Goal: Communication & Community: Answer question/provide support

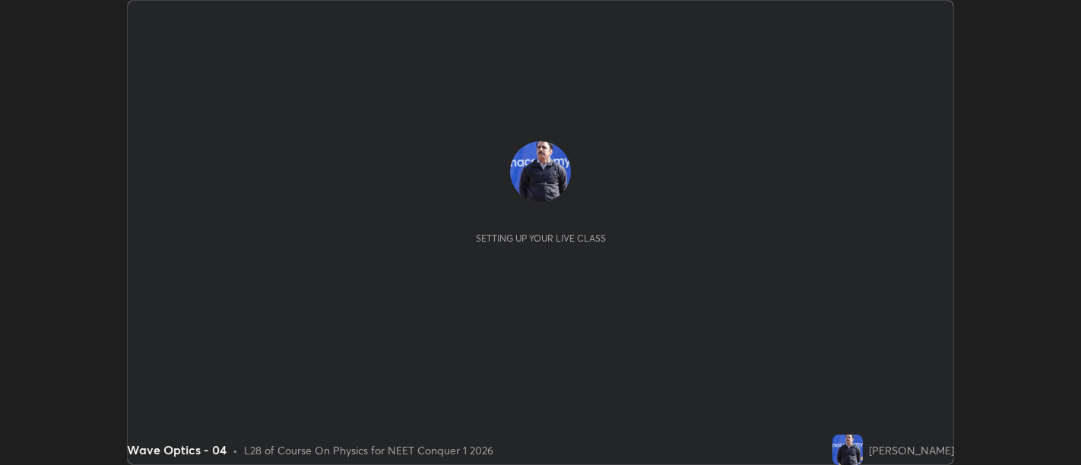
scroll to position [465, 1081]
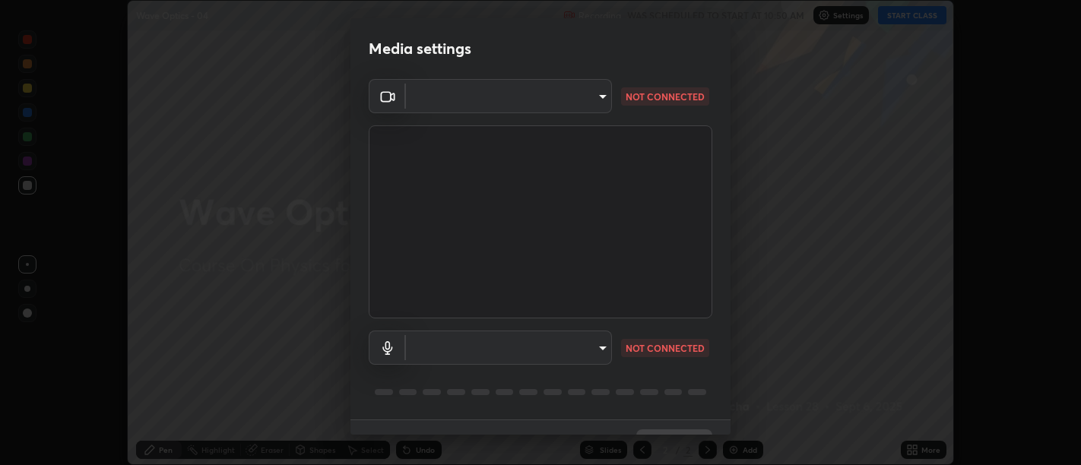
type input "d9b519daceb8a772394af6ea8e45353be5bbf62d8cb1cf3345c472de64055974"
type input "5912877718746b52c0806f9022d40e7bdc2f1b37034d74c7cf9e990fd38ad14d"
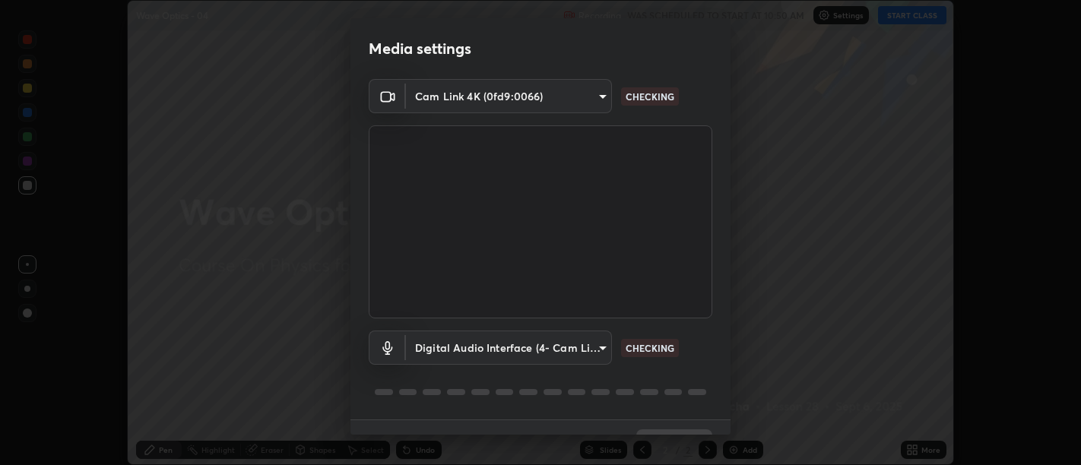
scroll to position [33, 0]
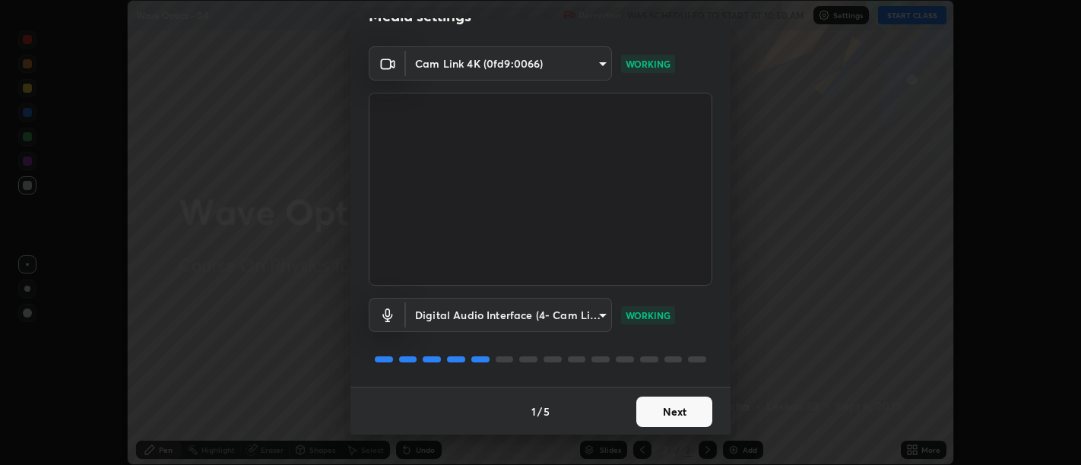
click at [680, 413] on button "Next" at bounding box center [674, 412] width 76 height 30
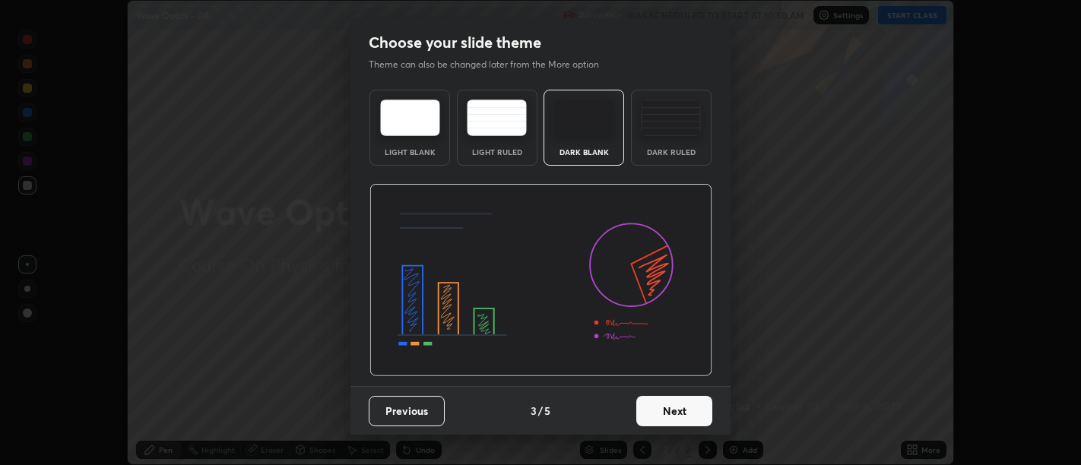
click at [677, 418] on button "Next" at bounding box center [674, 411] width 76 height 30
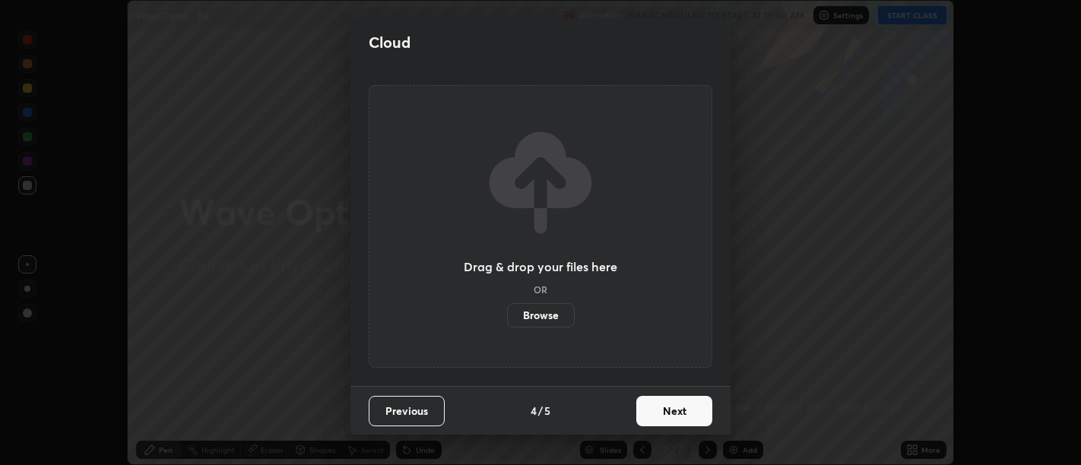
click at [675, 417] on button "Next" at bounding box center [674, 411] width 76 height 30
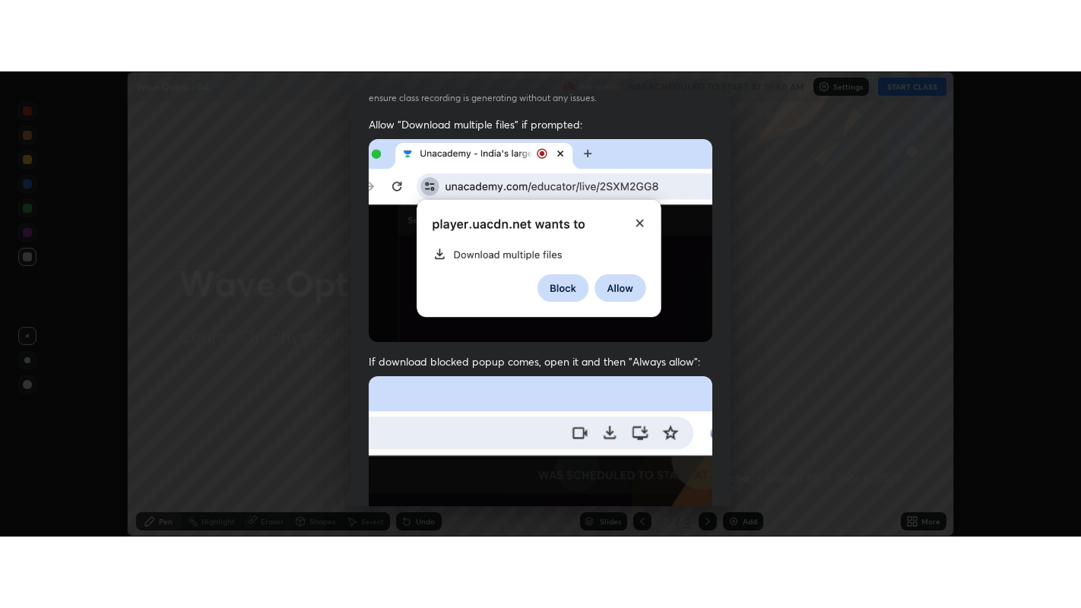
scroll to position [343, 0]
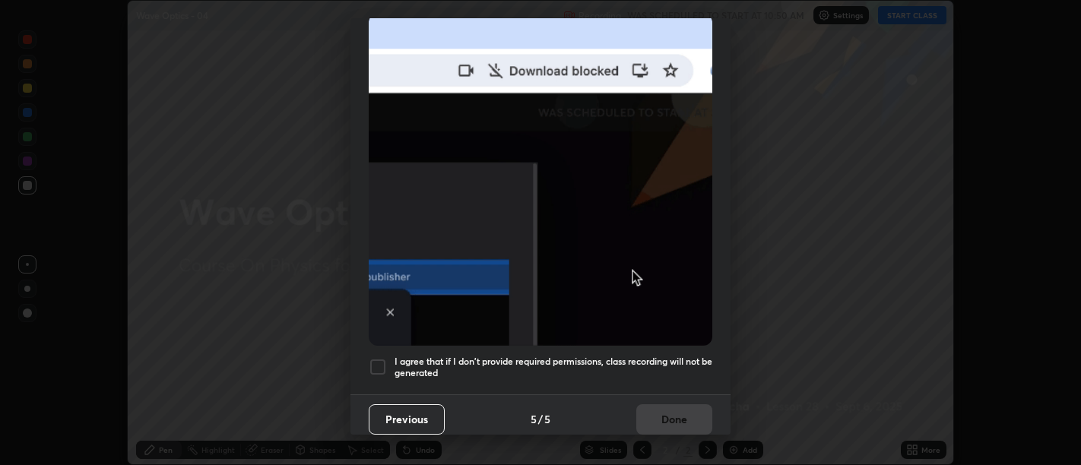
click at [638, 367] on h5 "I agree that if I don't provide required permissions, class recording will not …" at bounding box center [553, 368] width 318 height 24
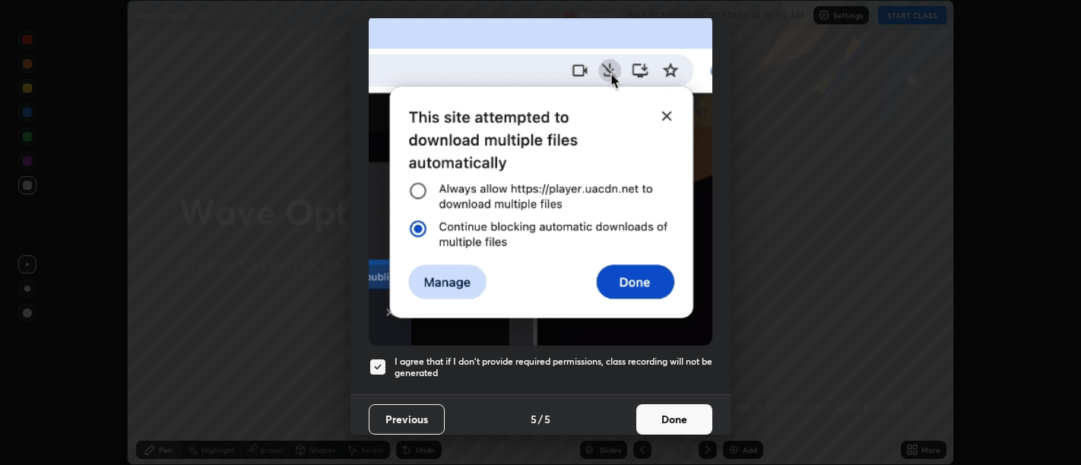
click at [661, 367] on h5 "I agree that if I don't provide required permissions, class recording will not …" at bounding box center [553, 368] width 318 height 24
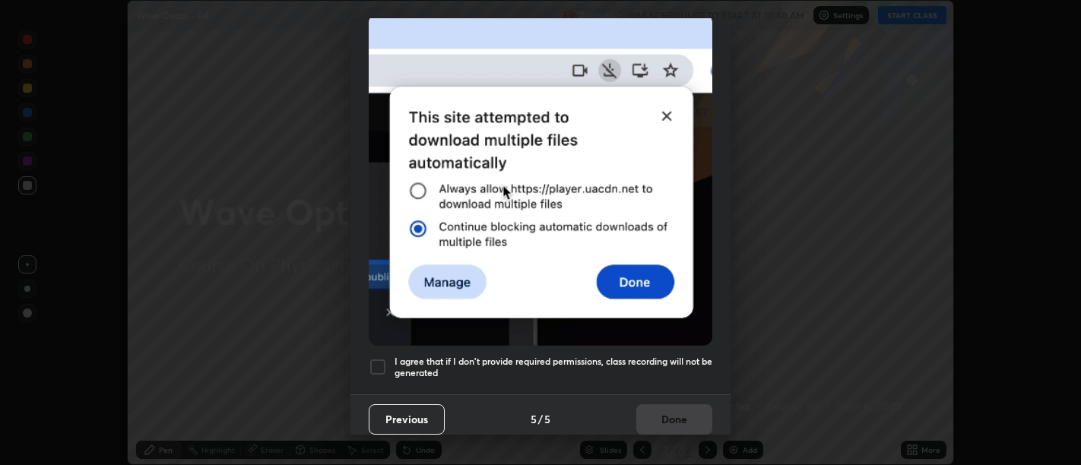
click at [674, 368] on h5 "I agree that if I don't provide required permissions, class recording will not …" at bounding box center [553, 368] width 318 height 24
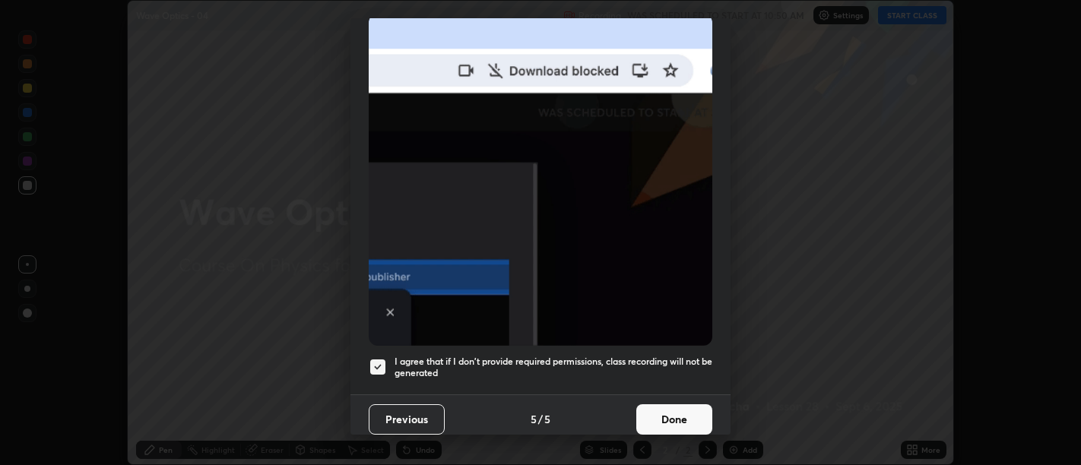
click at [673, 410] on button "Done" at bounding box center [674, 419] width 76 height 30
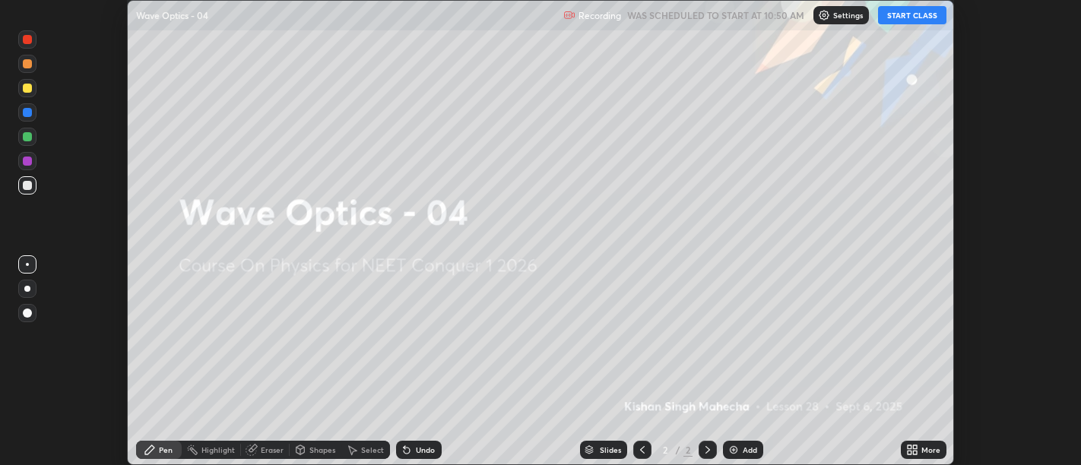
click at [908, 449] on icon at bounding box center [910, 447] width 4 height 4
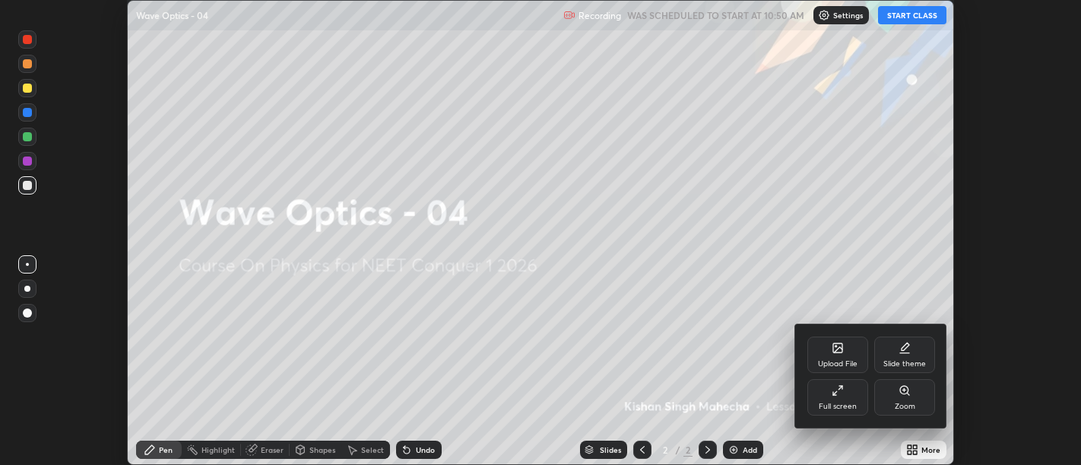
click at [818, 397] on div "Full screen" at bounding box center [837, 397] width 61 height 36
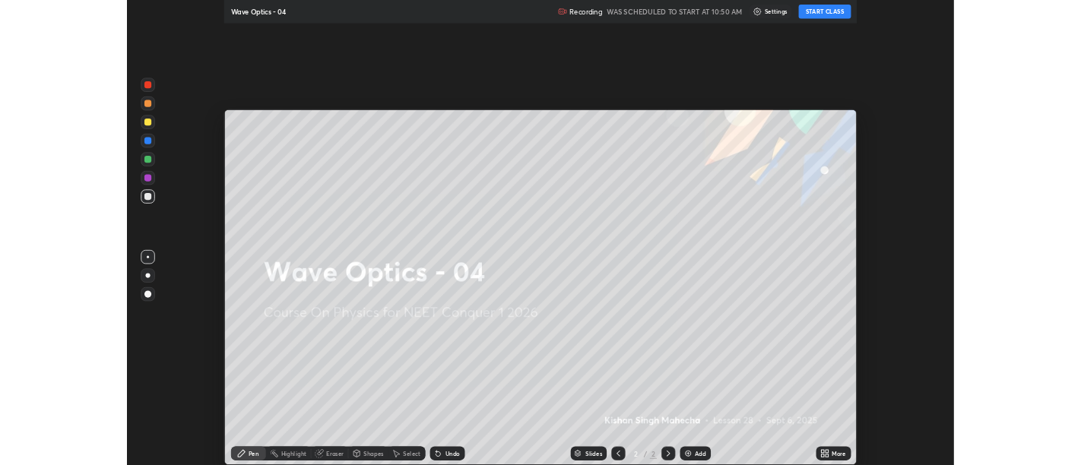
scroll to position [608, 1081]
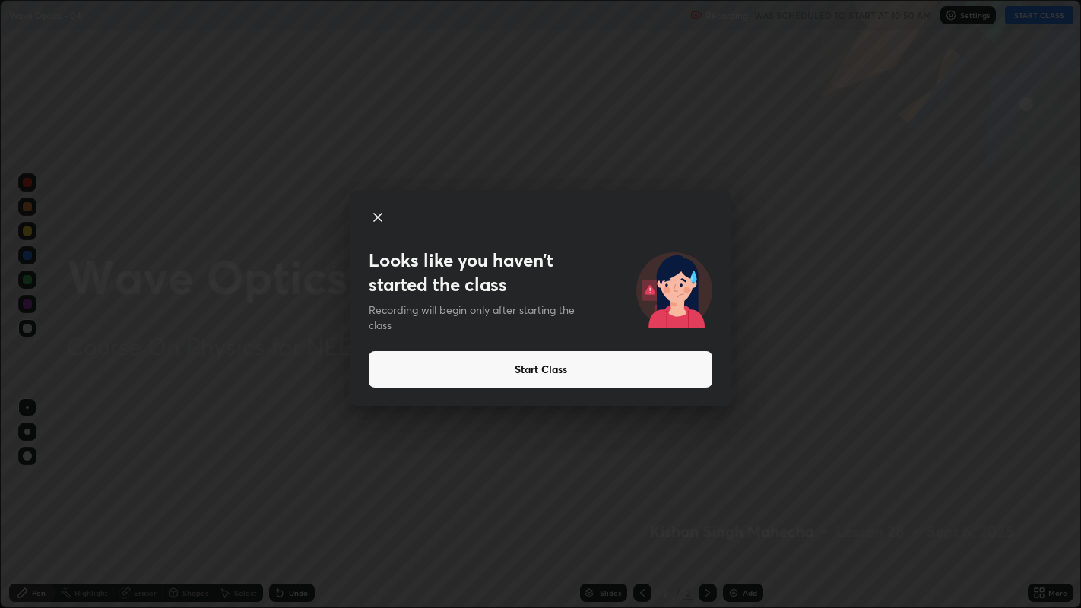
click at [518, 370] on button "Start Class" at bounding box center [541, 369] width 344 height 36
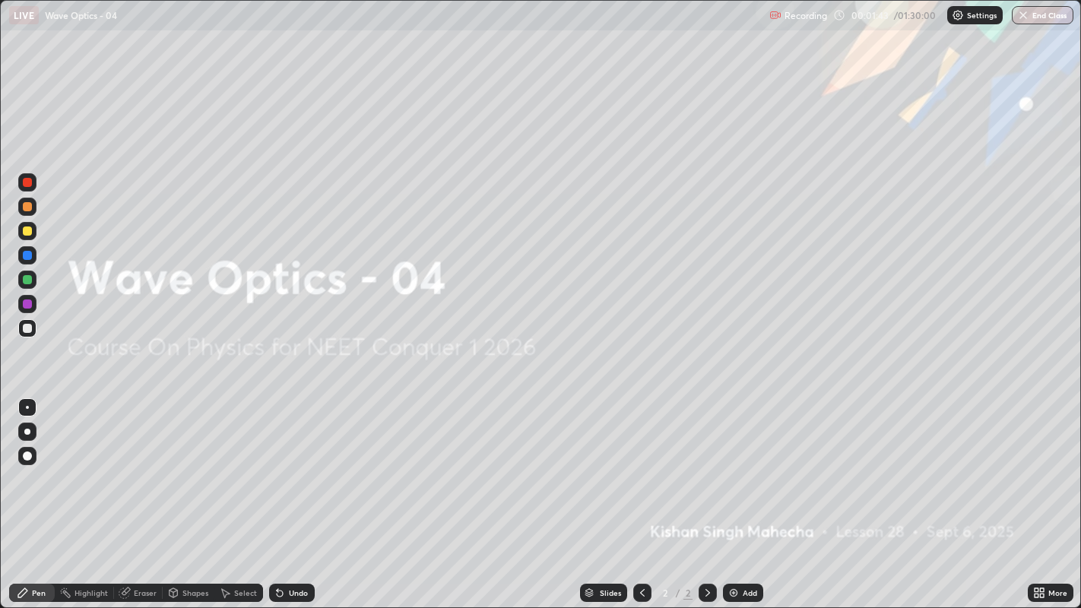
click at [739, 464] on div "Add" at bounding box center [743, 593] width 40 height 18
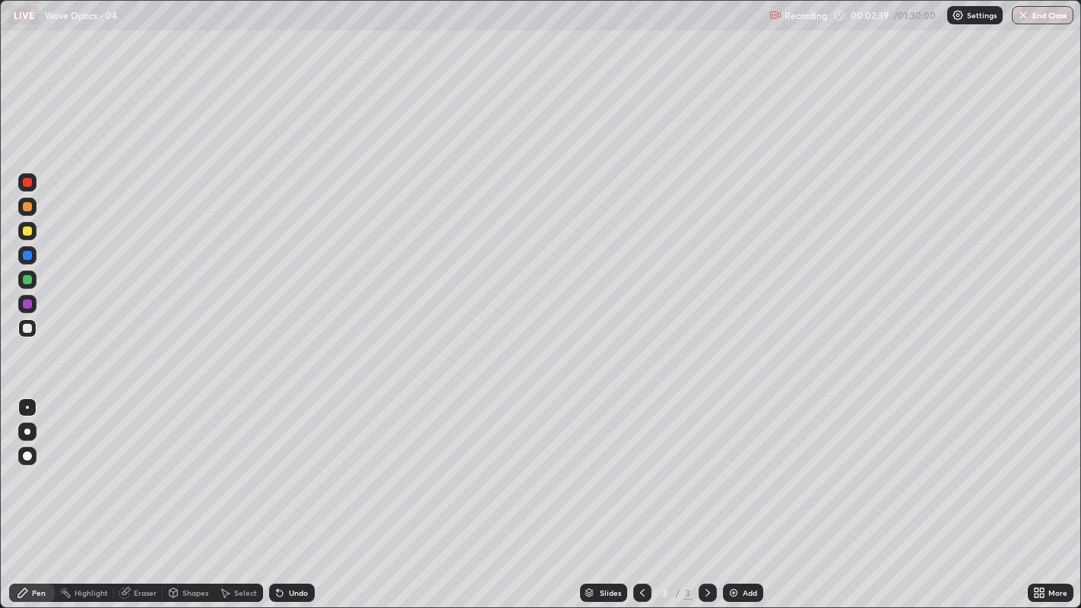
click at [27, 208] on div at bounding box center [27, 206] width 9 height 9
click at [26, 233] on div at bounding box center [27, 231] width 9 height 9
click at [289, 464] on div "Undo" at bounding box center [298, 593] width 19 height 8
click at [290, 464] on div "Undo" at bounding box center [298, 593] width 19 height 8
click at [289, 464] on div "Undo" at bounding box center [298, 593] width 19 height 8
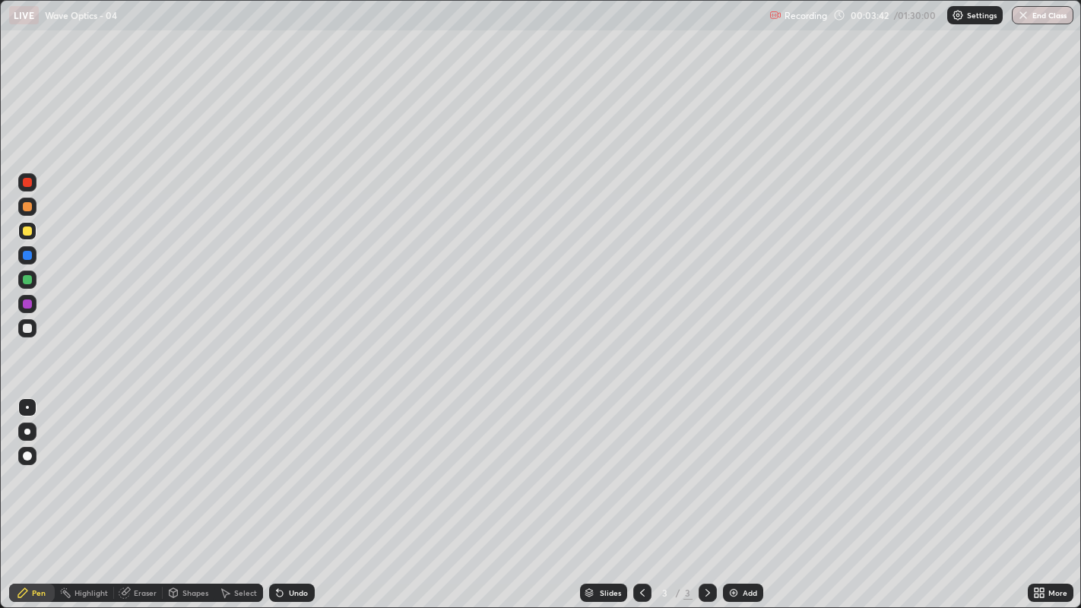
click at [287, 464] on div "Undo" at bounding box center [292, 593] width 46 height 18
click at [284, 464] on icon at bounding box center [280, 593] width 12 height 12
click at [282, 464] on icon at bounding box center [280, 593] width 12 height 12
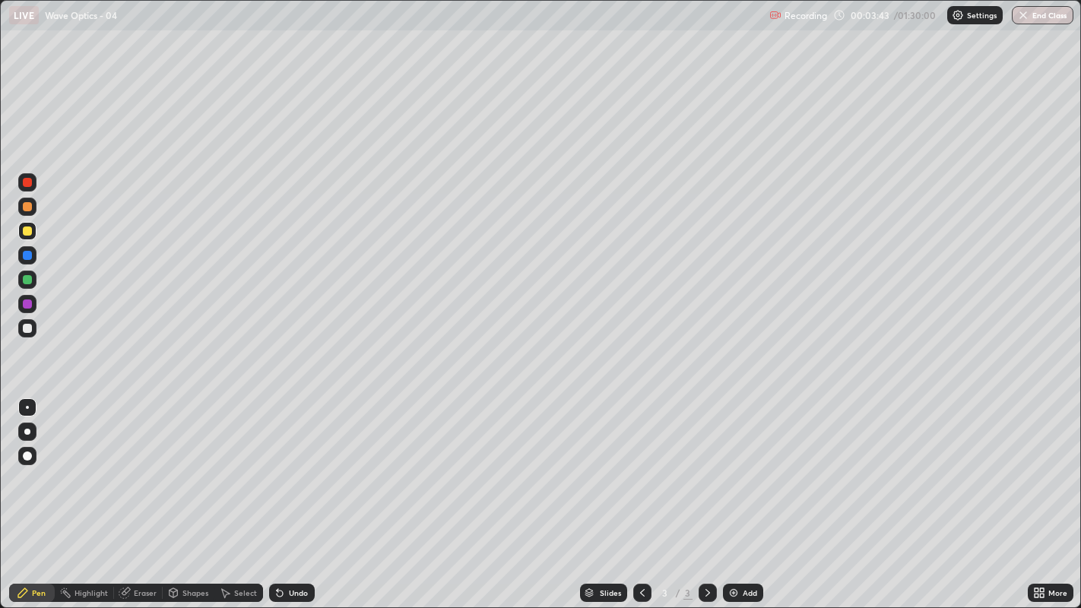
click at [286, 464] on div "Undo" at bounding box center [292, 593] width 46 height 18
click at [287, 464] on div "Undo" at bounding box center [292, 593] width 46 height 18
click at [279, 464] on icon at bounding box center [280, 594] width 6 height 6
click at [280, 464] on icon at bounding box center [280, 594] width 6 height 6
click at [278, 464] on icon at bounding box center [280, 594] width 6 height 6
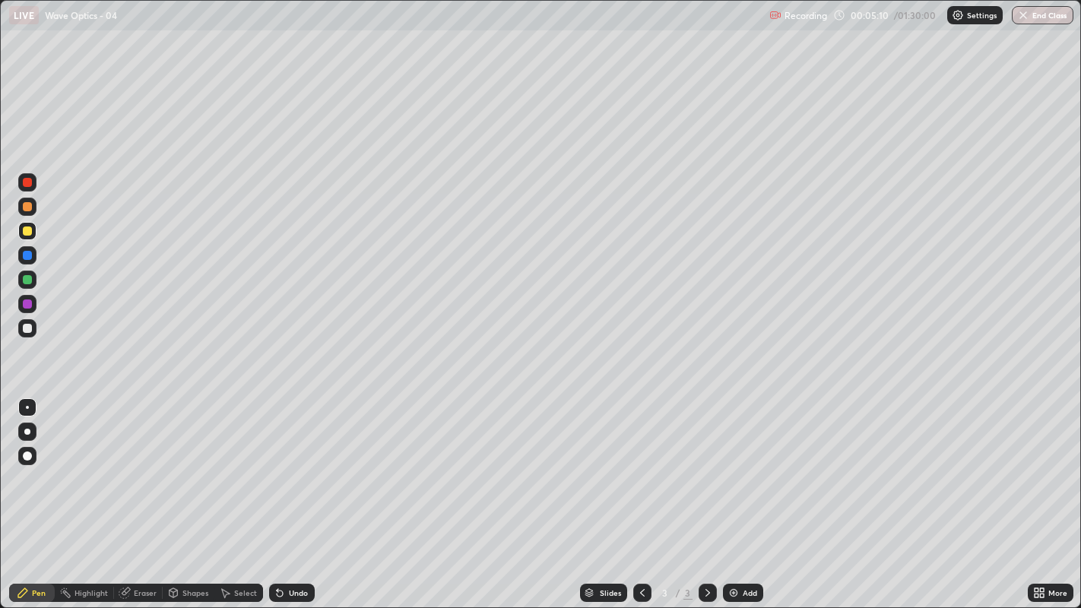
click at [284, 464] on icon at bounding box center [280, 593] width 12 height 12
click at [277, 464] on icon at bounding box center [280, 594] width 6 height 6
click at [293, 464] on div "Undo" at bounding box center [298, 593] width 19 height 8
click at [285, 464] on div "Undo" at bounding box center [292, 593] width 46 height 18
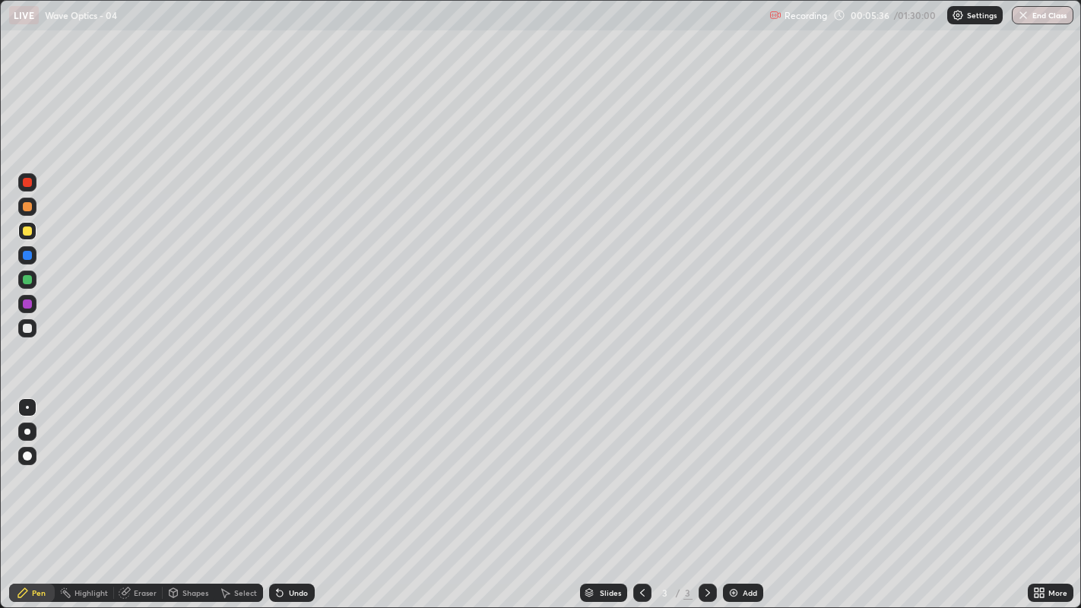
click at [289, 464] on div "Undo" at bounding box center [298, 593] width 19 height 8
click at [290, 464] on div "Undo" at bounding box center [298, 593] width 19 height 8
click at [289, 464] on div "Undo" at bounding box center [298, 593] width 19 height 8
click at [291, 464] on div "Undo" at bounding box center [298, 593] width 19 height 8
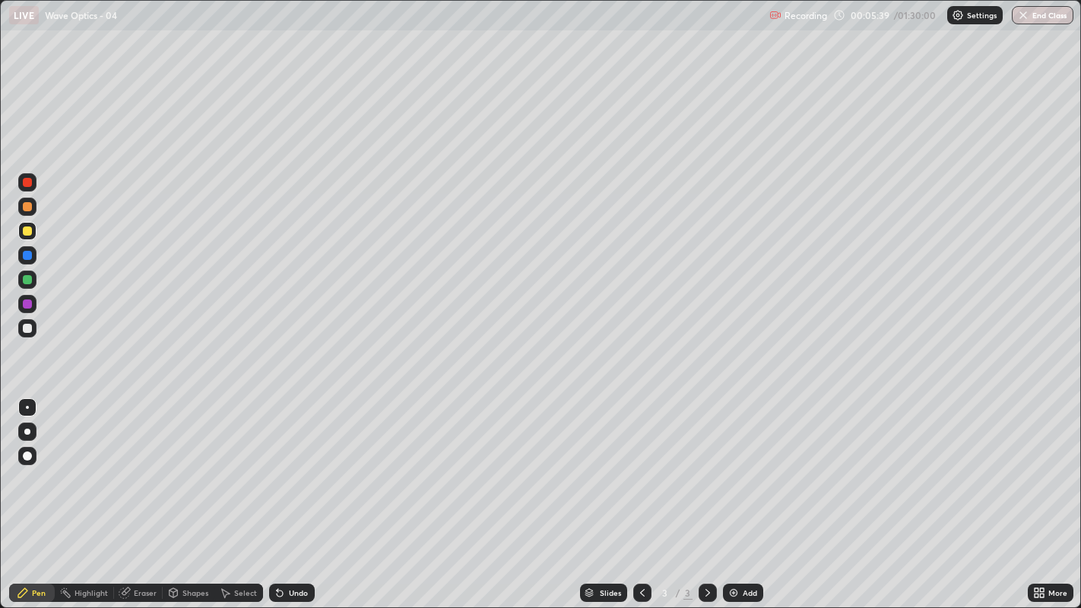
click at [294, 464] on div "Undo" at bounding box center [298, 593] width 19 height 8
click at [290, 464] on div "Undo" at bounding box center [298, 593] width 19 height 8
click at [287, 464] on div "Undo" at bounding box center [292, 593] width 46 height 18
click at [290, 464] on div "Undo" at bounding box center [292, 593] width 46 height 18
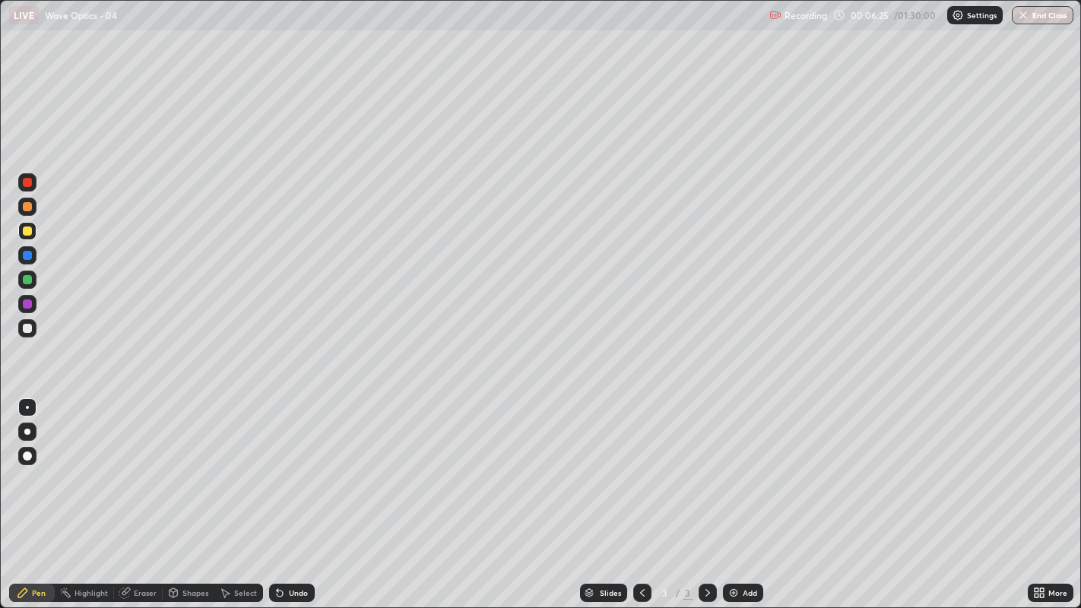
click at [27, 325] on div at bounding box center [27, 328] width 9 height 9
click at [28, 232] on div at bounding box center [27, 231] width 9 height 9
click at [28, 179] on div at bounding box center [27, 182] width 9 height 9
click at [292, 464] on div "Undo" at bounding box center [298, 593] width 19 height 8
click at [290, 464] on div "Undo" at bounding box center [298, 593] width 19 height 8
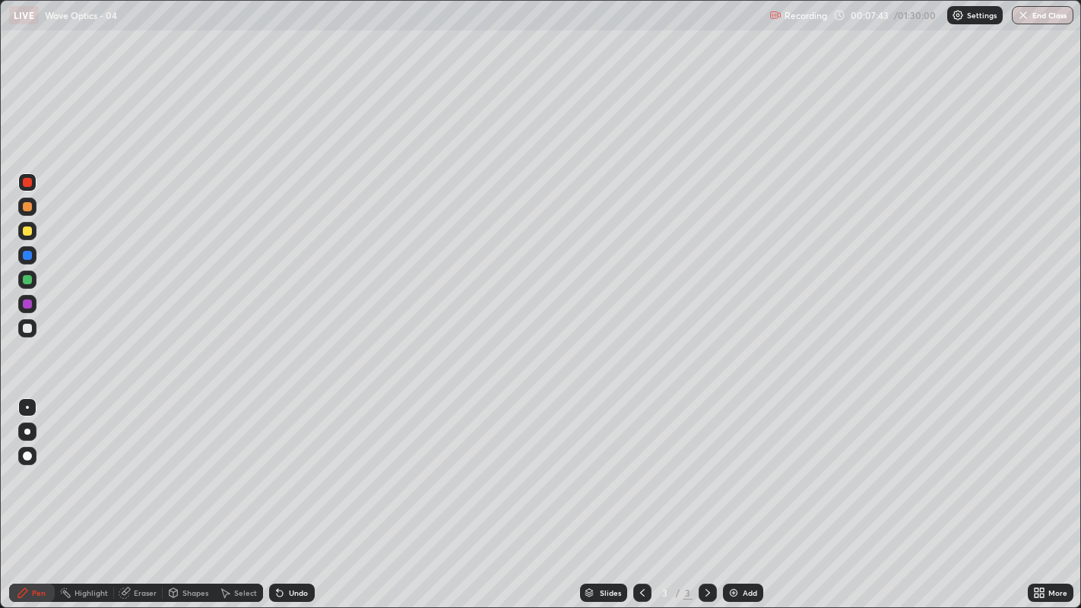
click at [27, 281] on div at bounding box center [27, 279] width 9 height 9
click at [31, 329] on div at bounding box center [27, 328] width 9 height 9
click at [25, 232] on div at bounding box center [27, 231] width 9 height 9
click at [23, 331] on div at bounding box center [27, 328] width 18 height 18
click at [28, 208] on div at bounding box center [27, 206] width 9 height 9
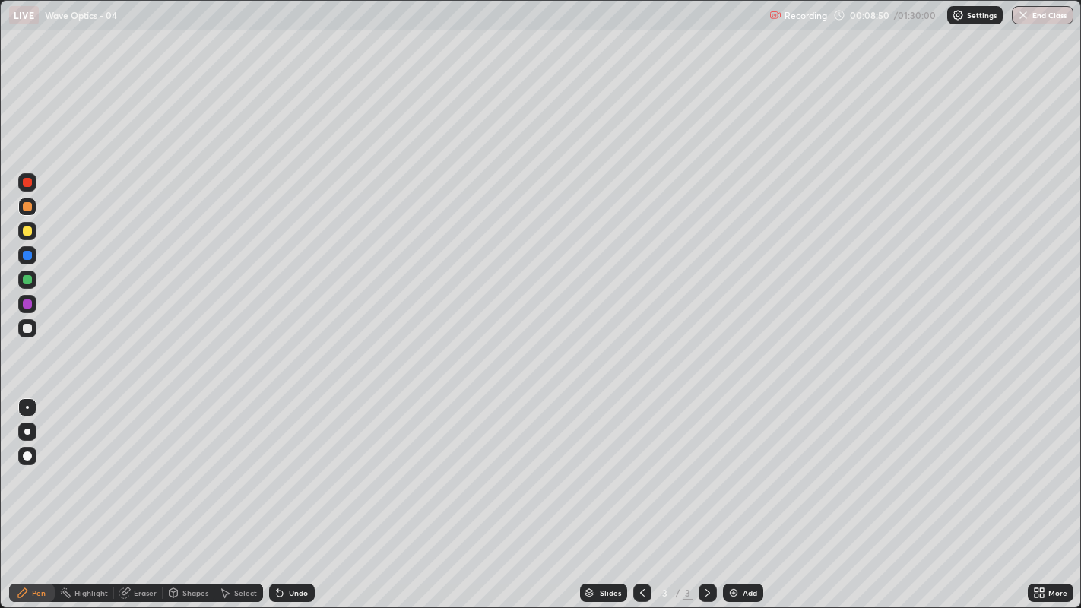
click at [26, 328] on div at bounding box center [27, 328] width 9 height 9
click at [287, 464] on div "Undo" at bounding box center [292, 593] width 46 height 18
click at [26, 203] on div at bounding box center [27, 206] width 9 height 9
click at [23, 328] on div at bounding box center [27, 328] width 9 height 9
click at [705, 464] on icon at bounding box center [707, 593] width 5 height 8
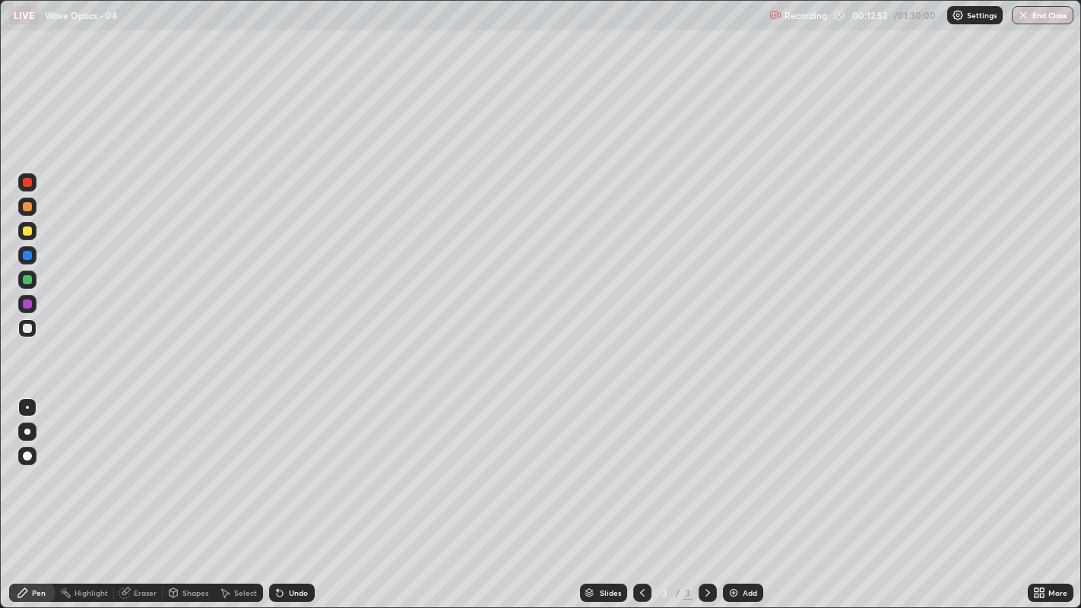
click at [737, 464] on img at bounding box center [733, 593] width 12 height 12
click at [25, 330] on div at bounding box center [27, 328] width 9 height 9
click at [137, 464] on div "Eraser" at bounding box center [145, 593] width 23 height 8
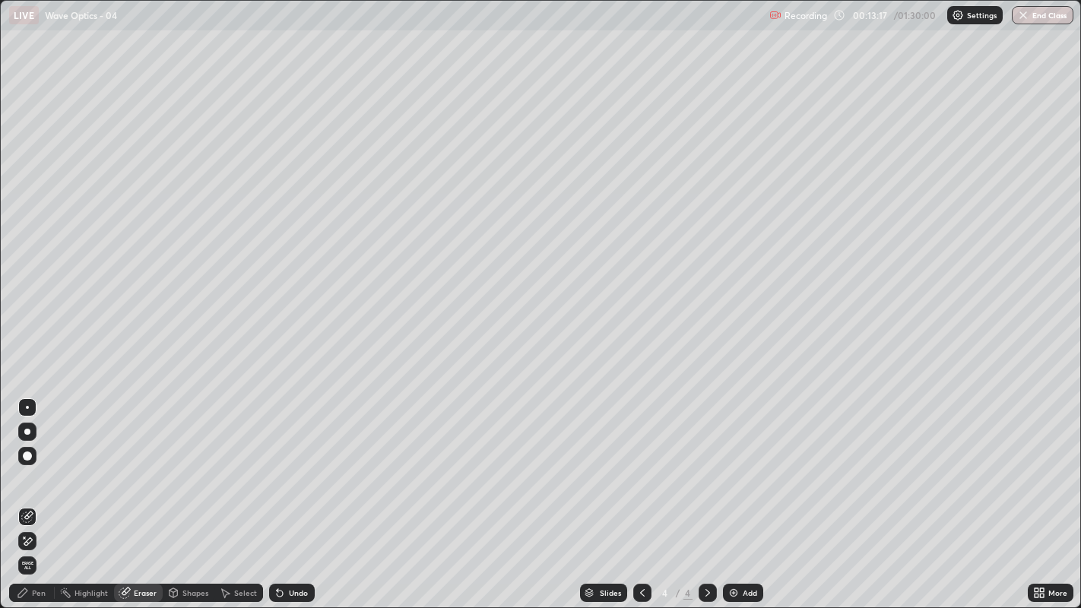
click at [34, 464] on div "Pen" at bounding box center [32, 593] width 46 height 18
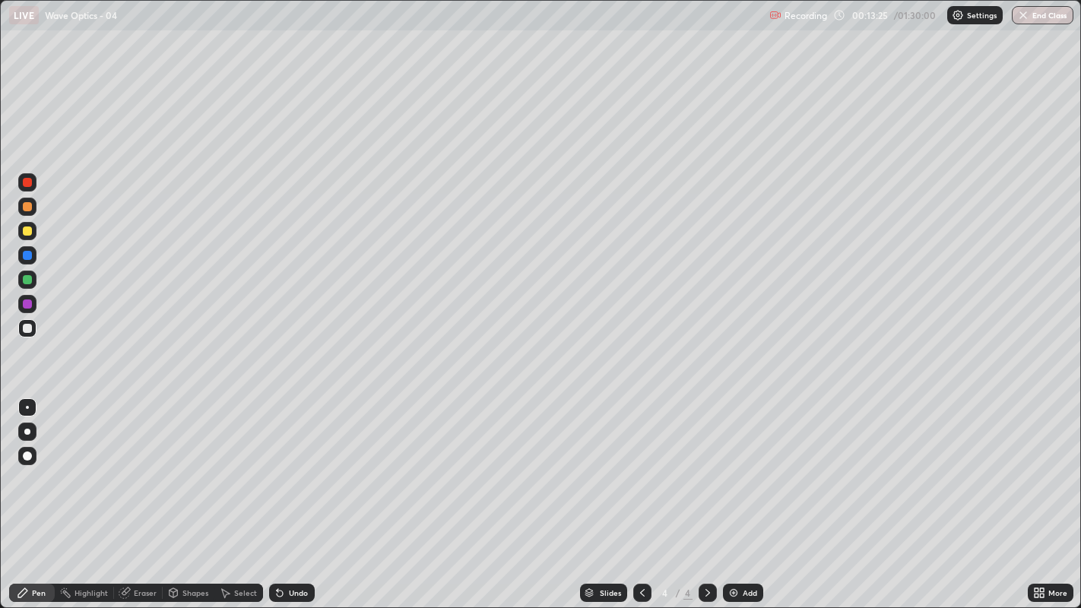
click at [289, 464] on div "Undo" at bounding box center [292, 593] width 46 height 18
click at [289, 464] on div "Undo" at bounding box center [298, 593] width 19 height 8
click at [284, 464] on icon at bounding box center [280, 593] width 12 height 12
click at [279, 464] on icon at bounding box center [280, 594] width 6 height 6
click at [277, 464] on icon at bounding box center [278, 590] width 2 height 2
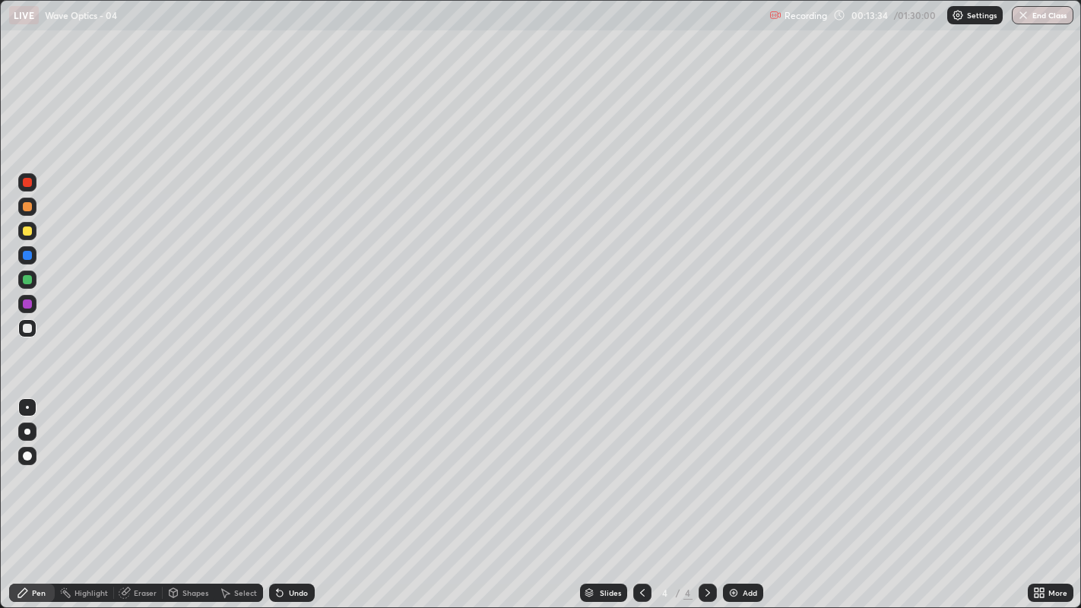
click at [127, 464] on icon at bounding box center [126, 592] width 8 height 8
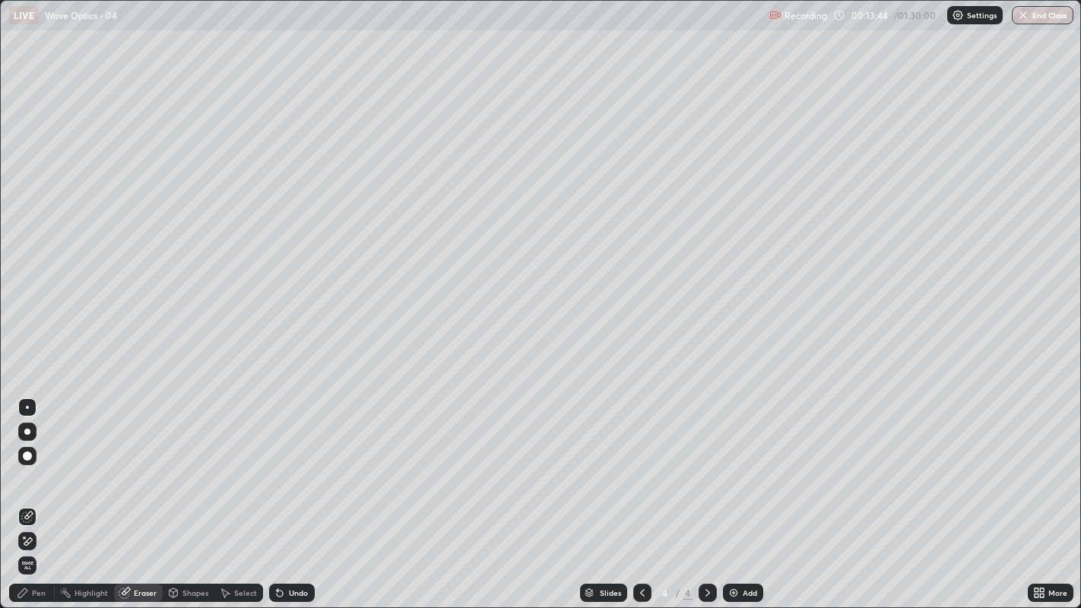
click at [32, 464] on div "Pen" at bounding box center [39, 593] width 14 height 8
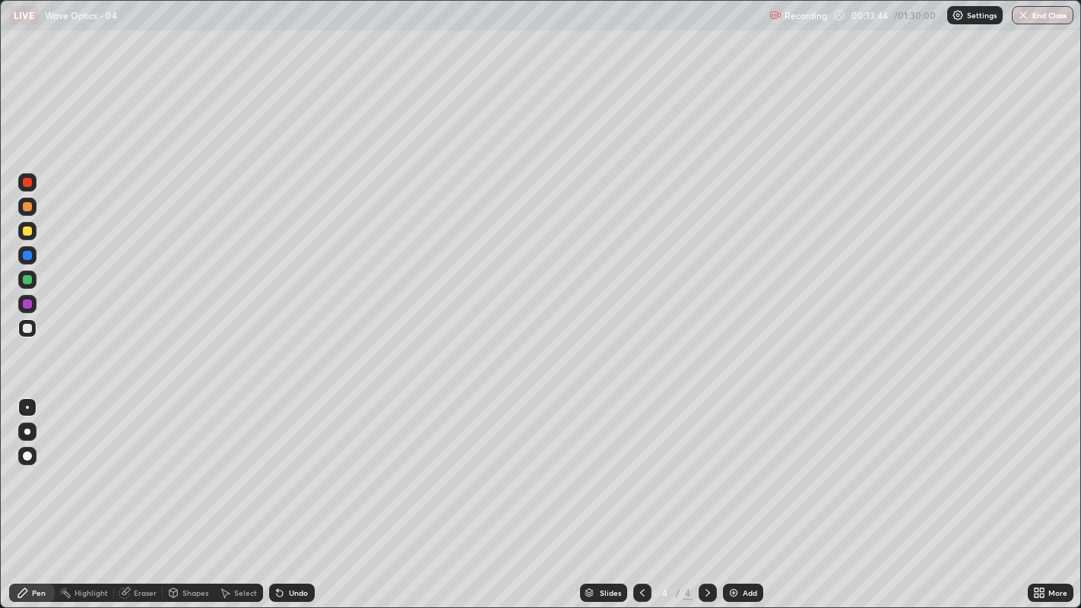
click at [40, 464] on div "Pen" at bounding box center [39, 593] width 14 height 8
click at [638, 464] on icon at bounding box center [642, 593] width 12 height 12
click at [704, 464] on icon at bounding box center [708, 593] width 12 height 12
click at [286, 464] on div "Undo" at bounding box center [292, 593] width 46 height 18
click at [137, 464] on div "Eraser" at bounding box center [145, 593] width 23 height 8
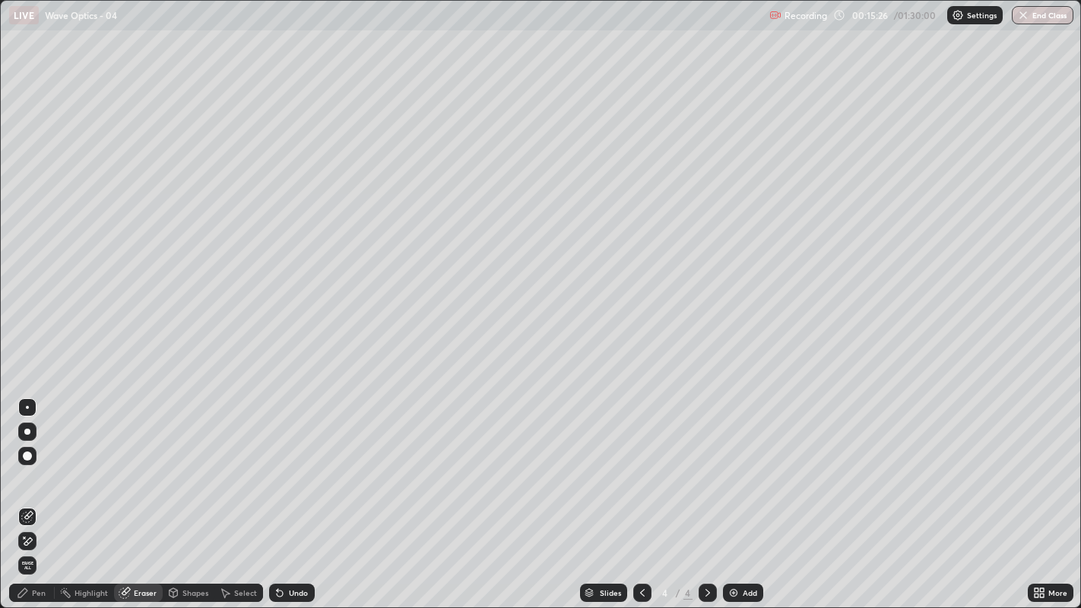
click at [34, 464] on div "Pen" at bounding box center [32, 593] width 46 height 18
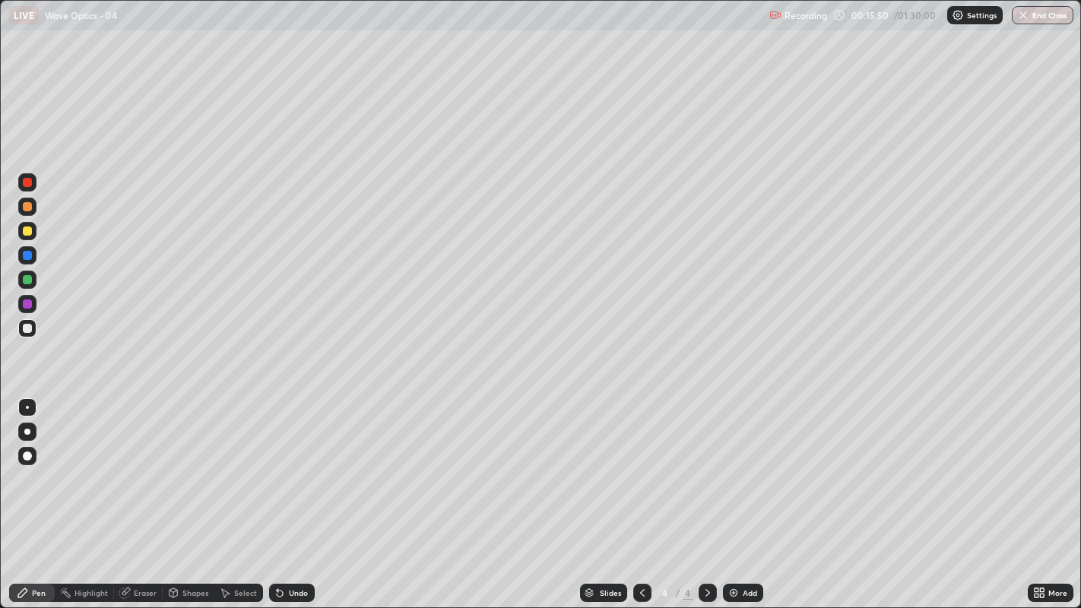
click at [27, 230] on div at bounding box center [27, 231] width 9 height 9
click at [31, 332] on div at bounding box center [27, 328] width 18 height 18
click at [277, 464] on icon at bounding box center [280, 594] width 6 height 6
click at [284, 464] on div "Undo" at bounding box center [292, 593] width 46 height 18
click at [25, 179] on div at bounding box center [27, 182] width 9 height 9
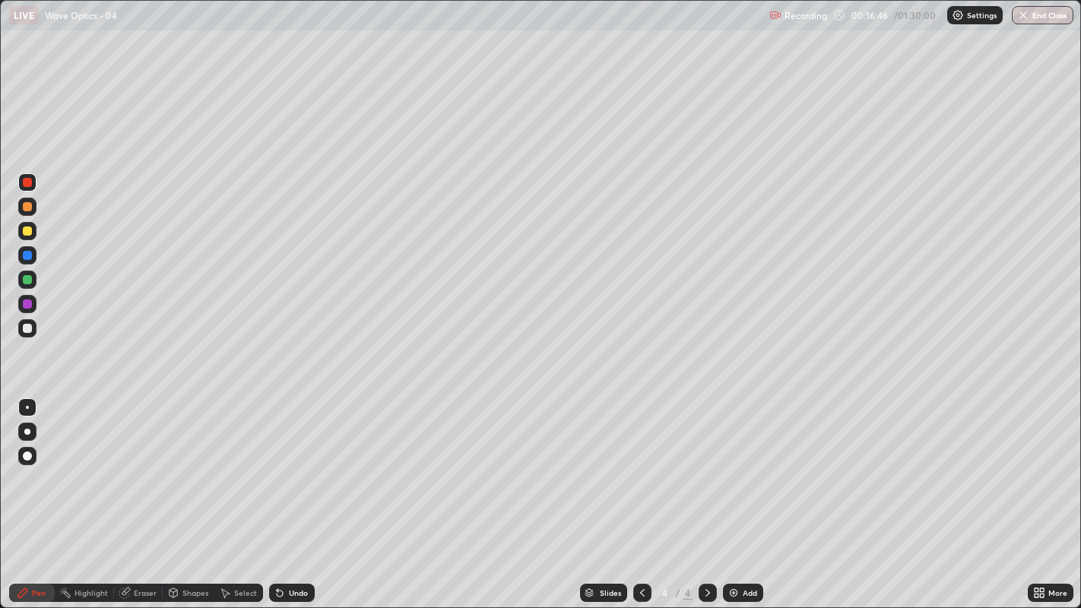
click at [27, 327] on div at bounding box center [27, 328] width 9 height 9
click at [289, 464] on div "Undo" at bounding box center [298, 593] width 19 height 8
click at [287, 464] on div "Undo" at bounding box center [292, 593] width 46 height 18
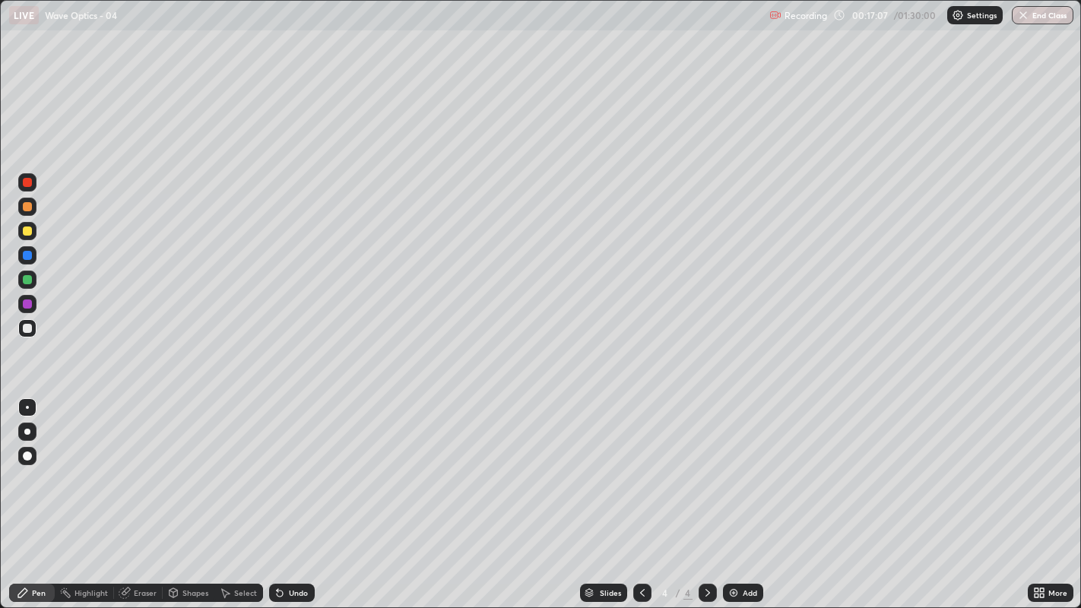
click at [285, 464] on div "Undo" at bounding box center [292, 593] width 46 height 18
click at [277, 464] on icon at bounding box center [280, 594] width 6 height 6
click at [281, 464] on icon at bounding box center [280, 593] width 12 height 12
click at [277, 464] on icon at bounding box center [280, 594] width 6 height 6
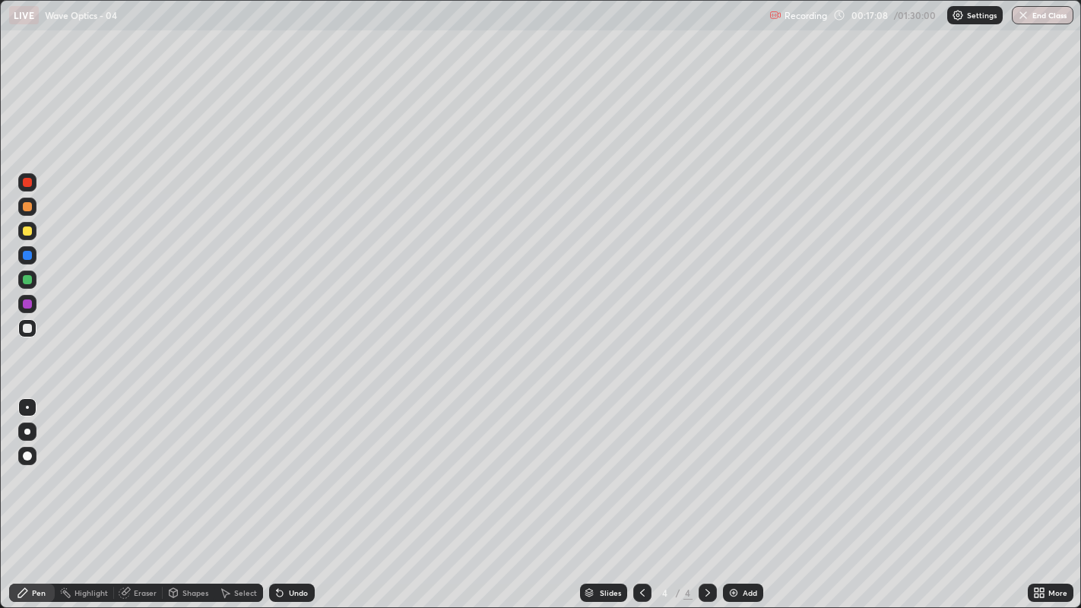
click at [280, 464] on icon at bounding box center [280, 593] width 12 height 12
click at [277, 464] on icon at bounding box center [280, 594] width 6 height 6
click at [284, 464] on icon at bounding box center [280, 593] width 12 height 12
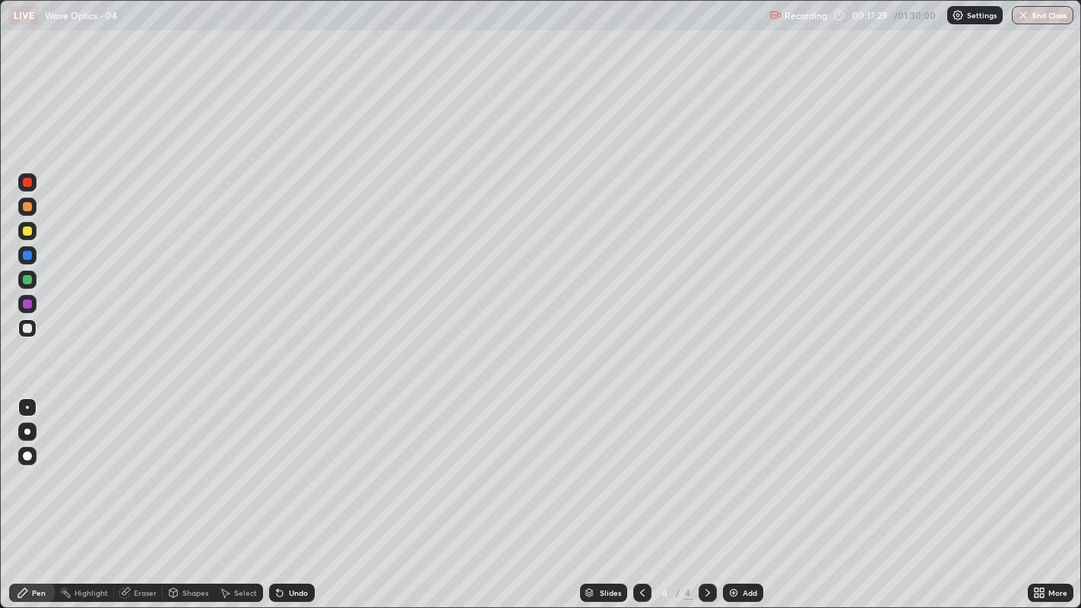
click at [283, 464] on icon at bounding box center [280, 593] width 12 height 12
click at [28, 204] on div at bounding box center [27, 206] width 9 height 9
click at [285, 464] on div "Undo" at bounding box center [292, 593] width 46 height 18
click at [291, 464] on div "Undo" at bounding box center [298, 593] width 19 height 8
click at [27, 325] on div at bounding box center [27, 328] width 9 height 9
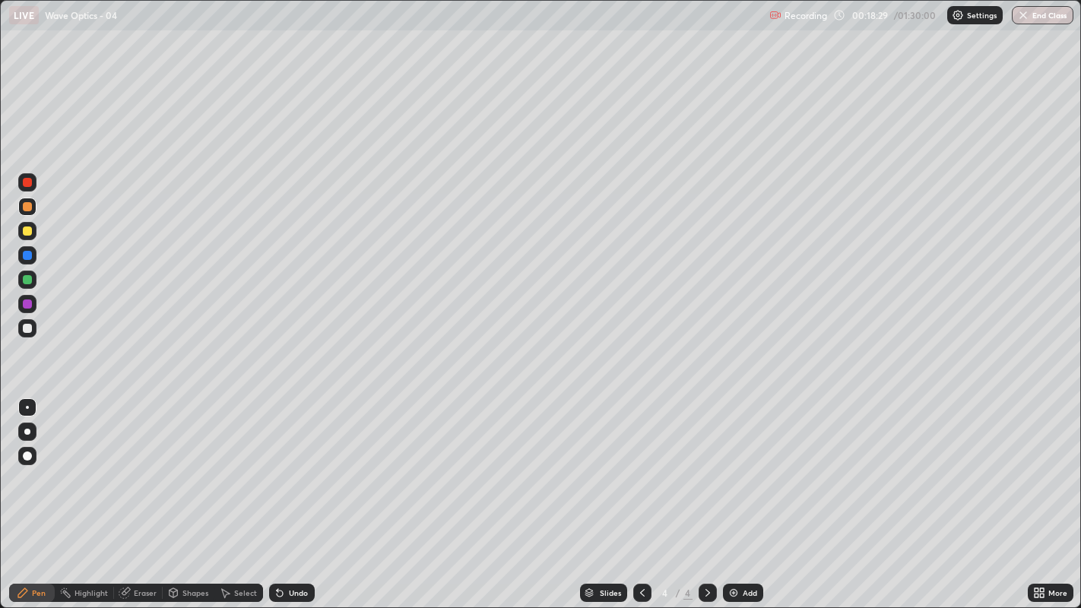
click at [27, 330] on div at bounding box center [27, 328] width 9 height 9
click at [25, 184] on div at bounding box center [27, 182] width 9 height 9
click at [292, 464] on div "Undo" at bounding box center [298, 593] width 19 height 8
click at [283, 464] on div "Undo" at bounding box center [292, 593] width 46 height 18
click at [277, 464] on icon at bounding box center [280, 594] width 6 height 6
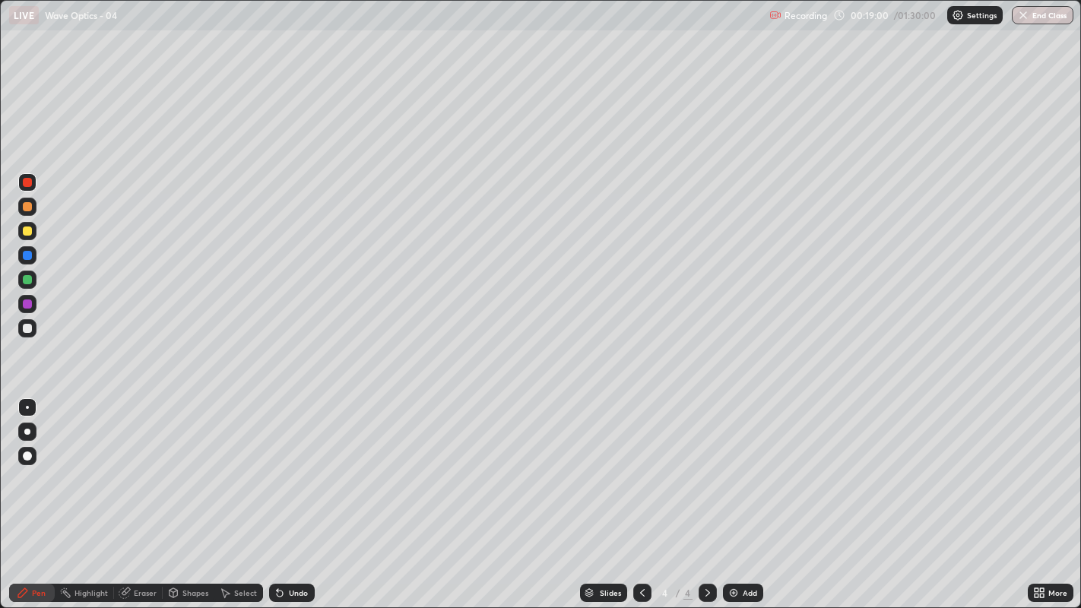
click at [290, 464] on div "Undo" at bounding box center [298, 593] width 19 height 8
click at [287, 464] on div "Undo" at bounding box center [292, 593] width 46 height 18
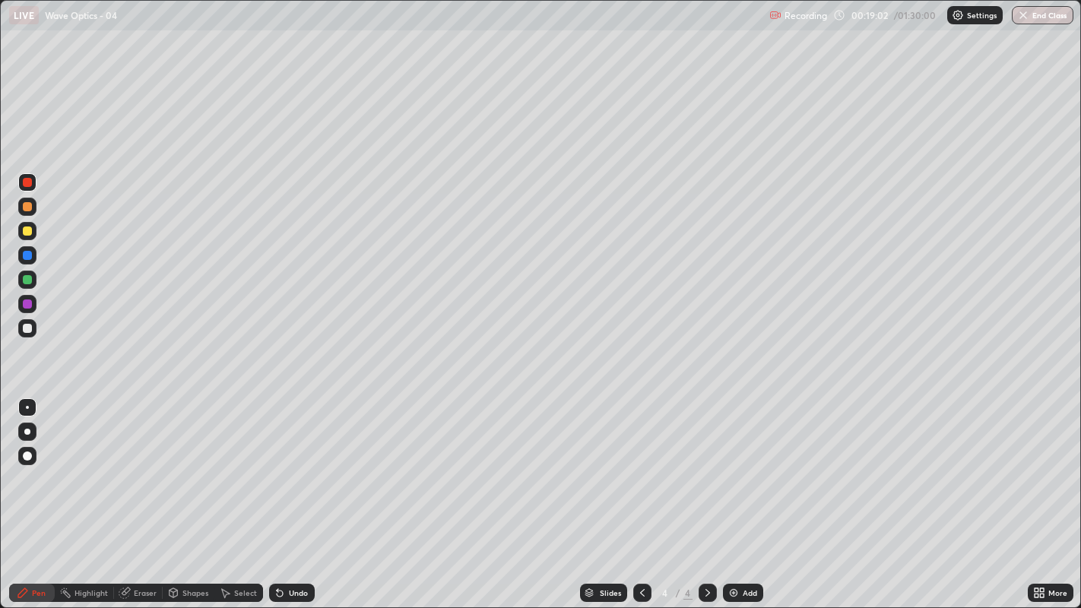
click at [293, 464] on div "Undo" at bounding box center [298, 593] width 19 height 8
click at [289, 464] on div "Undo" at bounding box center [298, 593] width 19 height 8
click at [286, 464] on div "Undo" at bounding box center [292, 593] width 46 height 18
click at [287, 464] on div "Undo" at bounding box center [292, 593] width 46 height 18
click at [133, 464] on div "Eraser" at bounding box center [138, 593] width 49 height 18
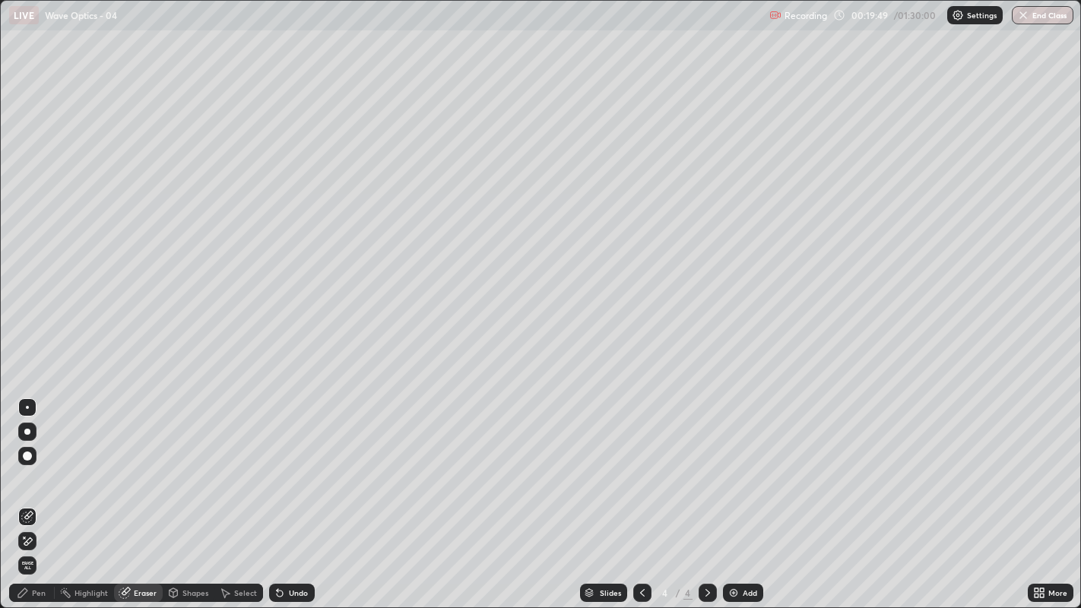
click at [38, 464] on div "Pen" at bounding box center [39, 593] width 14 height 8
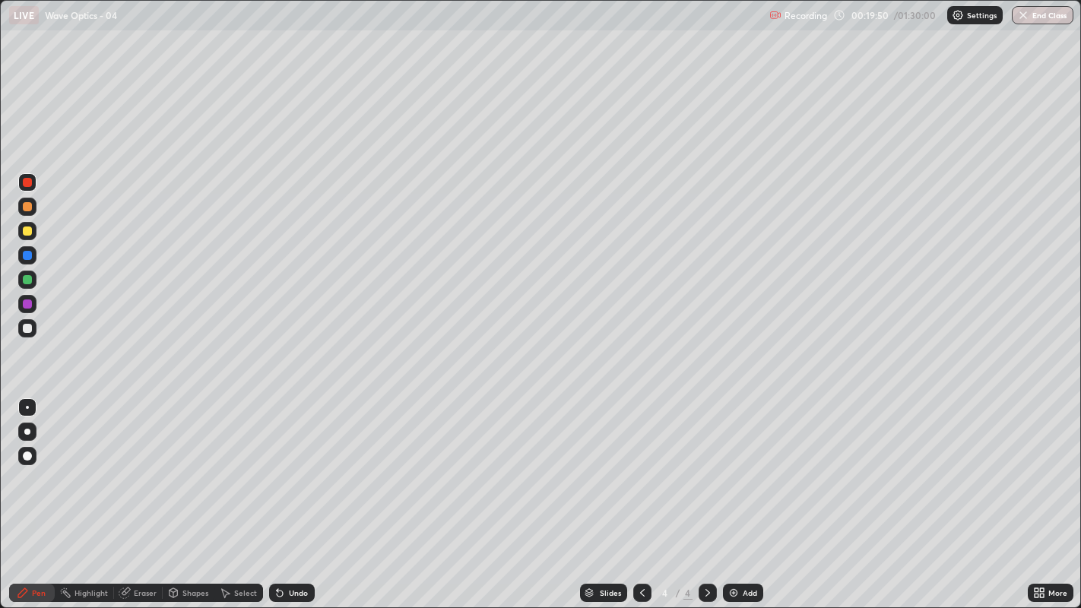
click at [38, 464] on div "Pen" at bounding box center [39, 593] width 14 height 8
click at [27, 230] on div at bounding box center [27, 231] width 9 height 9
click at [285, 464] on div "Undo" at bounding box center [292, 593] width 46 height 18
click at [287, 464] on div "Undo" at bounding box center [292, 593] width 46 height 18
click at [284, 464] on icon at bounding box center [280, 593] width 12 height 12
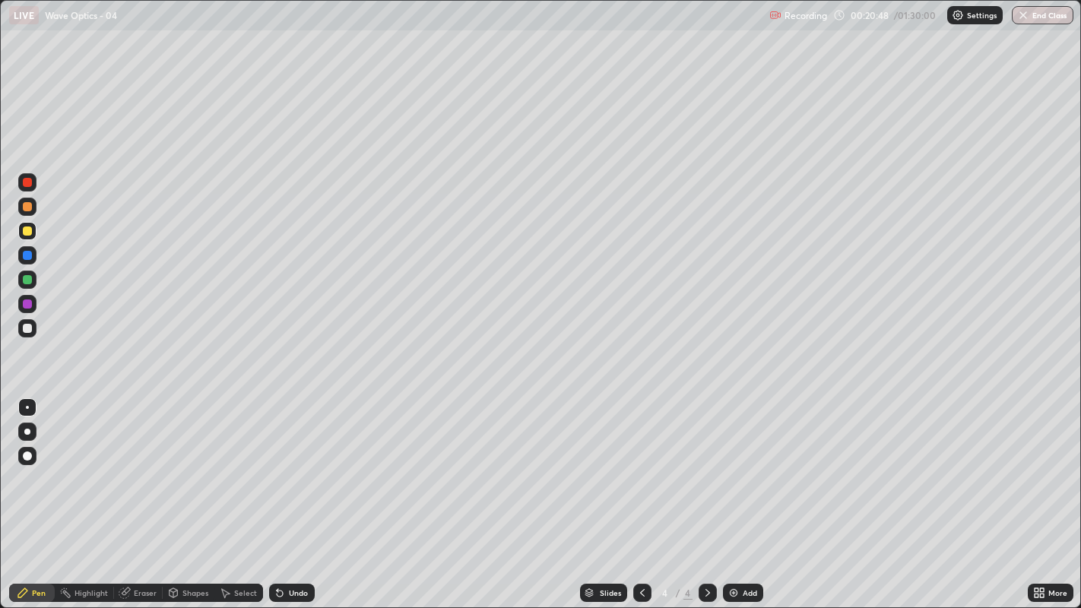
click at [281, 464] on icon at bounding box center [280, 594] width 6 height 6
click at [279, 464] on icon at bounding box center [280, 594] width 6 height 6
click at [274, 464] on icon at bounding box center [280, 593] width 12 height 12
click at [277, 464] on icon at bounding box center [280, 594] width 6 height 6
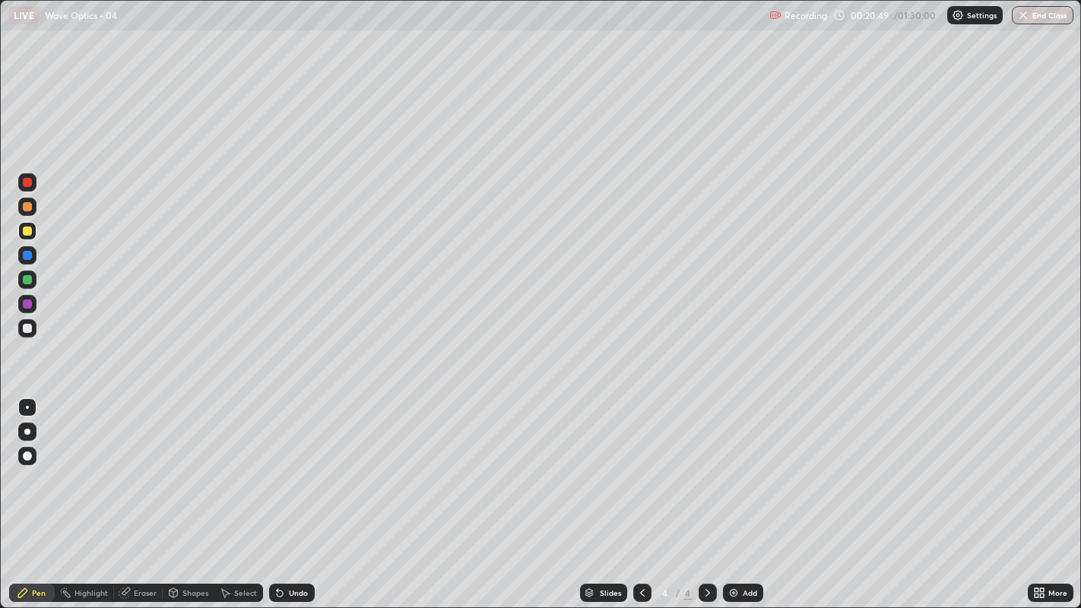
click at [277, 464] on icon at bounding box center [280, 594] width 6 height 6
click at [280, 464] on icon at bounding box center [280, 594] width 6 height 6
click at [279, 464] on icon at bounding box center [280, 594] width 6 height 6
click at [281, 464] on icon at bounding box center [280, 594] width 6 height 6
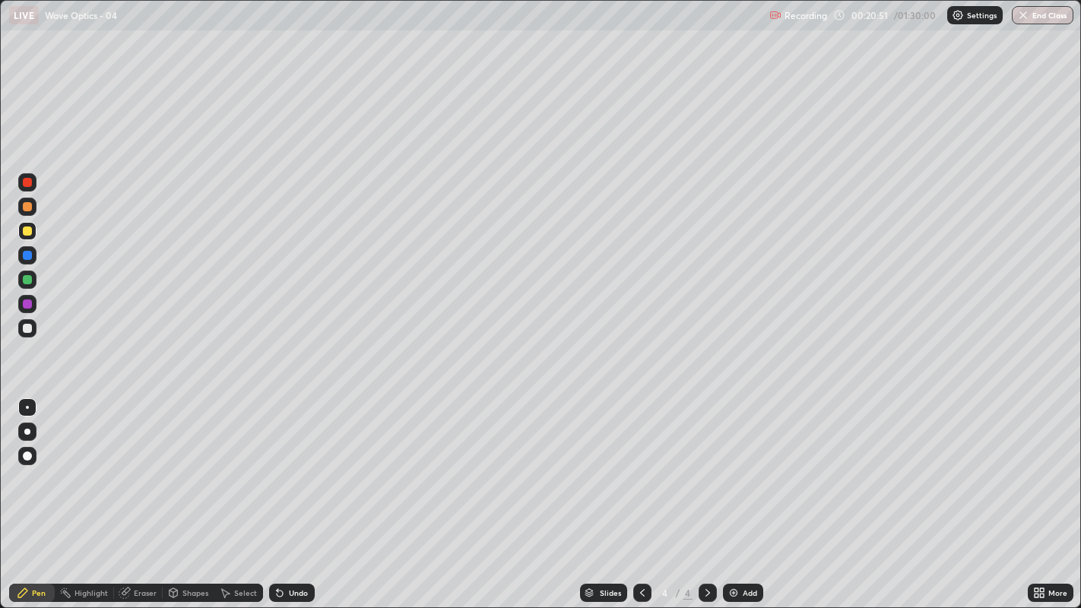
click at [283, 464] on icon at bounding box center [280, 593] width 12 height 12
click at [640, 464] on icon at bounding box center [642, 593] width 12 height 12
click at [705, 464] on icon at bounding box center [708, 593] width 12 height 12
click at [135, 464] on div "Eraser" at bounding box center [145, 593] width 23 height 8
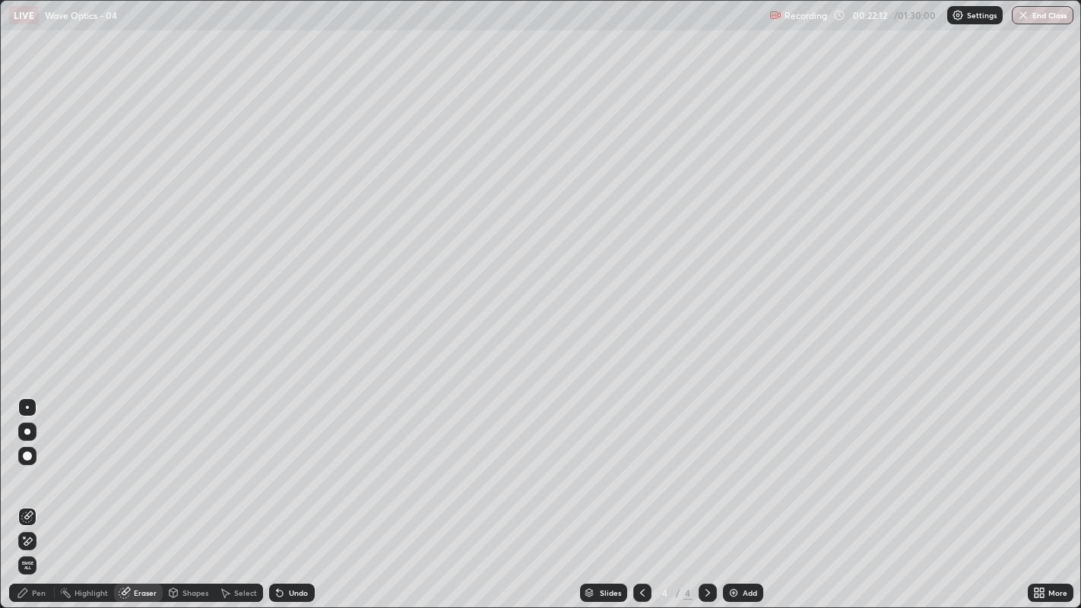
click at [36, 464] on div "Pen" at bounding box center [39, 593] width 14 height 8
click at [40, 464] on div "Pen" at bounding box center [39, 593] width 14 height 8
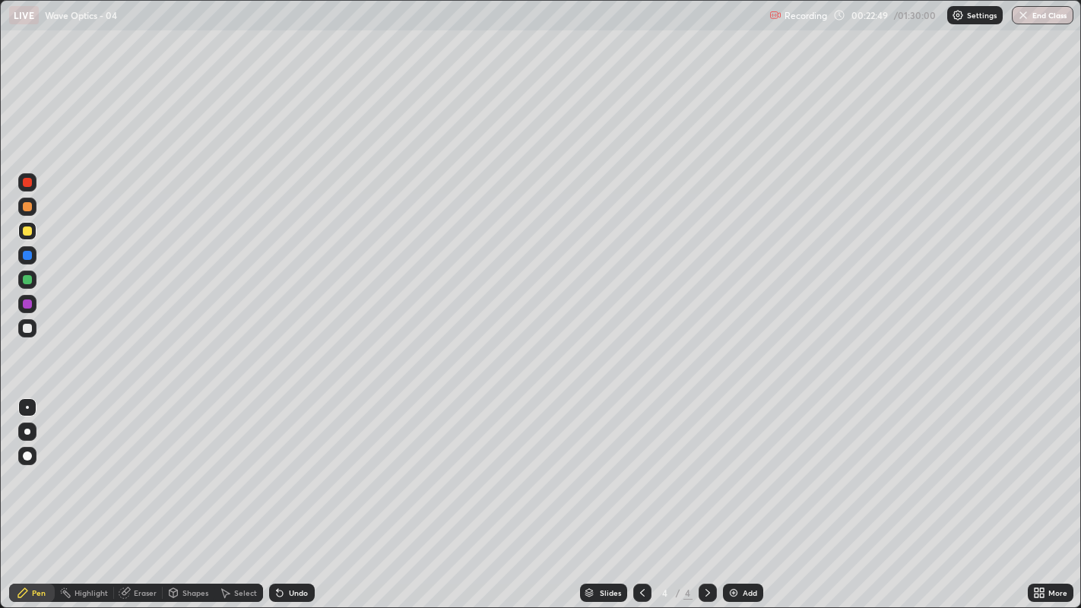
click at [281, 464] on icon at bounding box center [280, 594] width 6 height 6
click at [281, 464] on div "Undo" at bounding box center [292, 593] width 46 height 18
click at [278, 464] on icon at bounding box center [280, 594] width 6 height 6
click at [28, 327] on div at bounding box center [27, 328] width 9 height 9
click at [640, 464] on icon at bounding box center [642, 593] width 12 height 12
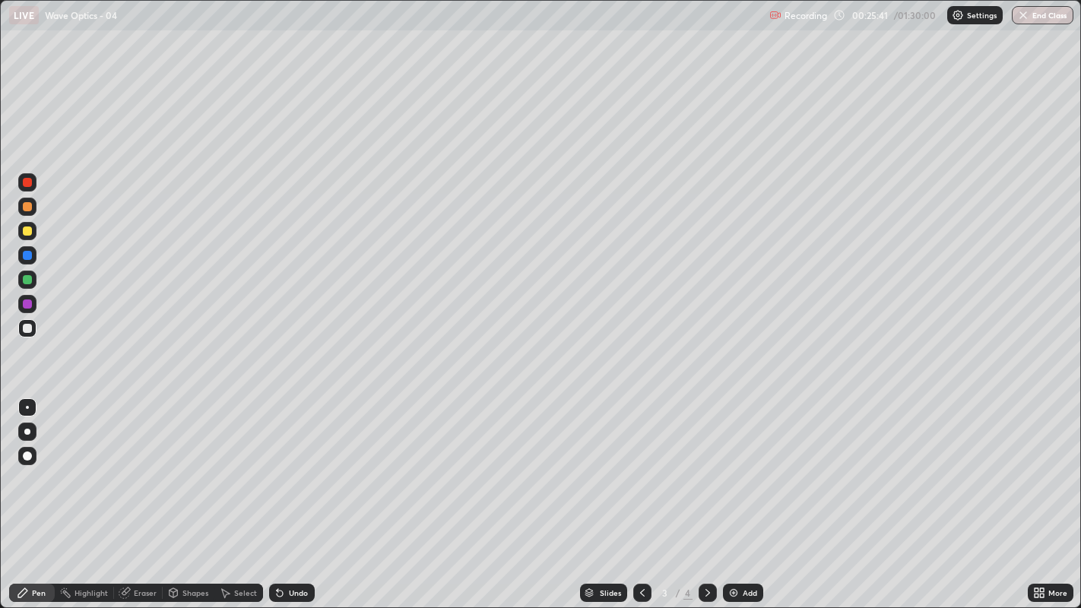
click at [705, 464] on icon at bounding box center [708, 593] width 12 height 12
click at [737, 464] on img at bounding box center [733, 593] width 12 height 12
click at [278, 464] on icon at bounding box center [280, 594] width 6 height 6
click at [640, 464] on icon at bounding box center [642, 593] width 12 height 12
click at [642, 464] on icon at bounding box center [642, 593] width 5 height 8
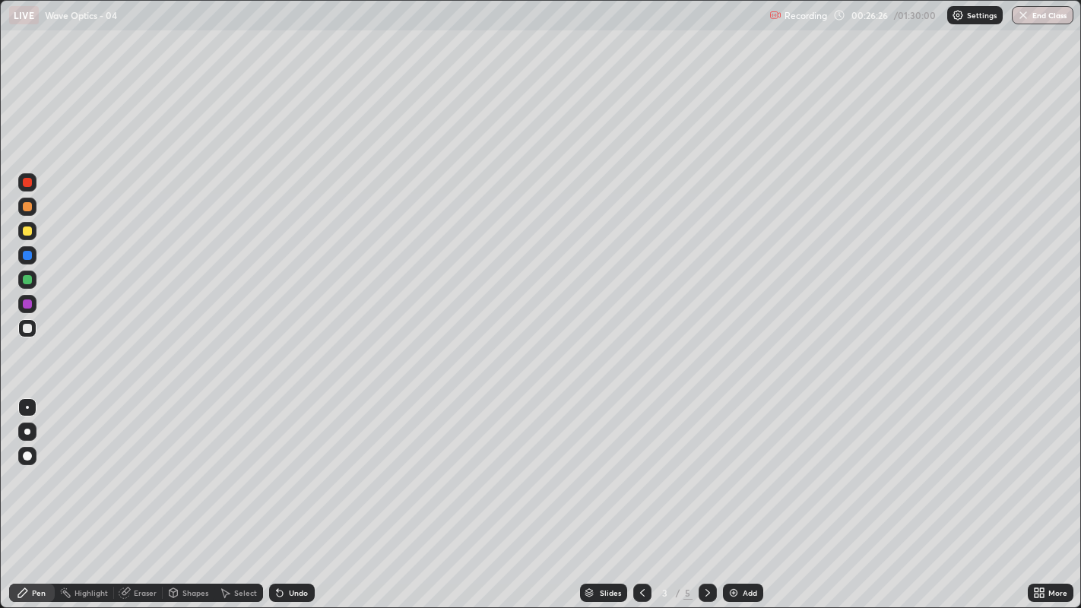
click at [707, 464] on icon at bounding box center [708, 593] width 12 height 12
click at [706, 464] on icon at bounding box center [708, 593] width 12 height 12
click at [27, 234] on div at bounding box center [27, 231] width 9 height 9
click at [640, 464] on icon at bounding box center [642, 593] width 12 height 12
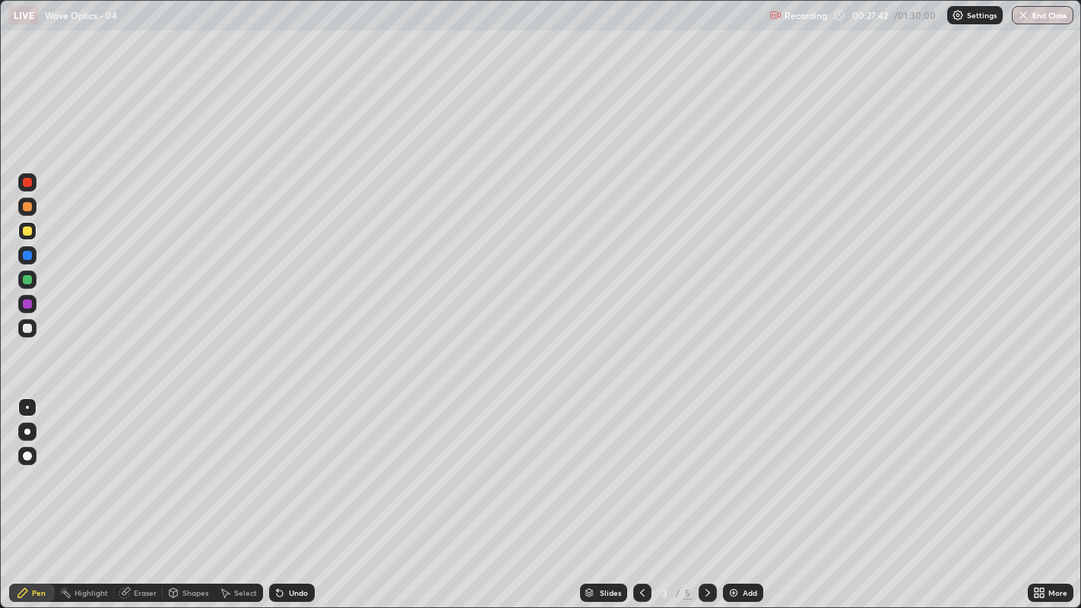
click at [706, 464] on icon at bounding box center [708, 593] width 12 height 12
click at [708, 464] on div at bounding box center [708, 593] width 18 height 18
click at [27, 198] on div at bounding box center [27, 207] width 18 height 18
click at [28, 185] on div at bounding box center [27, 182] width 9 height 9
click at [31, 327] on div at bounding box center [27, 328] width 9 height 9
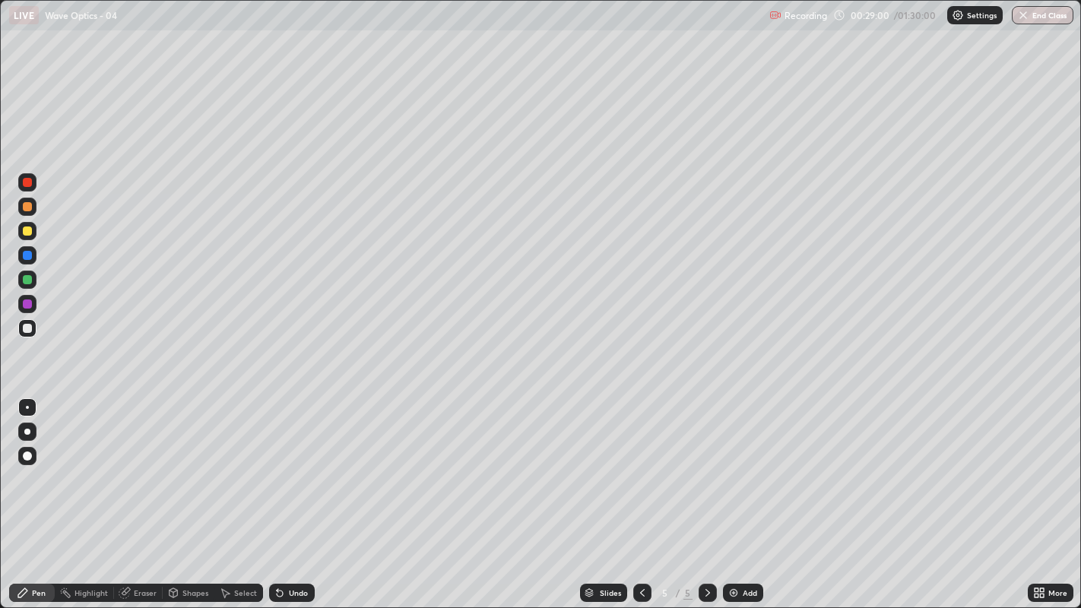
click at [26, 179] on div at bounding box center [27, 182] width 9 height 9
click at [641, 464] on icon at bounding box center [642, 593] width 5 height 8
click at [277, 464] on icon at bounding box center [280, 594] width 6 height 6
click at [289, 464] on div "Undo" at bounding box center [298, 593] width 19 height 8
click at [705, 464] on icon at bounding box center [708, 593] width 12 height 12
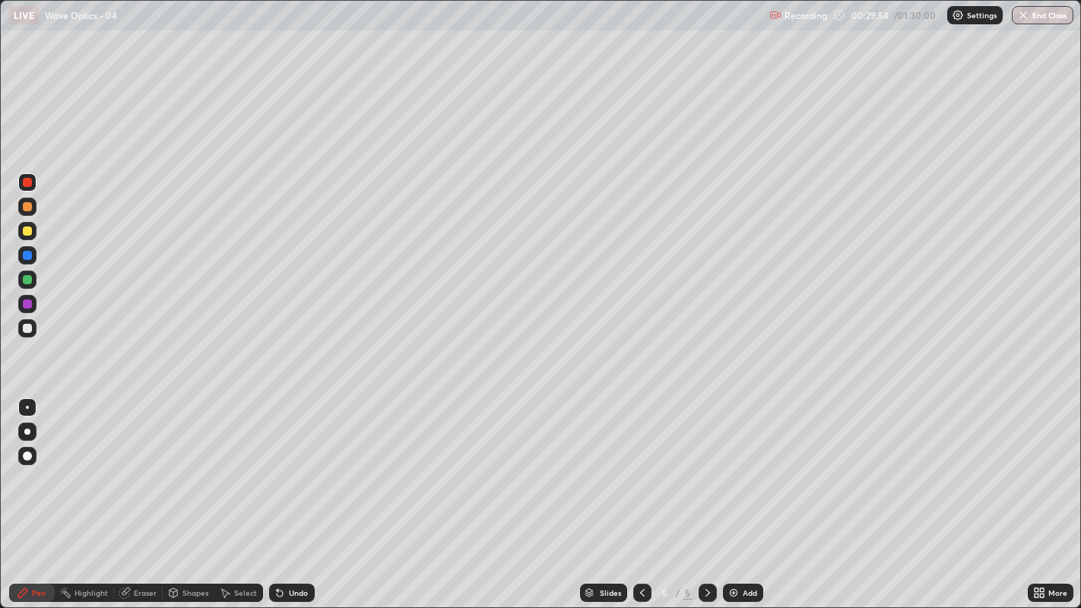
click at [27, 328] on div at bounding box center [27, 328] width 9 height 9
click at [281, 464] on icon at bounding box center [280, 593] width 12 height 12
click at [277, 464] on icon at bounding box center [280, 594] width 6 height 6
click at [286, 464] on div "Undo" at bounding box center [292, 593] width 46 height 18
click at [287, 464] on div "Undo" at bounding box center [292, 593] width 46 height 18
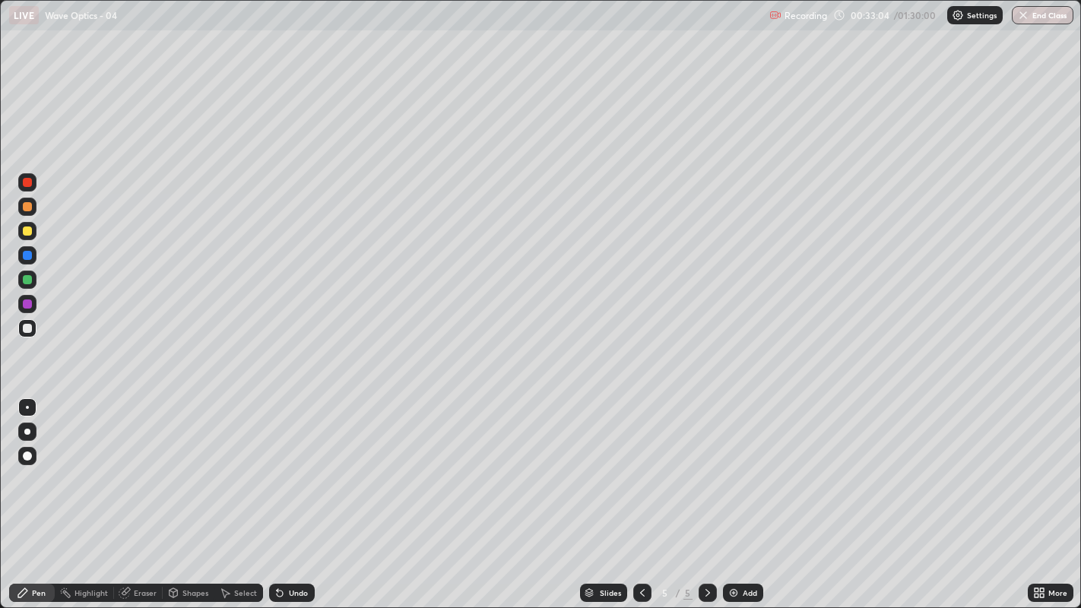
click at [278, 464] on icon at bounding box center [280, 594] width 6 height 6
click at [287, 464] on div "Undo" at bounding box center [292, 593] width 46 height 18
click at [642, 464] on icon at bounding box center [642, 593] width 5 height 8
click at [706, 464] on icon at bounding box center [708, 593] width 12 height 12
click at [733, 464] on img at bounding box center [733, 593] width 12 height 12
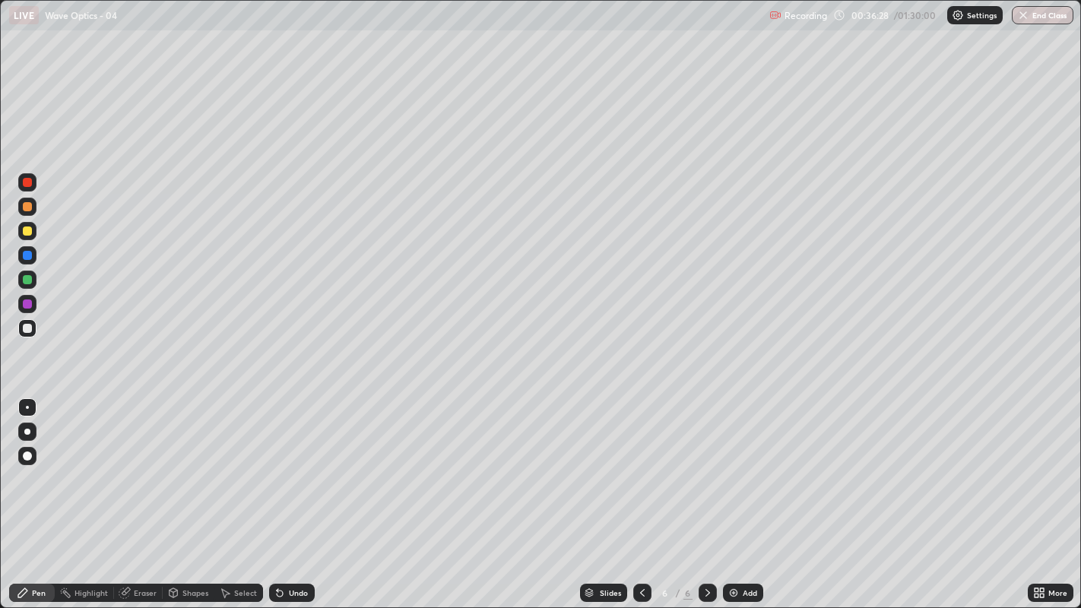
click at [287, 464] on div "Undo" at bounding box center [292, 593] width 46 height 18
click at [289, 464] on div "Undo" at bounding box center [298, 593] width 19 height 8
click at [290, 464] on div "Undo" at bounding box center [298, 593] width 19 height 8
click at [640, 464] on icon at bounding box center [642, 593] width 12 height 12
click at [637, 464] on div at bounding box center [642, 593] width 18 height 18
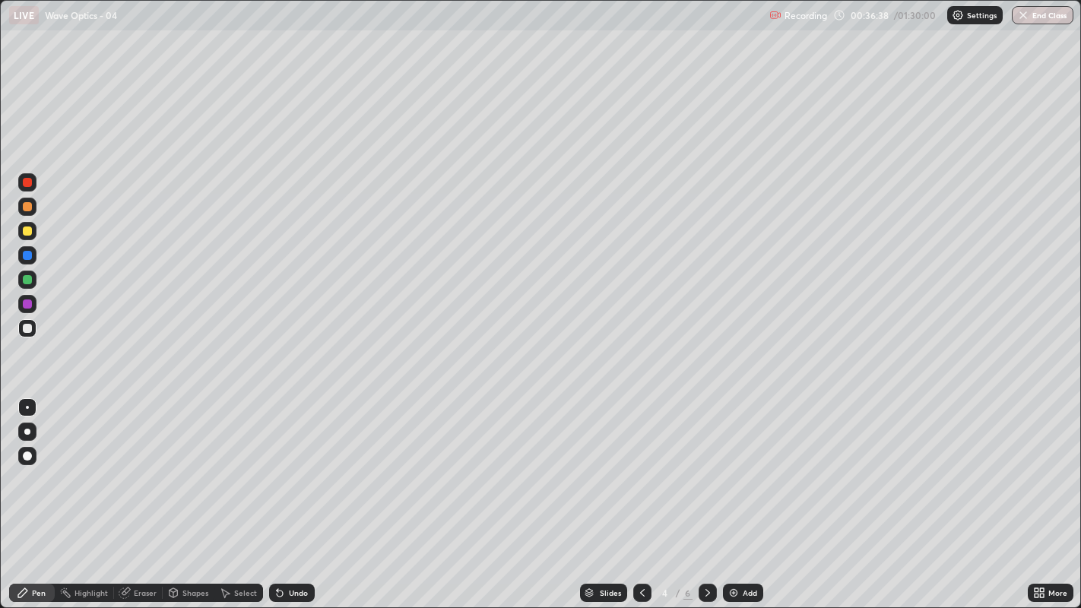
click at [648, 464] on div at bounding box center [642, 593] width 18 height 18
click at [134, 464] on div "Eraser" at bounding box center [145, 593] width 23 height 8
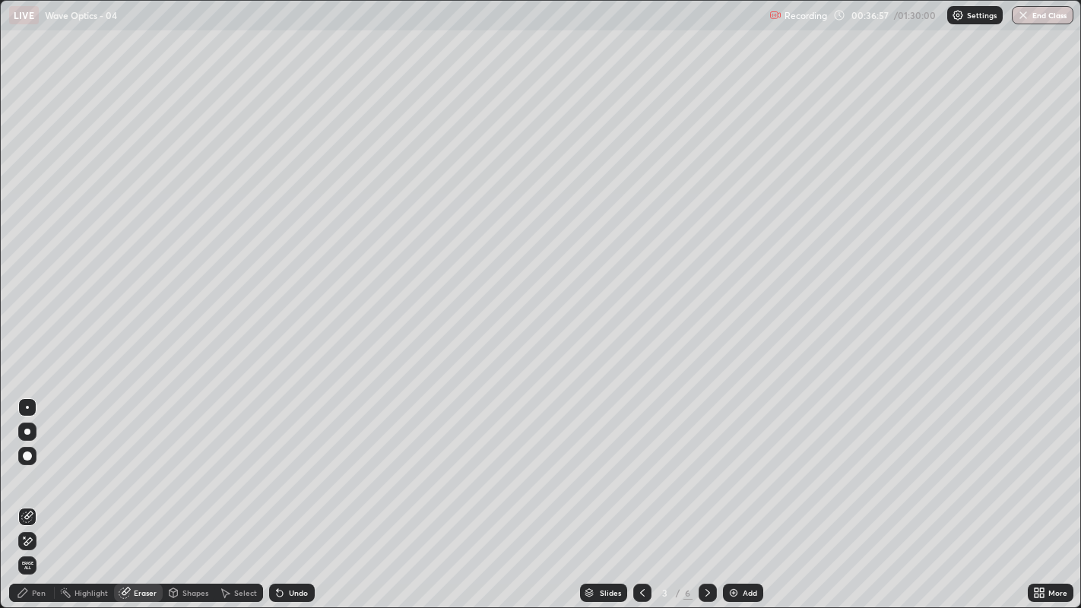
click at [638, 464] on icon at bounding box center [642, 593] width 12 height 12
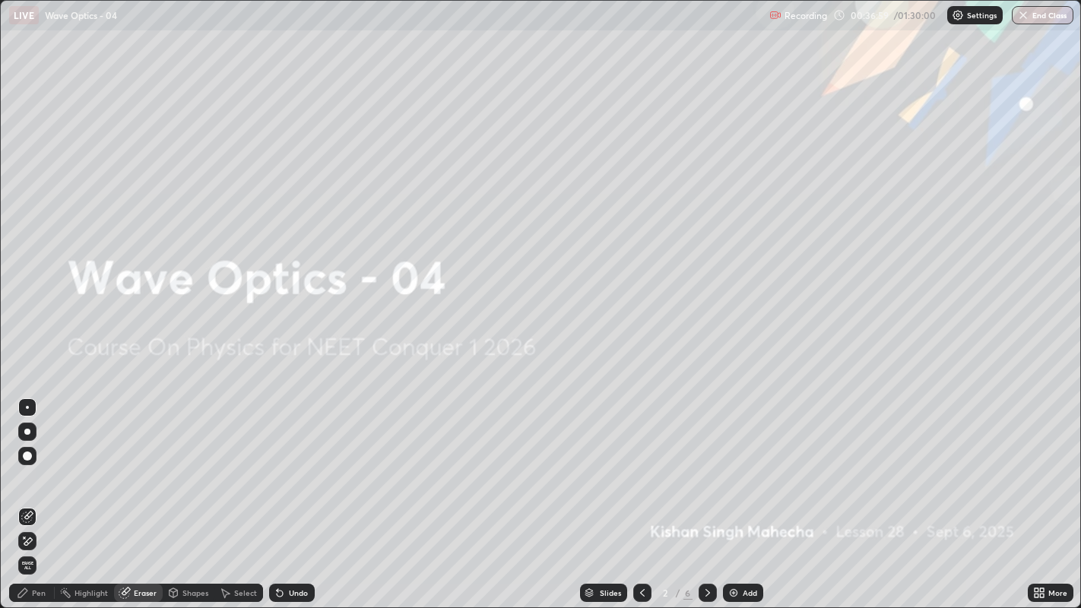
click at [705, 464] on icon at bounding box center [708, 593] width 12 height 12
click at [705, 464] on icon at bounding box center [707, 593] width 5 height 8
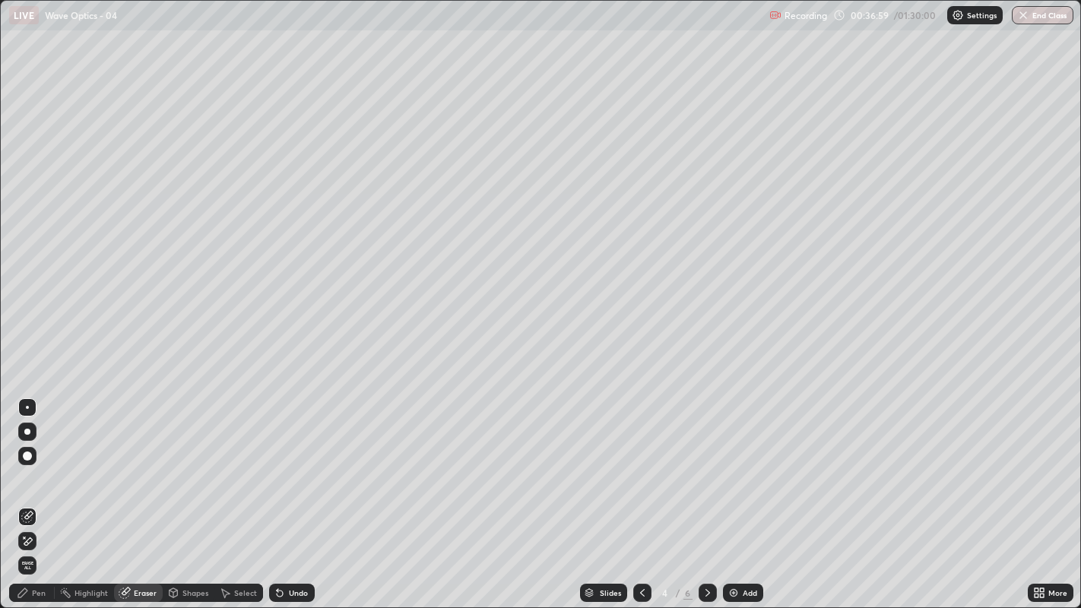
click at [707, 464] on icon at bounding box center [708, 593] width 12 height 12
click at [642, 464] on icon at bounding box center [642, 593] width 12 height 12
click at [638, 464] on icon at bounding box center [642, 593] width 12 height 12
click at [704, 464] on icon at bounding box center [708, 593] width 12 height 12
click at [33, 464] on div "Pen" at bounding box center [39, 593] width 14 height 8
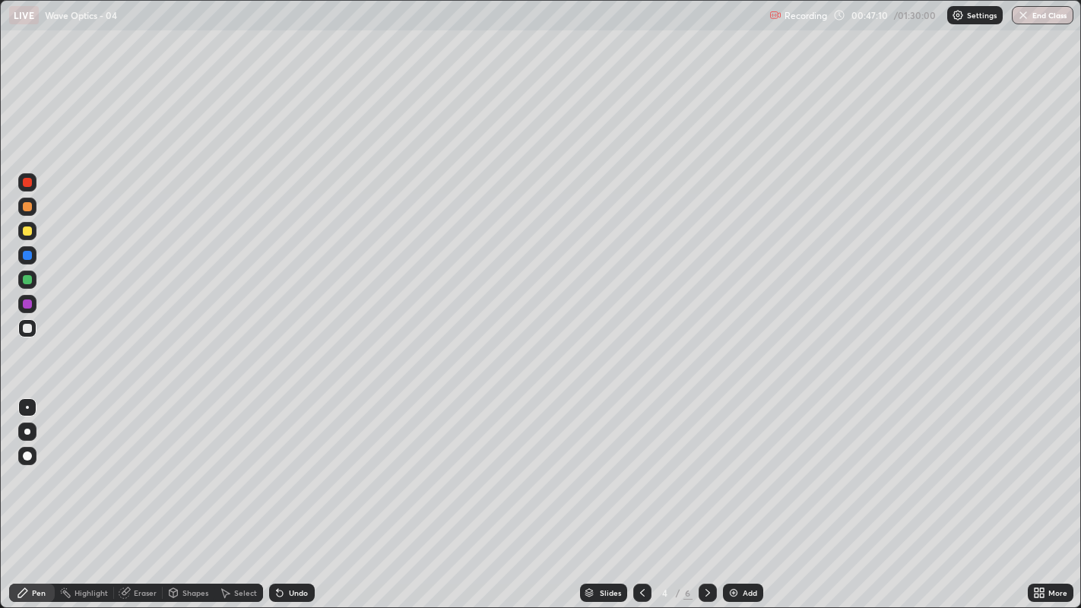
click at [705, 464] on icon at bounding box center [708, 593] width 12 height 12
click at [708, 464] on icon at bounding box center [707, 593] width 5 height 8
click at [748, 464] on div "Add" at bounding box center [750, 593] width 14 height 8
click at [27, 330] on div at bounding box center [27, 328] width 9 height 9
click at [24, 229] on div at bounding box center [27, 231] width 9 height 9
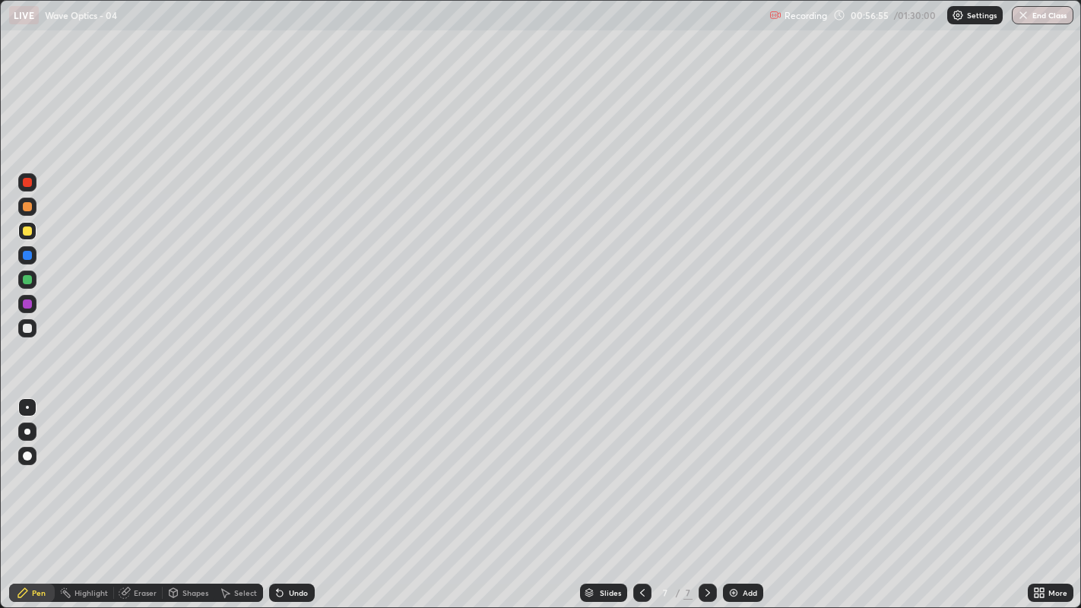
click at [284, 464] on icon at bounding box center [280, 593] width 12 height 12
click at [740, 464] on div "Add" at bounding box center [743, 593] width 40 height 18
click at [640, 464] on icon at bounding box center [642, 593] width 12 height 12
click at [27, 281] on div at bounding box center [27, 279] width 9 height 9
click at [286, 464] on div "Undo" at bounding box center [292, 593] width 46 height 18
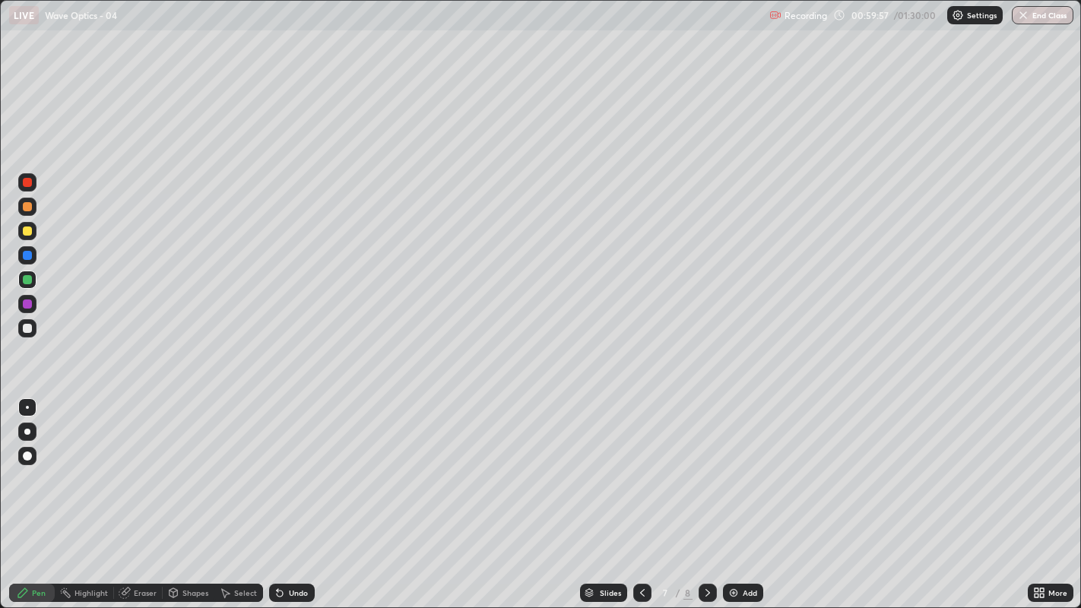
click at [295, 464] on div "Undo" at bounding box center [298, 593] width 19 height 8
click at [296, 464] on div "Undo" at bounding box center [298, 593] width 19 height 8
click at [700, 464] on div at bounding box center [708, 593] width 18 height 18
click at [639, 464] on icon at bounding box center [642, 593] width 12 height 12
click at [291, 464] on div "Undo" at bounding box center [298, 593] width 19 height 8
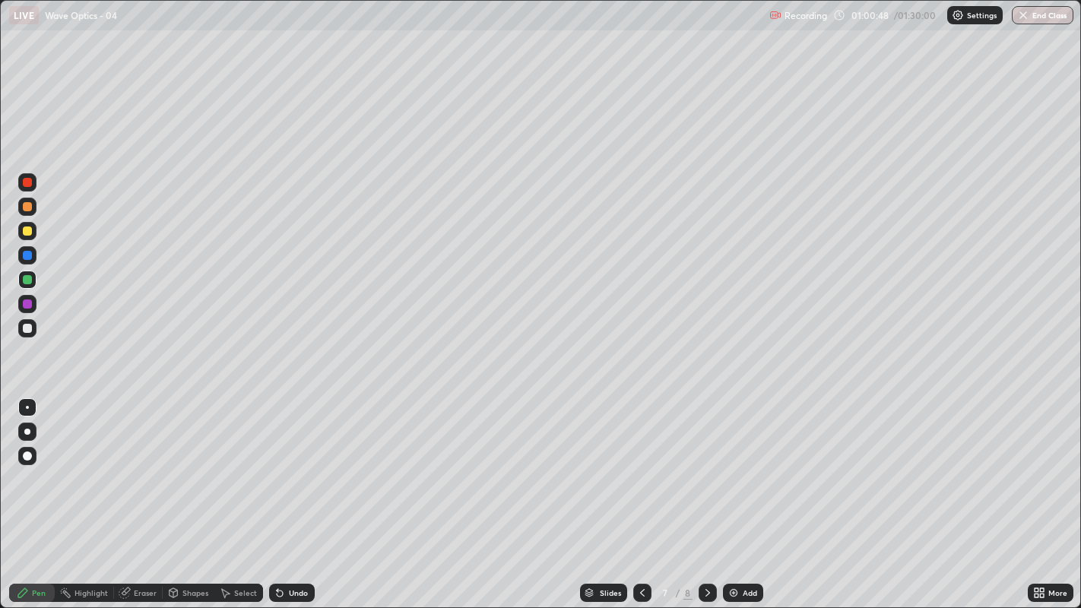
click at [290, 464] on div "Undo" at bounding box center [298, 593] width 19 height 8
click at [293, 464] on div "Undo" at bounding box center [298, 593] width 19 height 8
click at [290, 464] on div "Undo" at bounding box center [298, 593] width 19 height 8
click at [292, 464] on div "Undo" at bounding box center [298, 593] width 19 height 8
click at [27, 329] on div at bounding box center [27, 328] width 9 height 9
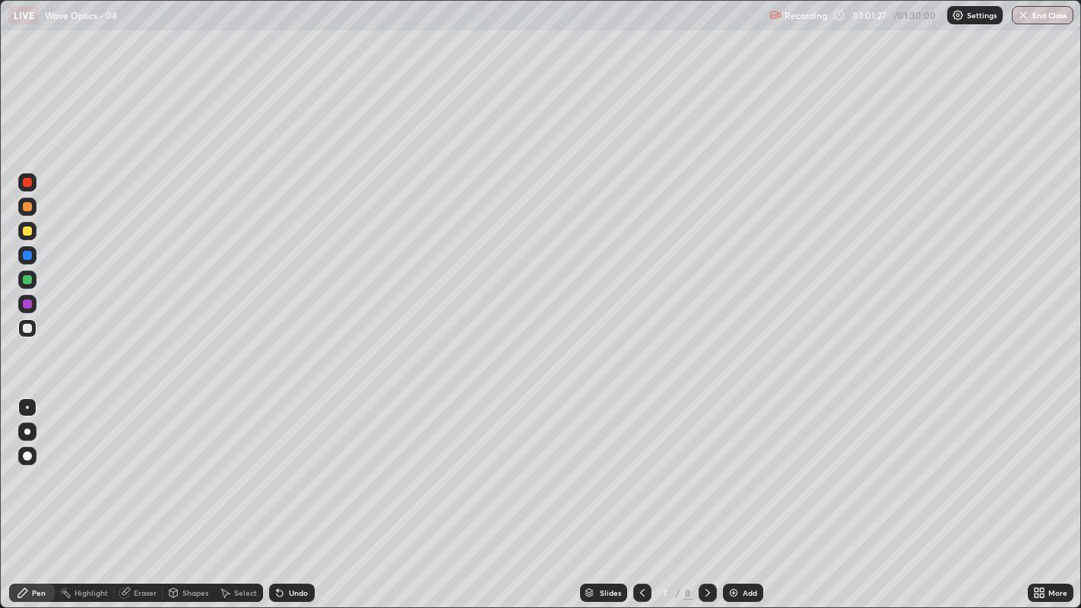
click at [26, 182] on div at bounding box center [27, 182] width 9 height 9
click at [238, 464] on div "Select" at bounding box center [245, 593] width 23 height 8
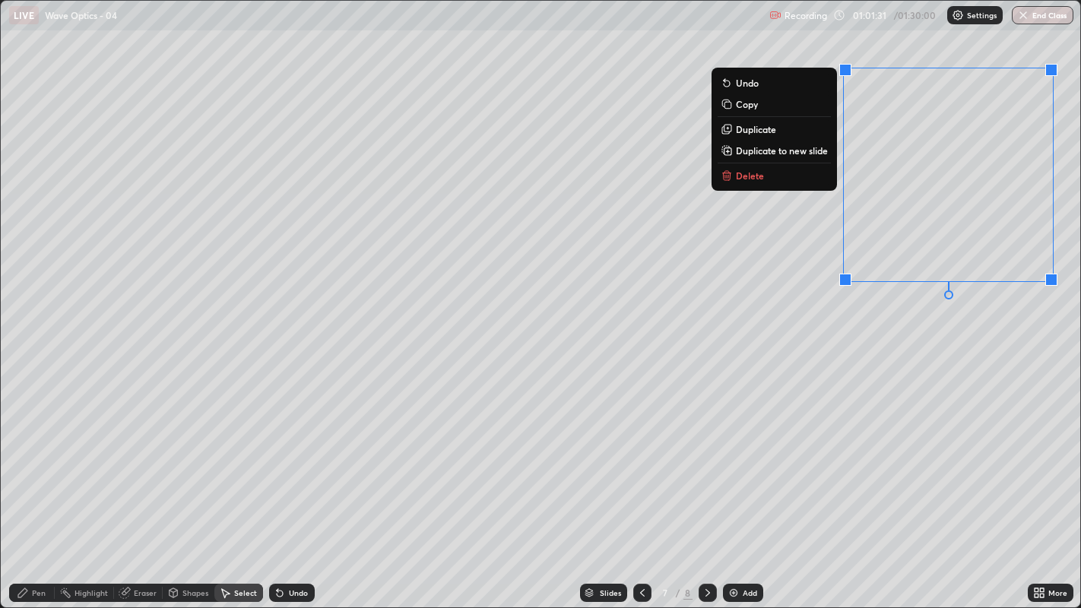
click at [742, 182] on button "Delete" at bounding box center [774, 175] width 113 height 18
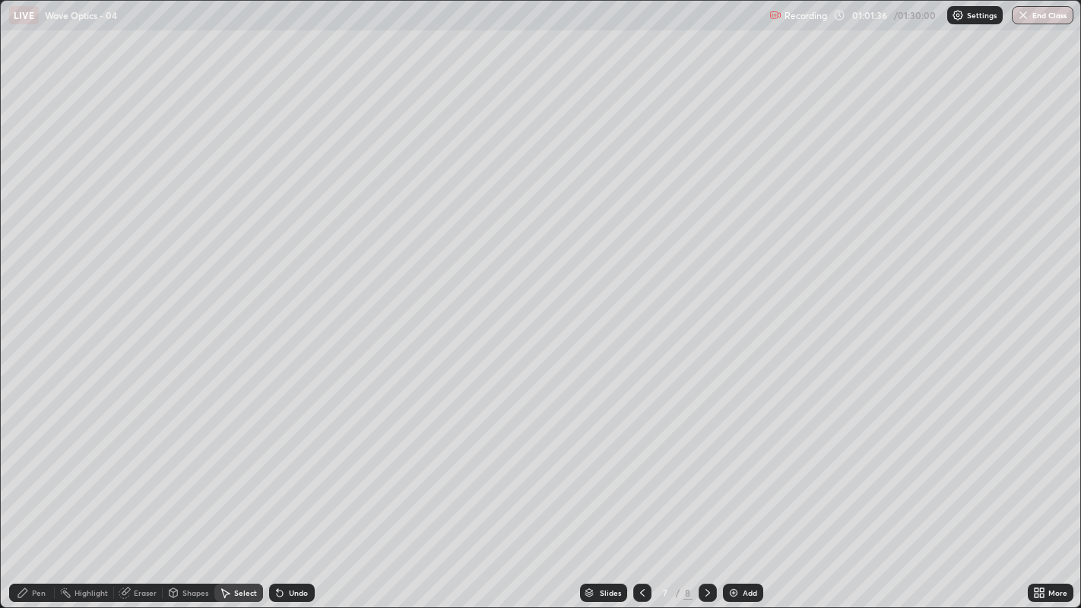
click at [38, 464] on div "Pen" at bounding box center [39, 593] width 14 height 8
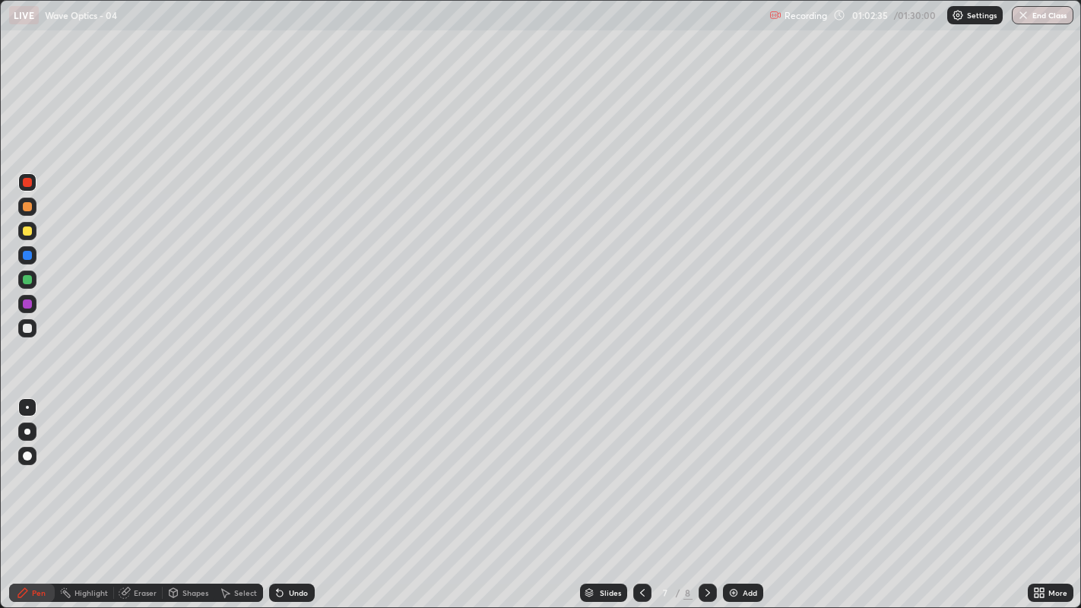
click at [28, 230] on div at bounding box center [27, 231] width 9 height 9
click at [284, 464] on div "Undo" at bounding box center [292, 593] width 46 height 18
click at [285, 464] on div "Undo" at bounding box center [292, 593] width 46 height 18
click at [289, 464] on div "Undo" at bounding box center [298, 593] width 19 height 8
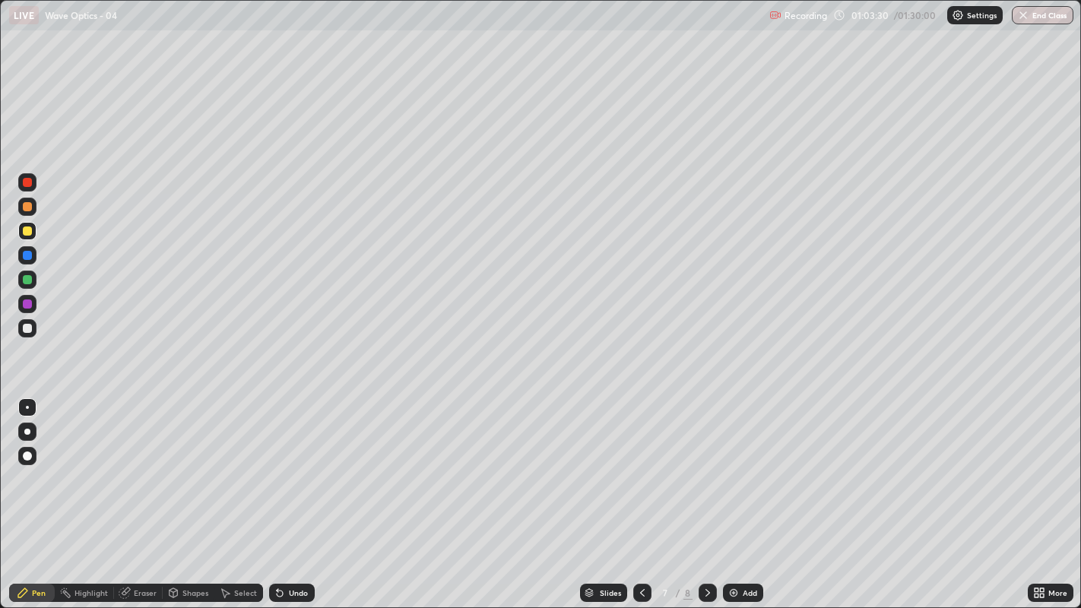
click at [290, 464] on div "Undo" at bounding box center [298, 593] width 19 height 8
click at [293, 464] on div "Undo" at bounding box center [298, 593] width 19 height 8
click at [294, 464] on div "Undo" at bounding box center [298, 593] width 19 height 8
click at [296, 464] on div "Undo" at bounding box center [298, 593] width 19 height 8
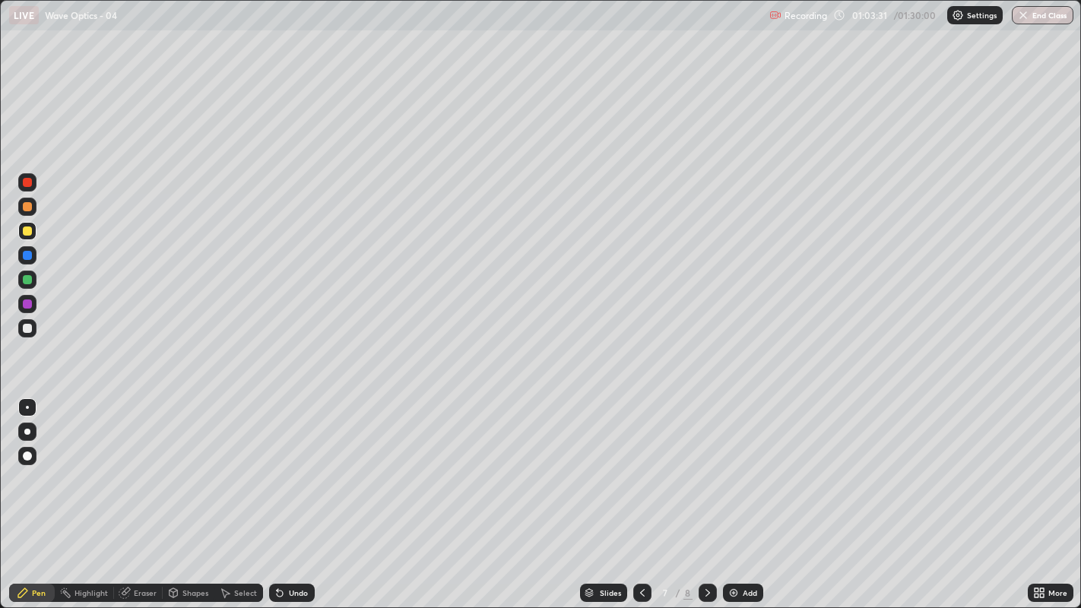
click at [296, 464] on div "Undo" at bounding box center [298, 593] width 19 height 8
click at [297, 464] on div "Undo" at bounding box center [298, 593] width 19 height 8
click at [299, 464] on div "Undo" at bounding box center [298, 593] width 19 height 8
click at [297, 464] on div "Undo" at bounding box center [298, 593] width 19 height 8
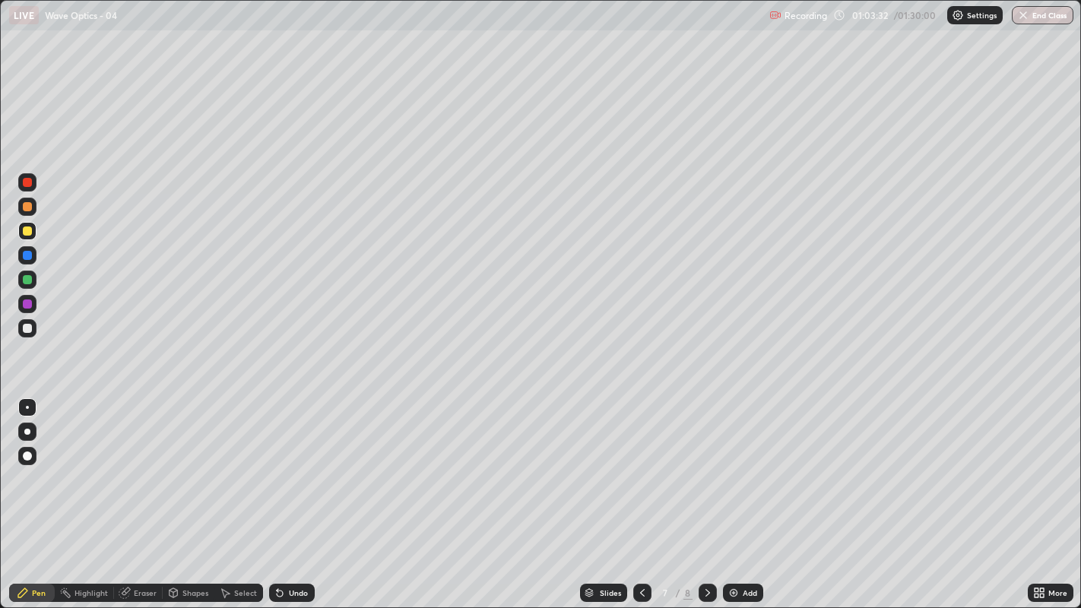
click at [296, 464] on div "Undo" at bounding box center [298, 593] width 19 height 8
click at [293, 464] on div "Undo" at bounding box center [298, 593] width 19 height 8
click at [292, 464] on div "Undo" at bounding box center [298, 593] width 19 height 8
click at [290, 464] on div "Undo" at bounding box center [298, 593] width 19 height 8
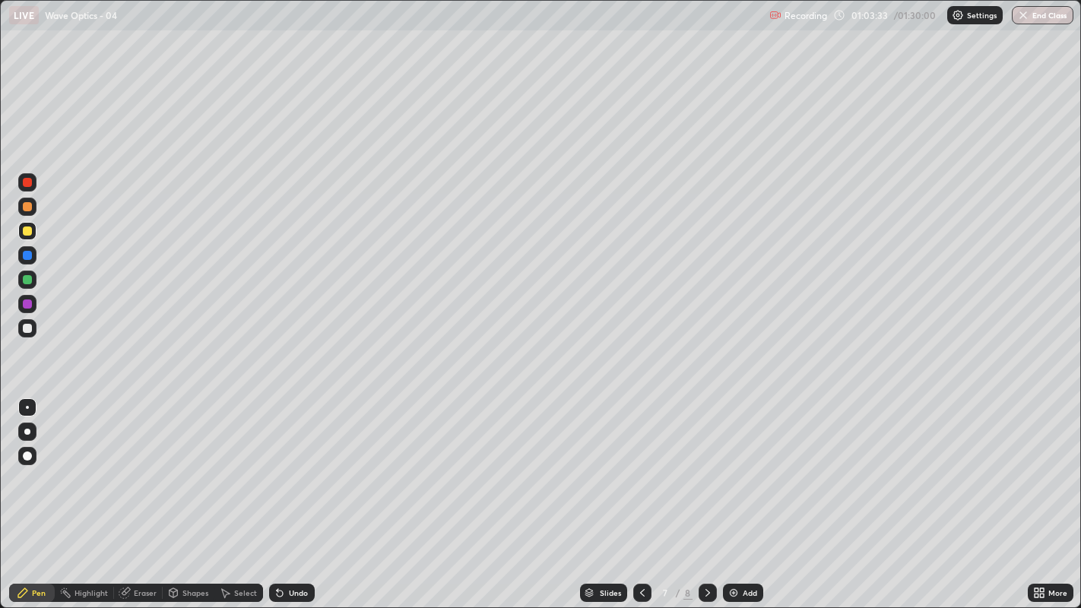
click at [291, 464] on div "Undo" at bounding box center [298, 593] width 19 height 8
click at [289, 464] on div "Undo" at bounding box center [298, 593] width 19 height 8
click at [278, 464] on icon at bounding box center [280, 594] width 6 height 6
click at [277, 464] on icon at bounding box center [280, 594] width 6 height 6
click at [283, 464] on icon at bounding box center [280, 593] width 12 height 12
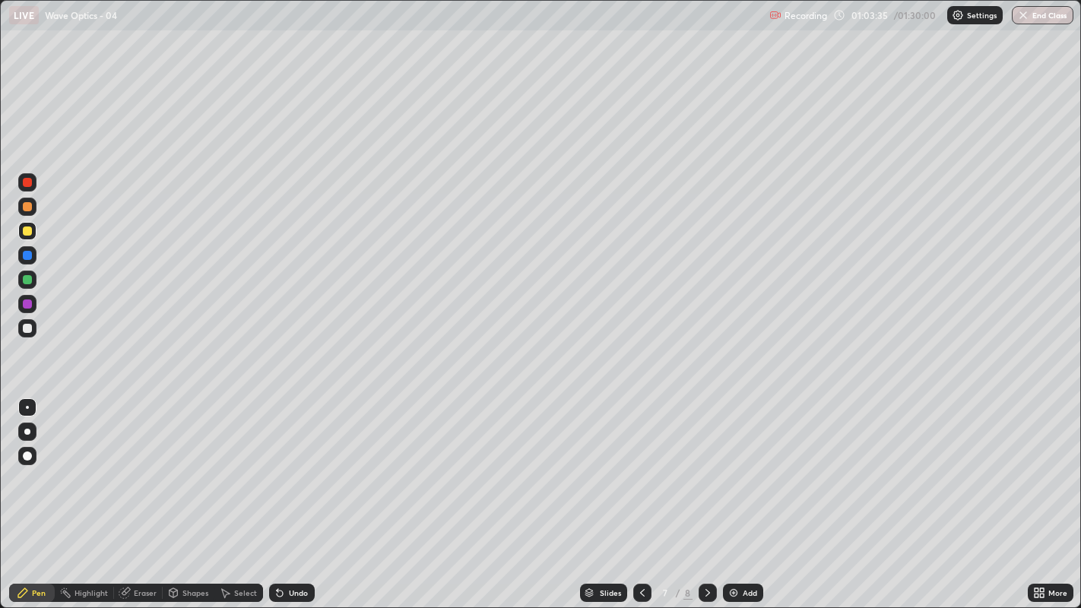
click at [284, 464] on div "Undo" at bounding box center [292, 593] width 46 height 18
click at [26, 327] on div at bounding box center [27, 328] width 9 height 9
click at [24, 278] on div at bounding box center [27, 279] width 9 height 9
click at [288, 464] on div "Undo" at bounding box center [292, 593] width 46 height 18
click at [240, 464] on div "Select" at bounding box center [245, 593] width 23 height 8
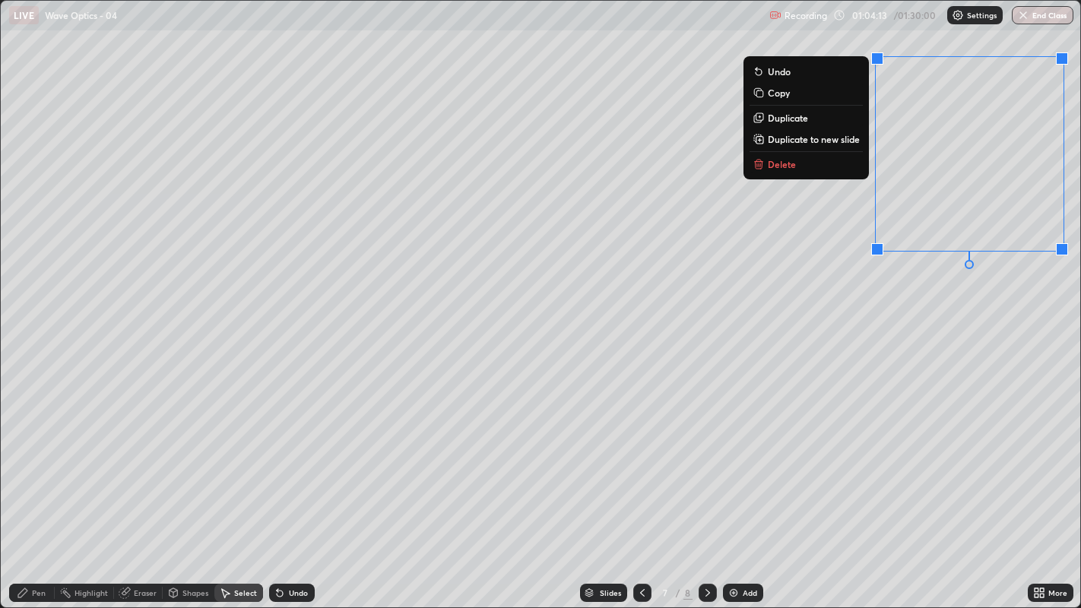
click at [779, 165] on p "Delete" at bounding box center [782, 164] width 28 height 12
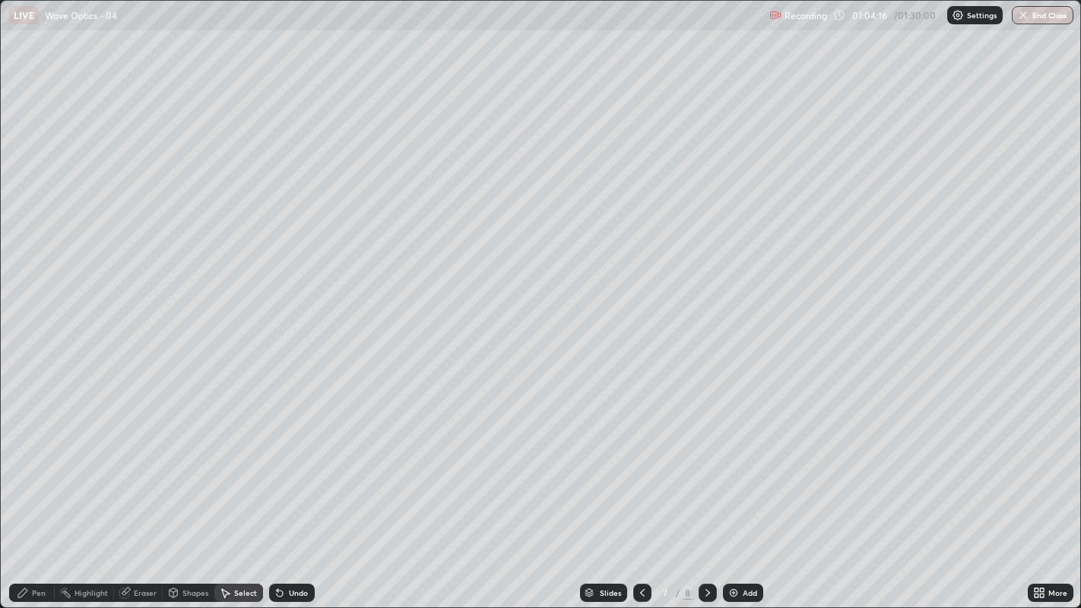
click at [34, 464] on div "Pen" at bounding box center [39, 593] width 14 height 8
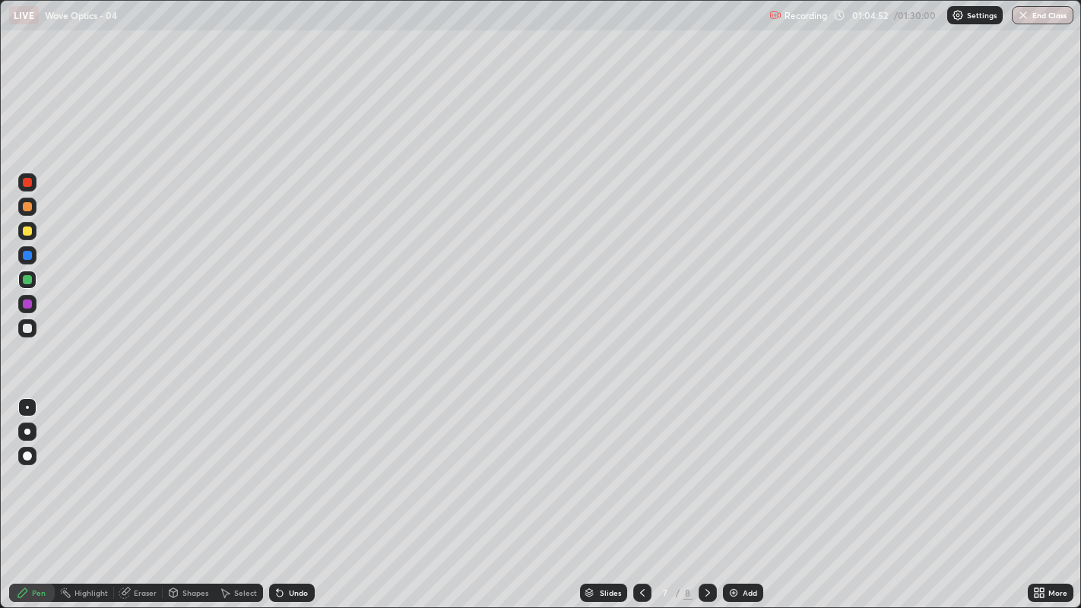
click at [28, 328] on div at bounding box center [27, 328] width 9 height 9
click at [26, 280] on div at bounding box center [27, 279] width 9 height 9
click at [286, 464] on div "Undo" at bounding box center [292, 593] width 46 height 18
click at [285, 464] on div "Undo" at bounding box center [292, 593] width 46 height 18
click at [289, 464] on div "Undo" at bounding box center [298, 593] width 19 height 8
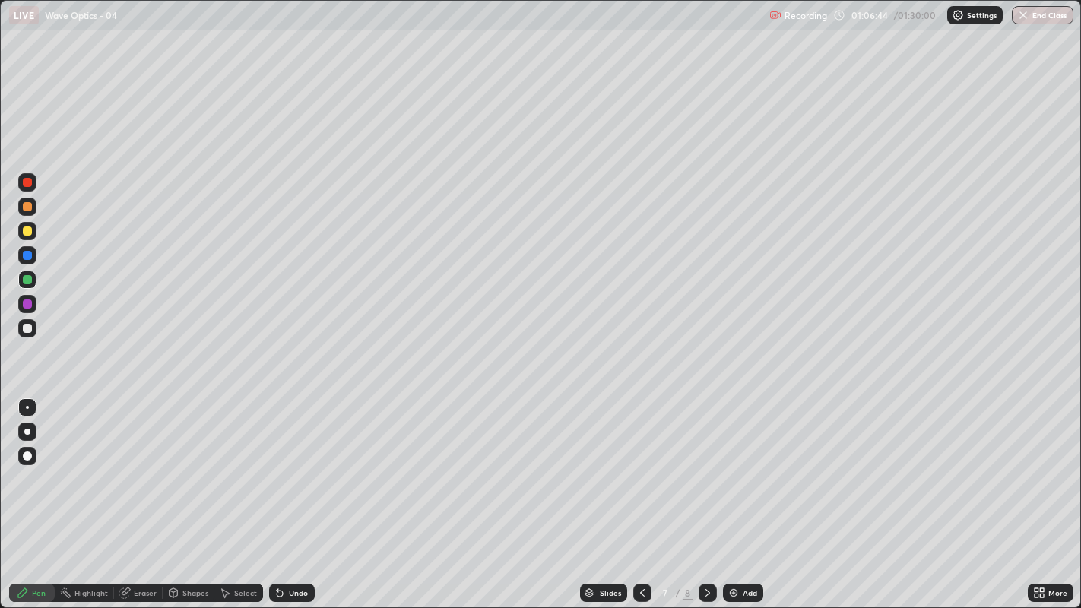
click at [293, 464] on div "Undo" at bounding box center [292, 593] width 46 height 18
click at [299, 464] on div "Undo" at bounding box center [292, 593] width 46 height 18
click at [296, 464] on div "Undo" at bounding box center [298, 593] width 19 height 8
click at [289, 464] on div "Undo" at bounding box center [298, 593] width 19 height 8
click at [285, 464] on div "Undo" at bounding box center [292, 593] width 46 height 18
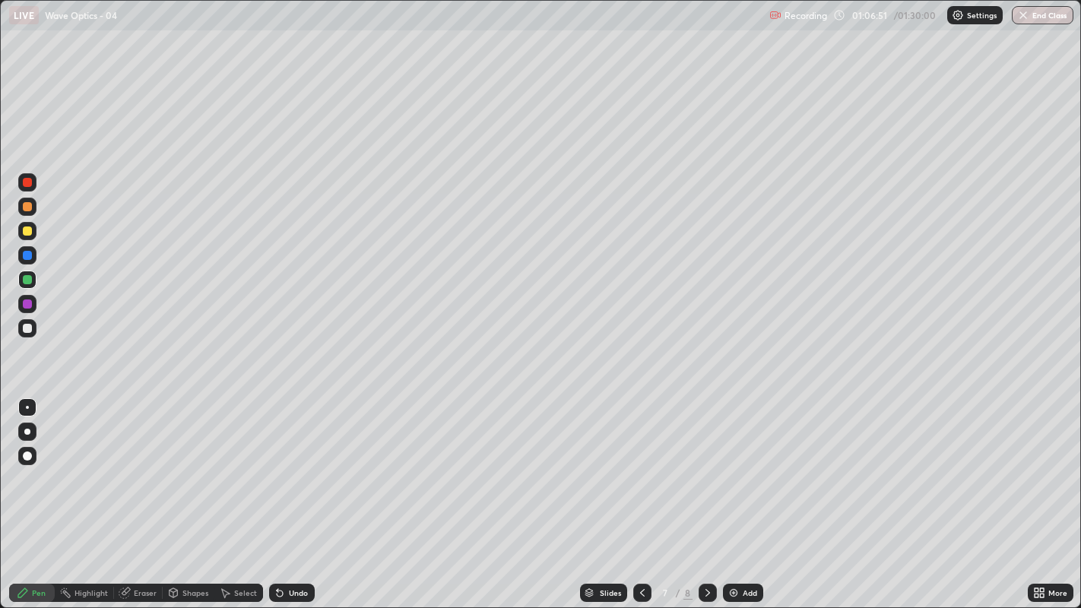
click at [289, 464] on div "Undo" at bounding box center [298, 593] width 19 height 8
click at [290, 464] on div "Undo" at bounding box center [298, 593] width 19 height 8
click at [292, 464] on div "Undo" at bounding box center [298, 593] width 19 height 8
click at [293, 464] on div "Undo" at bounding box center [292, 593] width 46 height 18
click at [289, 464] on div "Undo" at bounding box center [292, 593] width 46 height 18
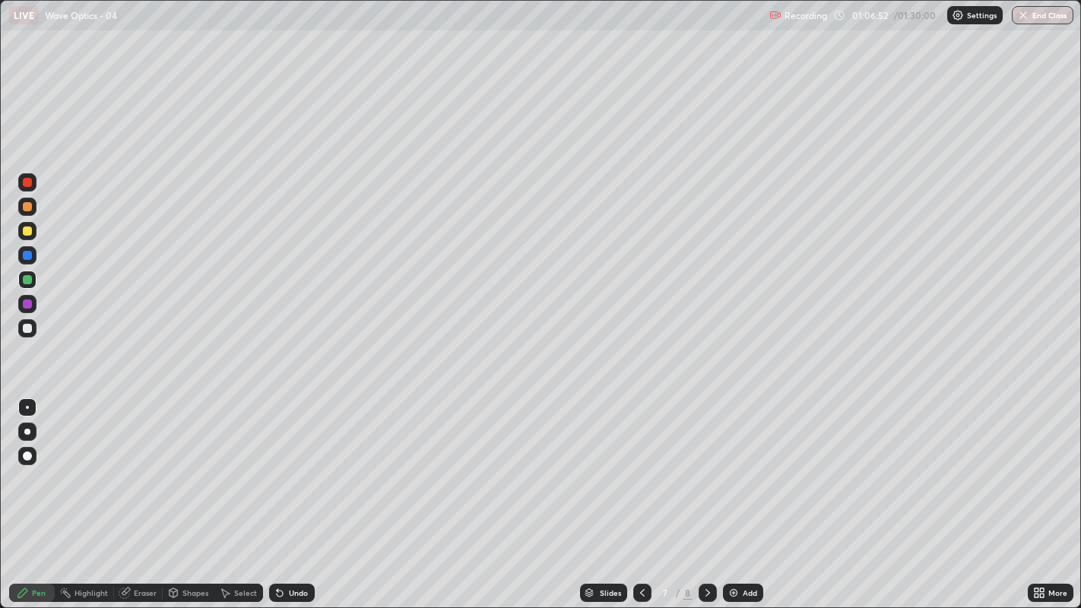
click at [287, 464] on div "Undo" at bounding box center [292, 593] width 46 height 18
click at [290, 464] on div "Undo" at bounding box center [292, 593] width 46 height 18
click at [289, 464] on div "Undo" at bounding box center [292, 593] width 46 height 18
click at [290, 464] on div "Undo" at bounding box center [292, 593] width 46 height 18
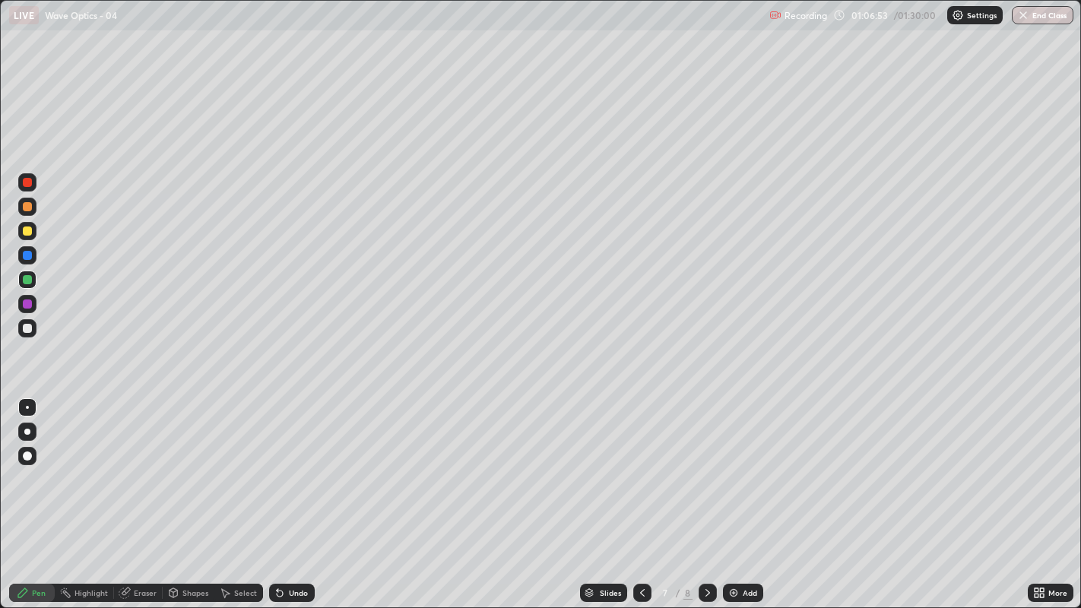
click at [289, 464] on div "Undo" at bounding box center [298, 593] width 19 height 8
click at [286, 464] on div "Undo" at bounding box center [292, 593] width 46 height 18
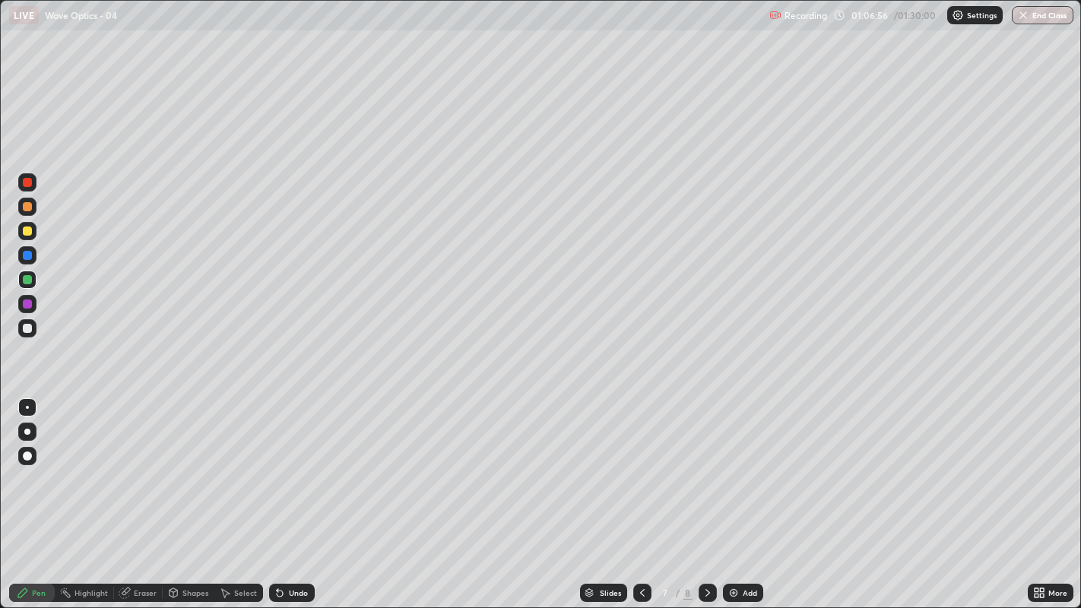
click at [242, 464] on div "Select" at bounding box center [245, 593] width 23 height 8
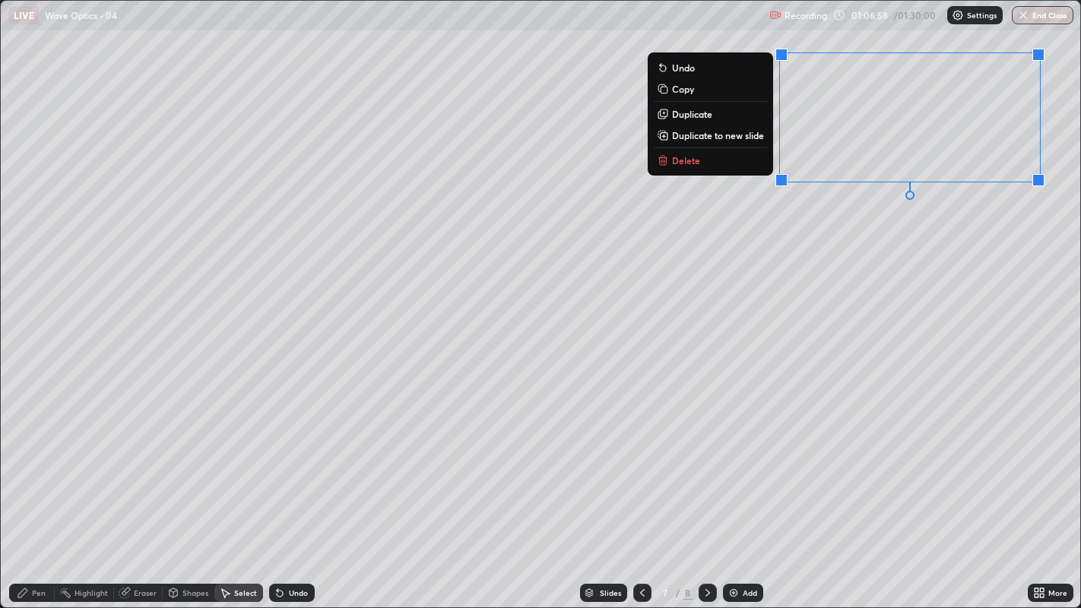
click at [712, 158] on button "Delete" at bounding box center [710, 160] width 113 height 18
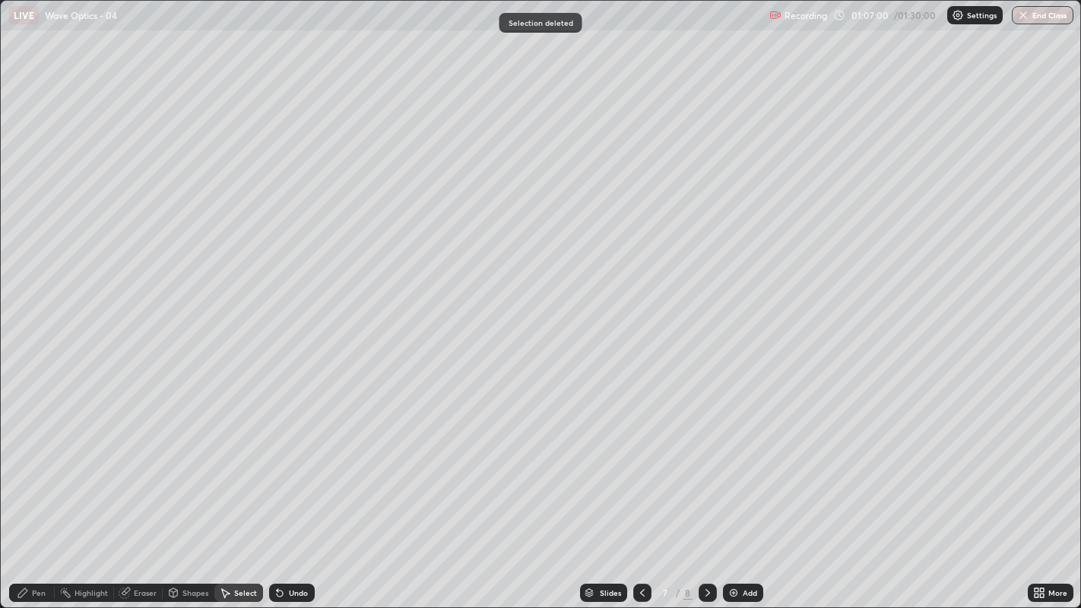
click at [32, 464] on div "Pen" at bounding box center [39, 593] width 14 height 8
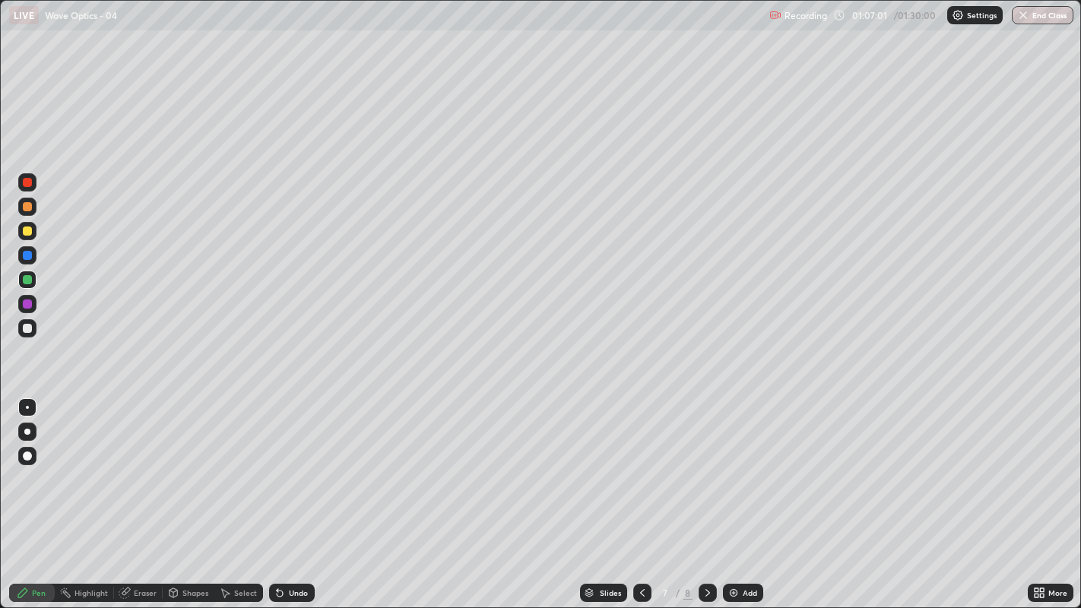
click at [27, 332] on div at bounding box center [27, 328] width 9 height 9
click at [285, 464] on div "Undo" at bounding box center [292, 593] width 46 height 18
click at [289, 464] on div "Undo" at bounding box center [292, 593] width 46 height 18
click at [291, 464] on div "Undo" at bounding box center [298, 593] width 19 height 8
click at [295, 464] on div "Undo" at bounding box center [298, 593] width 19 height 8
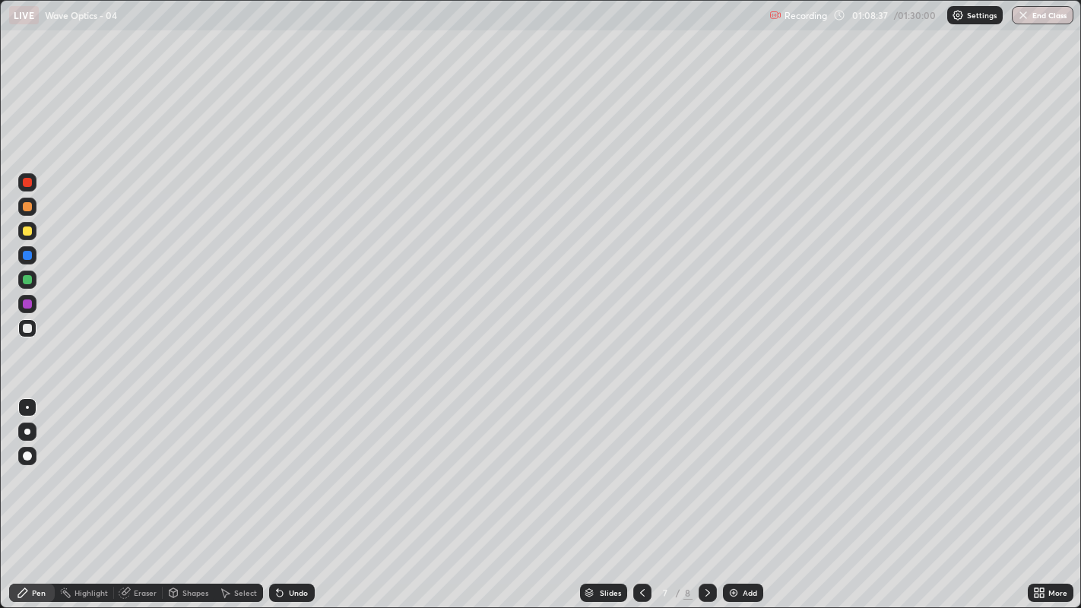
click at [293, 464] on div "Undo" at bounding box center [298, 593] width 19 height 8
click at [705, 464] on icon at bounding box center [708, 593] width 12 height 12
click at [287, 464] on div "Undo" at bounding box center [292, 593] width 46 height 18
click at [293, 464] on div "Undo" at bounding box center [298, 593] width 19 height 8
click at [641, 464] on icon at bounding box center [642, 593] width 12 height 12
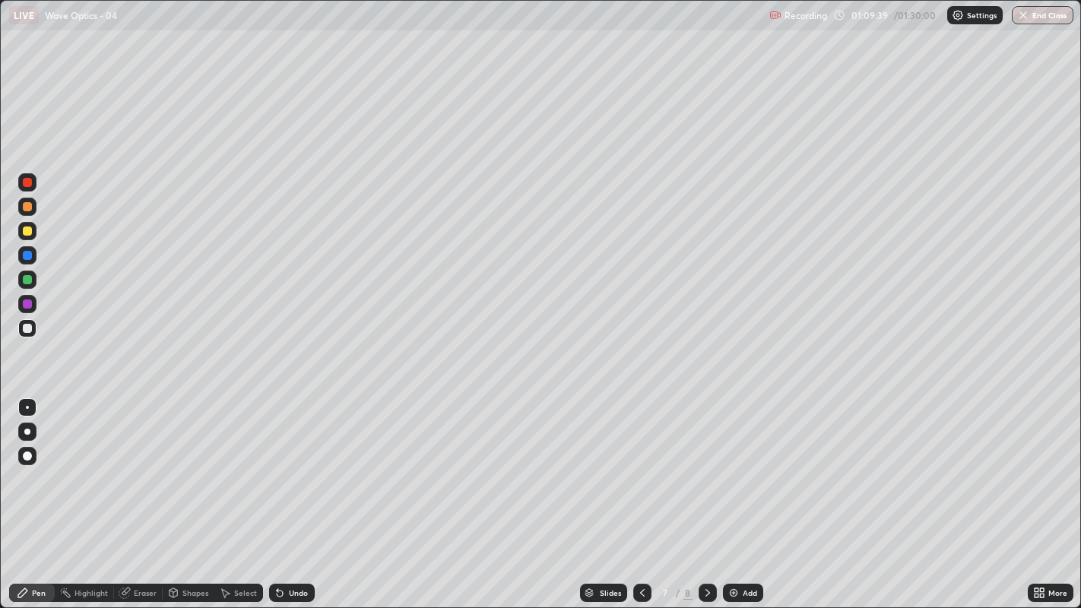
click at [28, 182] on div at bounding box center [27, 182] width 9 height 9
click at [28, 307] on div at bounding box center [27, 303] width 9 height 9
click at [285, 464] on div "Undo" at bounding box center [292, 593] width 46 height 18
click at [284, 464] on div "Undo" at bounding box center [292, 593] width 46 height 18
click at [277, 464] on icon at bounding box center [280, 594] width 6 height 6
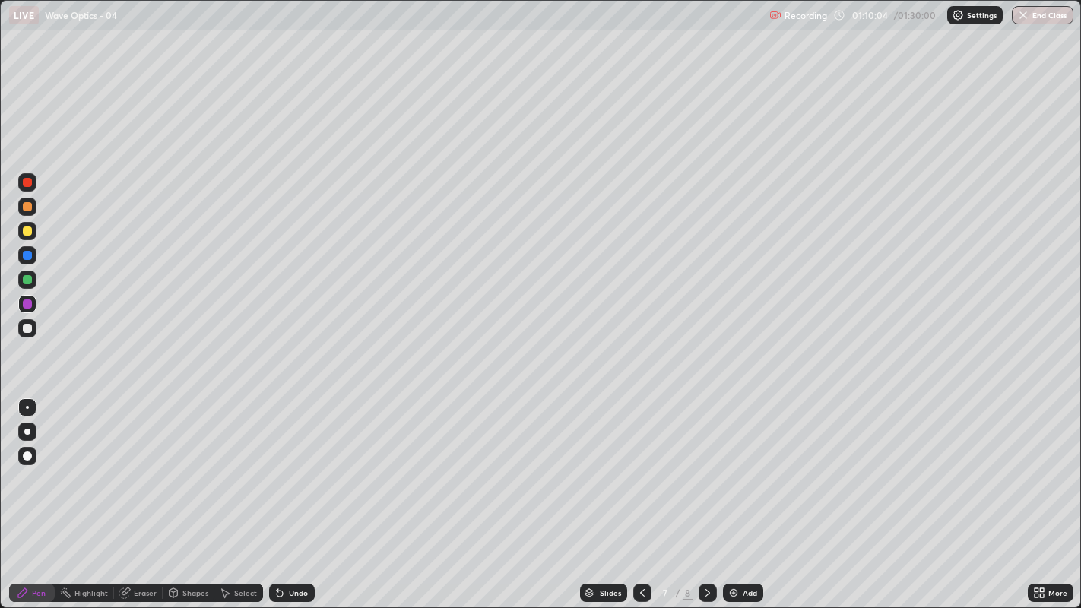
click at [280, 464] on icon at bounding box center [280, 594] width 6 height 6
click at [277, 464] on icon at bounding box center [280, 594] width 6 height 6
click at [281, 464] on icon at bounding box center [280, 593] width 12 height 12
click at [287, 464] on div "Undo" at bounding box center [292, 593] width 46 height 18
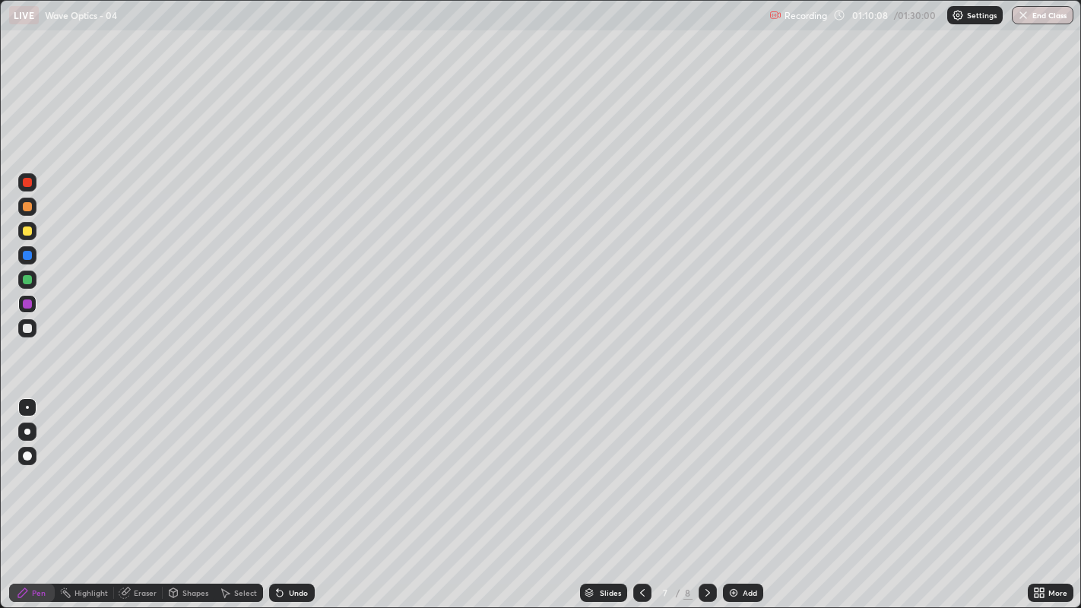
click at [289, 464] on div "Undo" at bounding box center [298, 593] width 19 height 8
click at [290, 464] on div "Undo" at bounding box center [292, 593] width 46 height 18
click at [707, 464] on icon at bounding box center [708, 593] width 12 height 12
click at [27, 206] on div at bounding box center [27, 206] width 9 height 9
click at [638, 464] on icon at bounding box center [642, 593] width 12 height 12
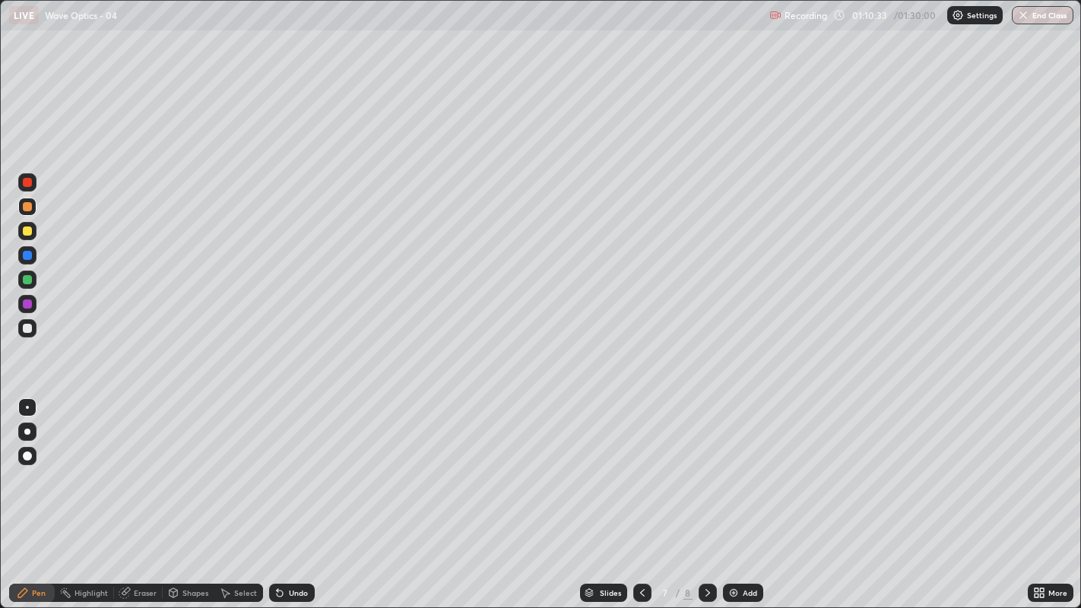
click at [704, 464] on icon at bounding box center [708, 593] width 12 height 12
click at [705, 464] on icon at bounding box center [708, 593] width 12 height 12
click at [639, 464] on icon at bounding box center [642, 593] width 12 height 12
click at [705, 464] on icon at bounding box center [708, 593] width 12 height 12
click at [290, 464] on div "Undo" at bounding box center [298, 593] width 19 height 8
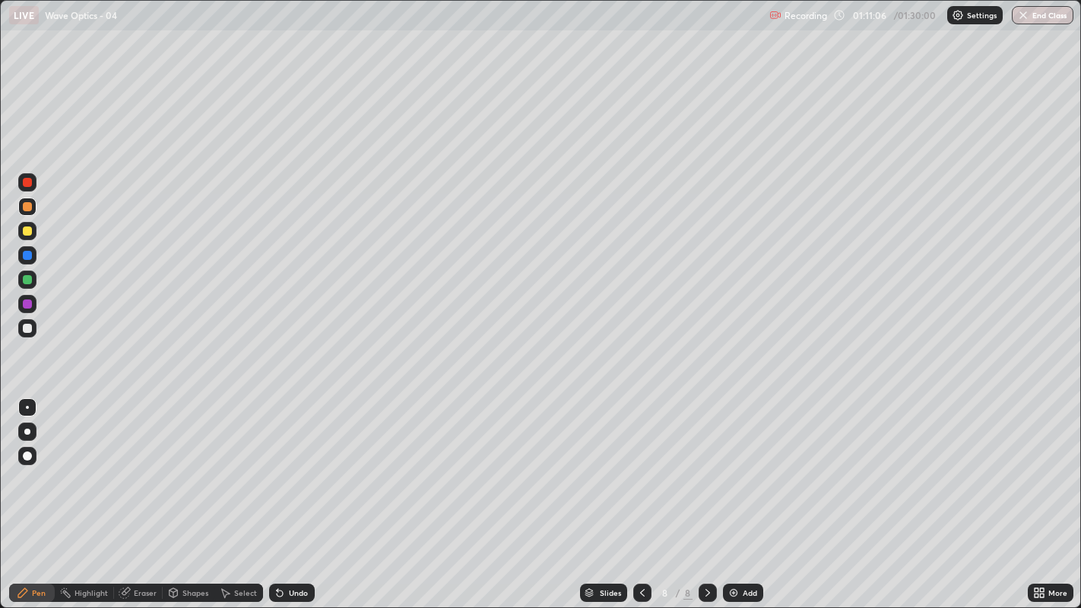
click at [284, 464] on div "Undo" at bounding box center [292, 593] width 46 height 18
click at [640, 464] on icon at bounding box center [642, 593] width 12 height 12
click at [289, 464] on div "Undo" at bounding box center [298, 593] width 19 height 8
click at [291, 464] on div "Undo" at bounding box center [298, 593] width 19 height 8
click at [285, 464] on div "Undo" at bounding box center [292, 593] width 46 height 18
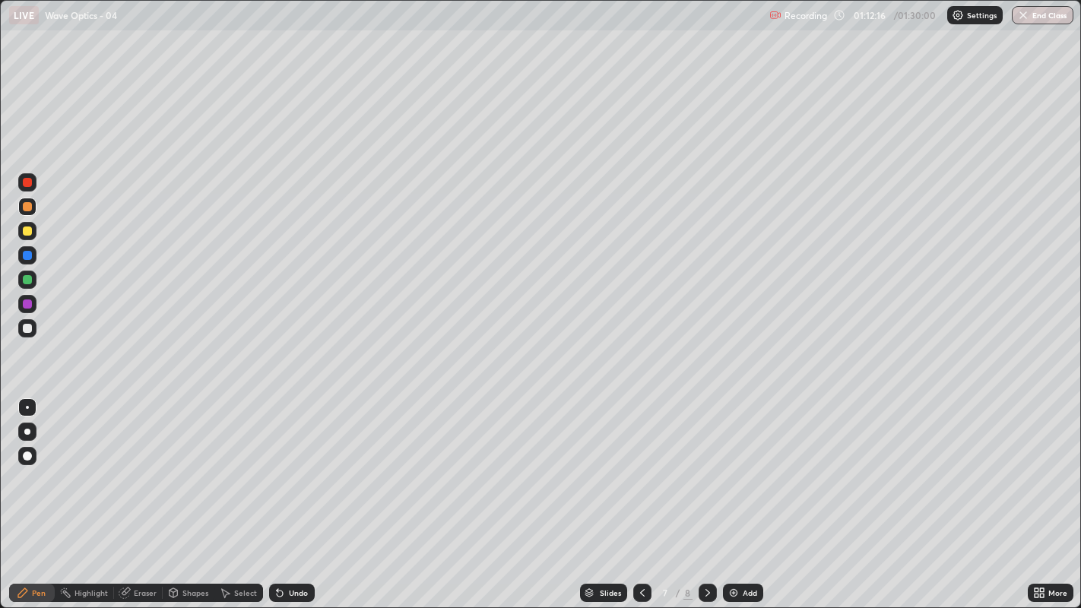
click at [704, 464] on icon at bounding box center [708, 593] width 12 height 12
click at [26, 328] on div at bounding box center [27, 328] width 9 height 9
click at [289, 464] on div "Undo" at bounding box center [298, 593] width 19 height 8
click at [290, 464] on div "Undo" at bounding box center [292, 593] width 46 height 18
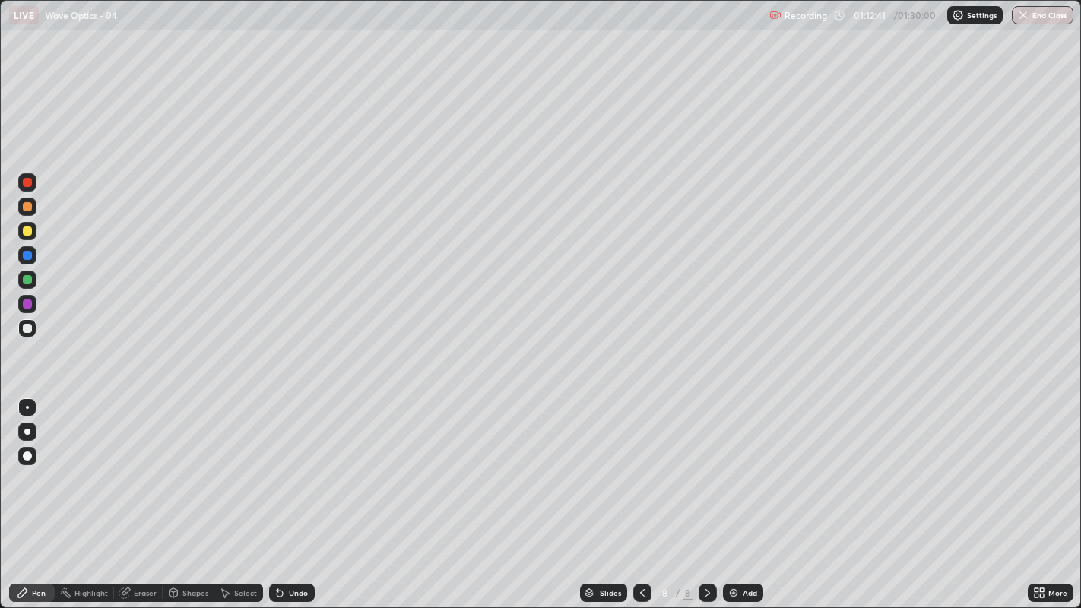
click at [293, 464] on div "Undo" at bounding box center [298, 593] width 19 height 8
click at [286, 464] on div "Undo" at bounding box center [292, 593] width 46 height 18
click at [277, 464] on icon at bounding box center [280, 594] width 6 height 6
click at [278, 464] on icon at bounding box center [280, 594] width 6 height 6
click at [120, 464] on icon at bounding box center [124, 593] width 10 height 10
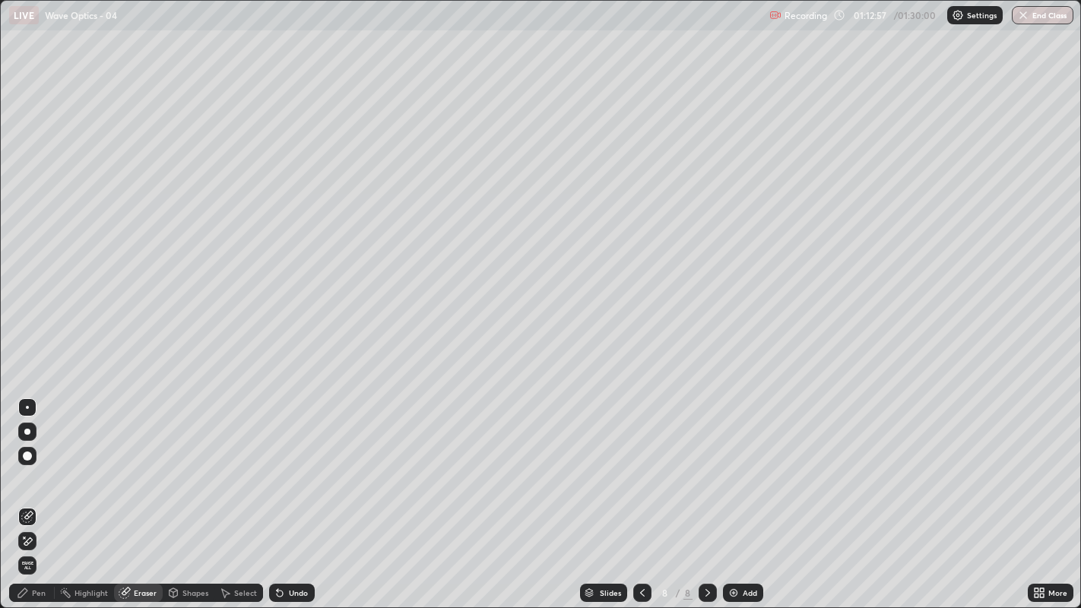
click at [36, 464] on div "Pen" at bounding box center [39, 593] width 14 height 8
click at [41, 464] on div "Pen" at bounding box center [39, 593] width 14 height 8
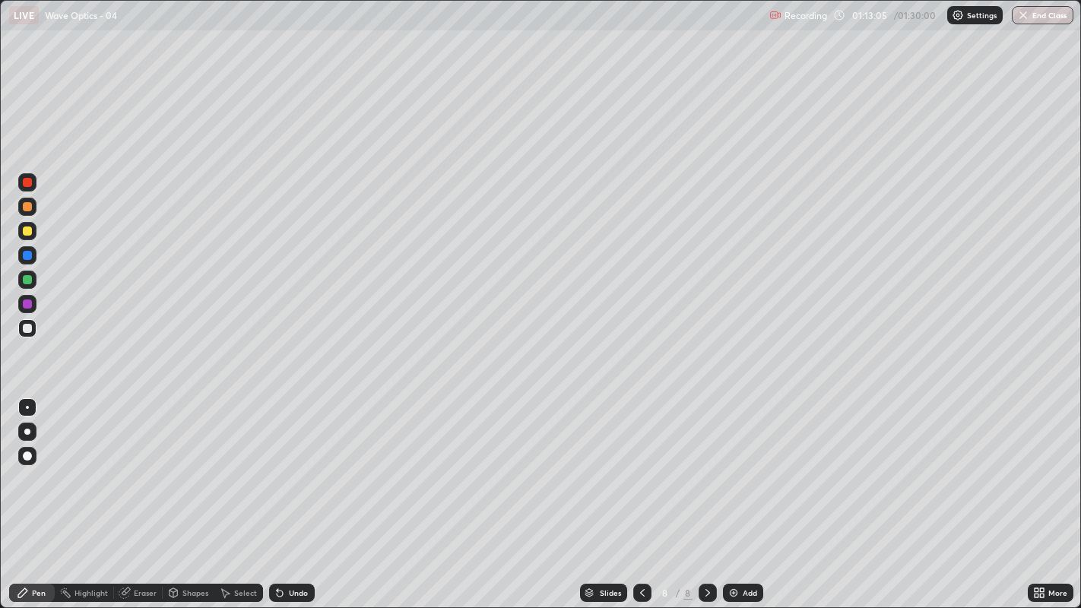
click at [288, 464] on div "Undo" at bounding box center [292, 593] width 46 height 18
click at [284, 464] on icon at bounding box center [280, 593] width 12 height 12
click at [285, 464] on div "Undo" at bounding box center [292, 593] width 46 height 18
click at [290, 464] on div "Undo" at bounding box center [298, 593] width 19 height 8
click at [294, 464] on div "Undo" at bounding box center [298, 593] width 19 height 8
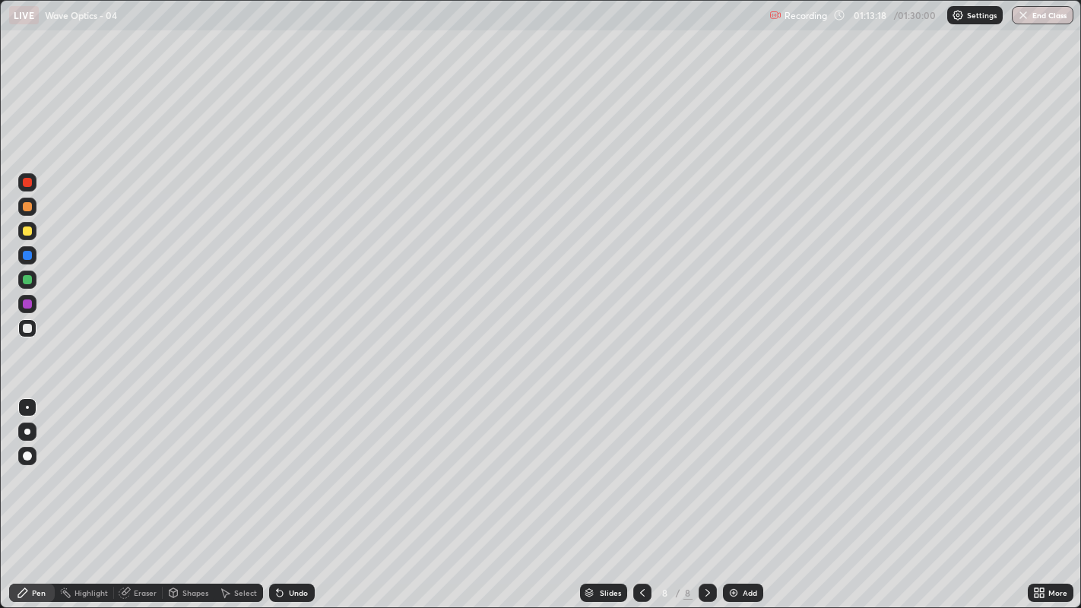
click at [293, 464] on div "Undo" at bounding box center [292, 593] width 46 height 18
click at [300, 464] on div "Undo" at bounding box center [292, 593] width 46 height 18
click at [278, 464] on icon at bounding box center [280, 594] width 6 height 6
click at [23, 329] on div at bounding box center [27, 328] width 9 height 9
click at [303, 464] on div "Undo" at bounding box center [292, 593] width 46 height 18
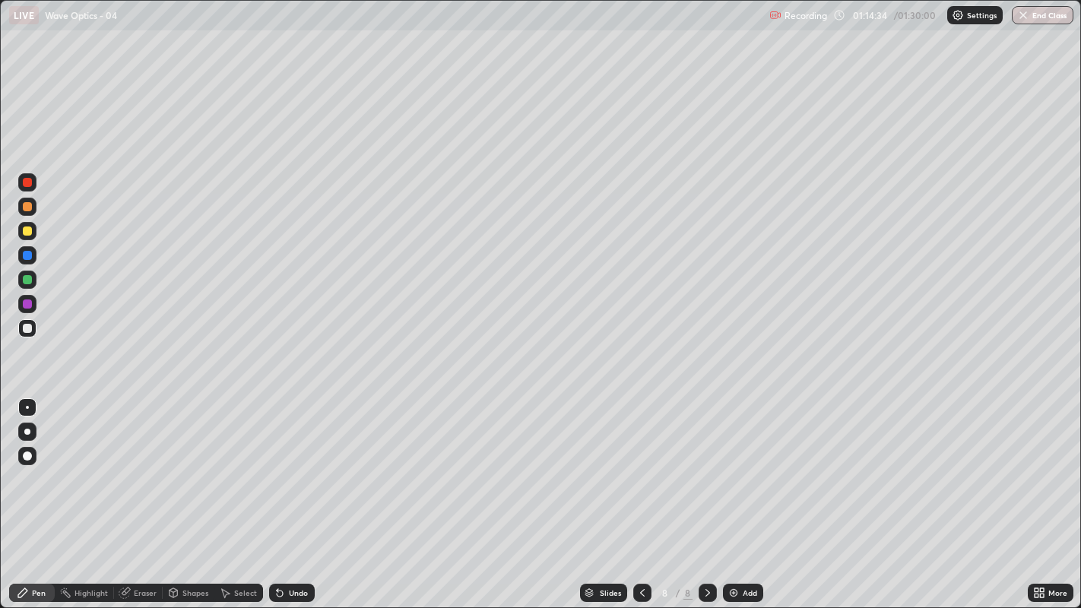
click at [640, 464] on icon at bounding box center [642, 593] width 12 height 12
click at [638, 464] on icon at bounding box center [642, 593] width 12 height 12
click at [705, 464] on icon at bounding box center [708, 593] width 12 height 12
click at [704, 464] on icon at bounding box center [708, 593] width 12 height 12
click at [30, 329] on div at bounding box center [27, 328] width 9 height 9
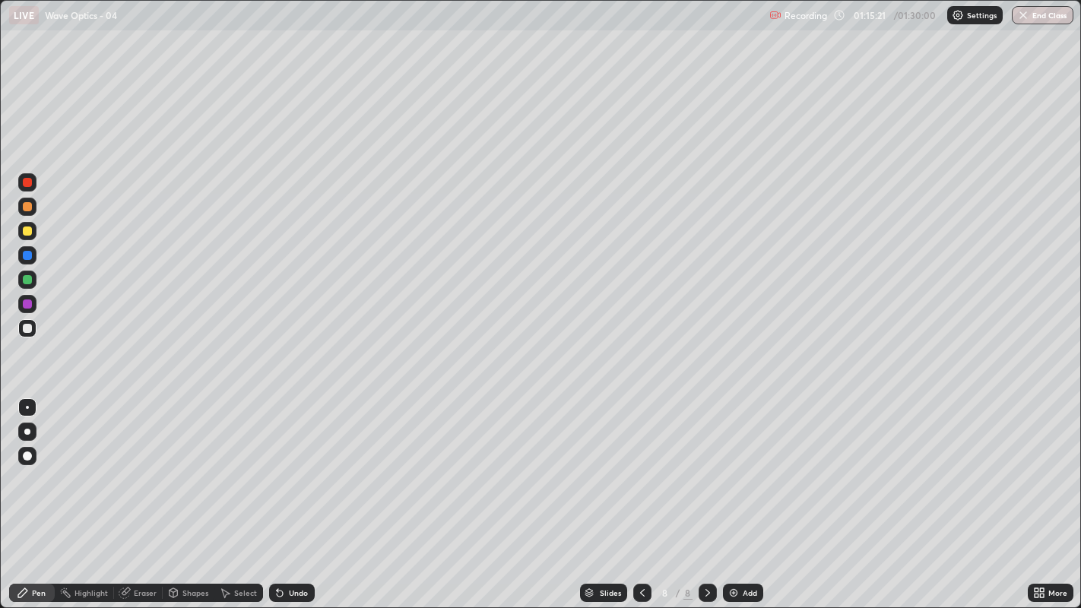
click at [24, 331] on div at bounding box center [27, 328] width 9 height 9
click at [277, 464] on icon at bounding box center [280, 594] width 6 height 6
click at [282, 464] on icon at bounding box center [280, 593] width 12 height 12
click at [737, 464] on img at bounding box center [733, 593] width 12 height 12
click at [27, 328] on div at bounding box center [27, 328] width 9 height 9
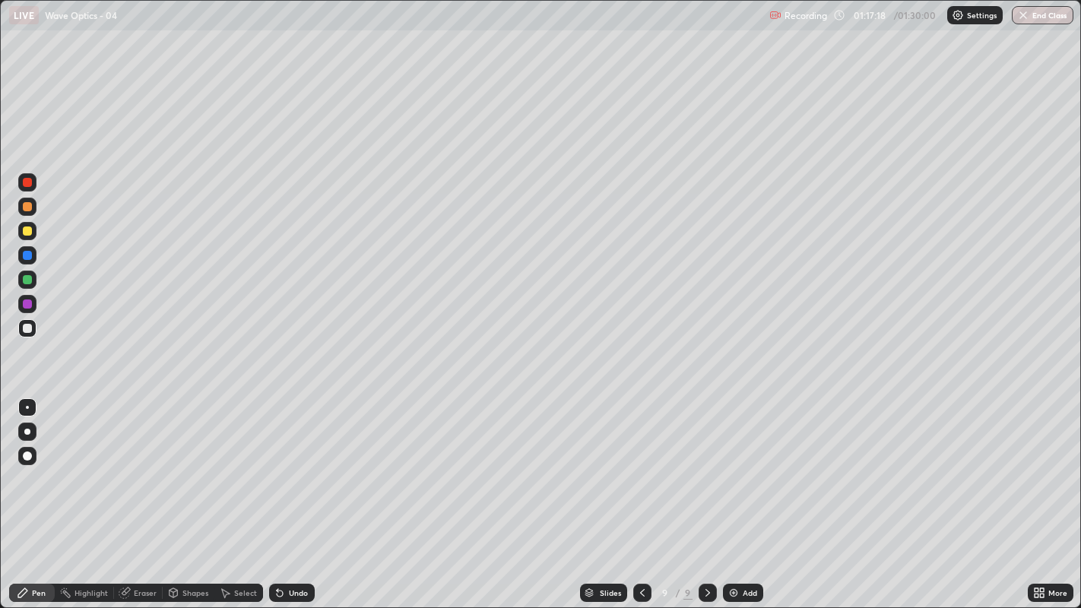
click at [287, 464] on div "Undo" at bounding box center [292, 593] width 46 height 18
click at [291, 464] on div "Undo" at bounding box center [292, 593] width 46 height 18
click at [277, 464] on icon at bounding box center [280, 594] width 6 height 6
click at [284, 464] on div "Undo" at bounding box center [292, 593] width 46 height 18
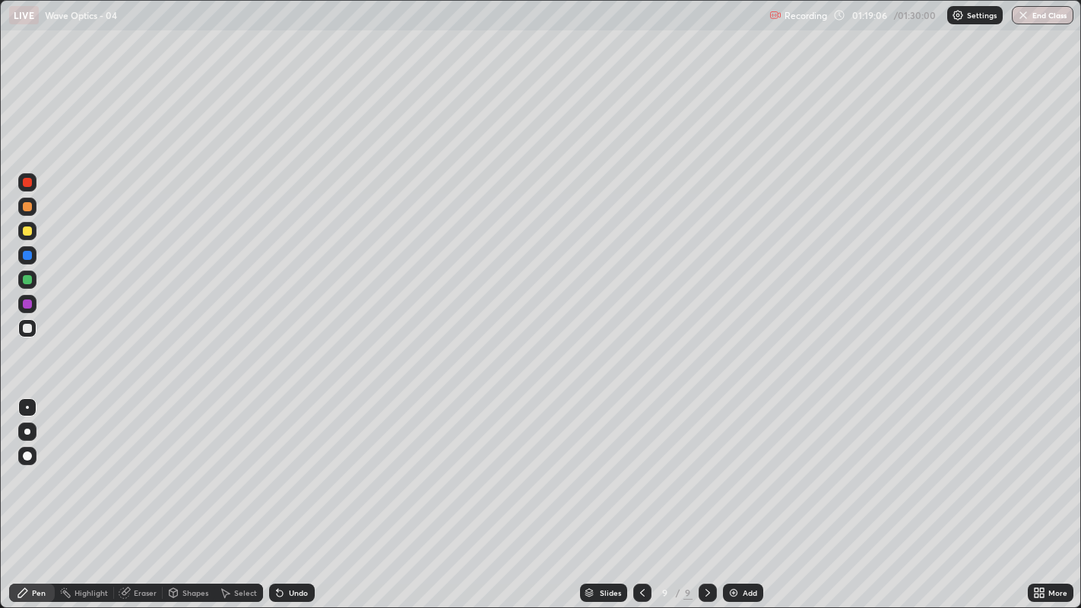
click at [285, 464] on div "Undo" at bounding box center [292, 593] width 46 height 18
click at [293, 464] on div "Undo" at bounding box center [298, 593] width 19 height 8
click at [641, 464] on icon at bounding box center [642, 593] width 12 height 12
click at [639, 464] on icon at bounding box center [642, 593] width 12 height 12
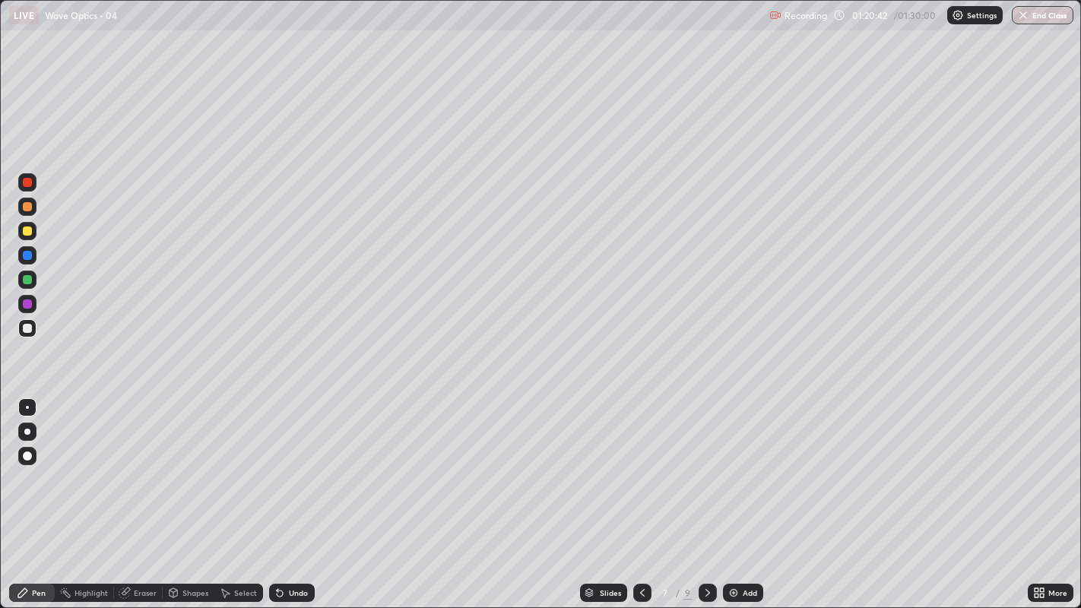
click at [638, 464] on icon at bounding box center [642, 593] width 12 height 12
click at [640, 464] on icon at bounding box center [642, 593] width 5 height 8
click at [706, 464] on icon at bounding box center [708, 593] width 12 height 12
click at [705, 464] on icon at bounding box center [708, 593] width 12 height 12
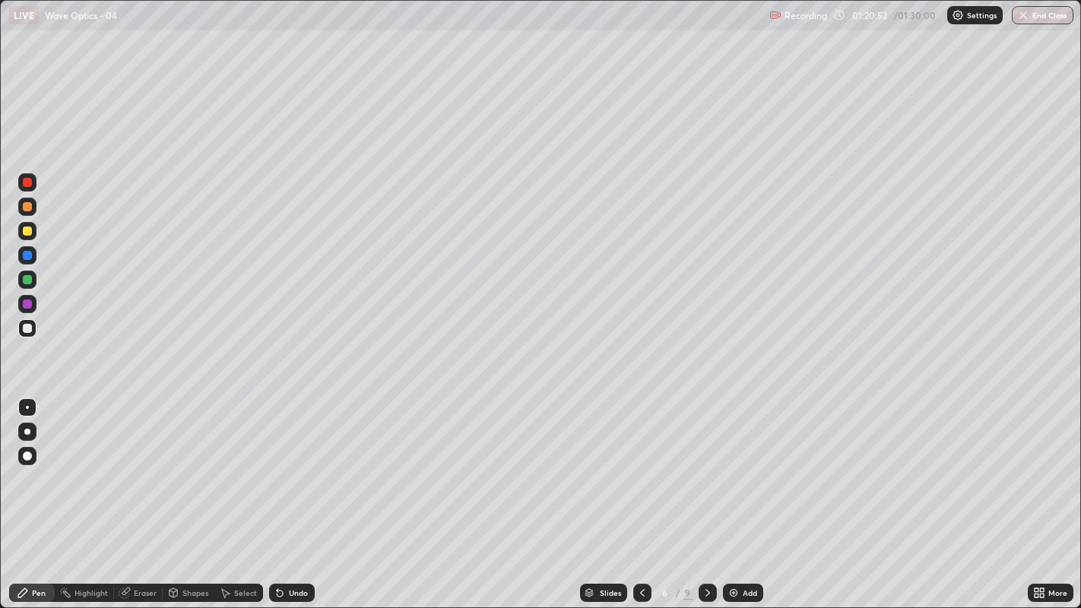
click at [705, 464] on icon at bounding box center [708, 593] width 12 height 12
click at [703, 464] on icon at bounding box center [708, 593] width 12 height 12
click at [705, 464] on icon at bounding box center [708, 593] width 12 height 12
click at [744, 464] on div "Add" at bounding box center [750, 593] width 14 height 8
click at [640, 464] on icon at bounding box center [641, 593] width 12 height 12
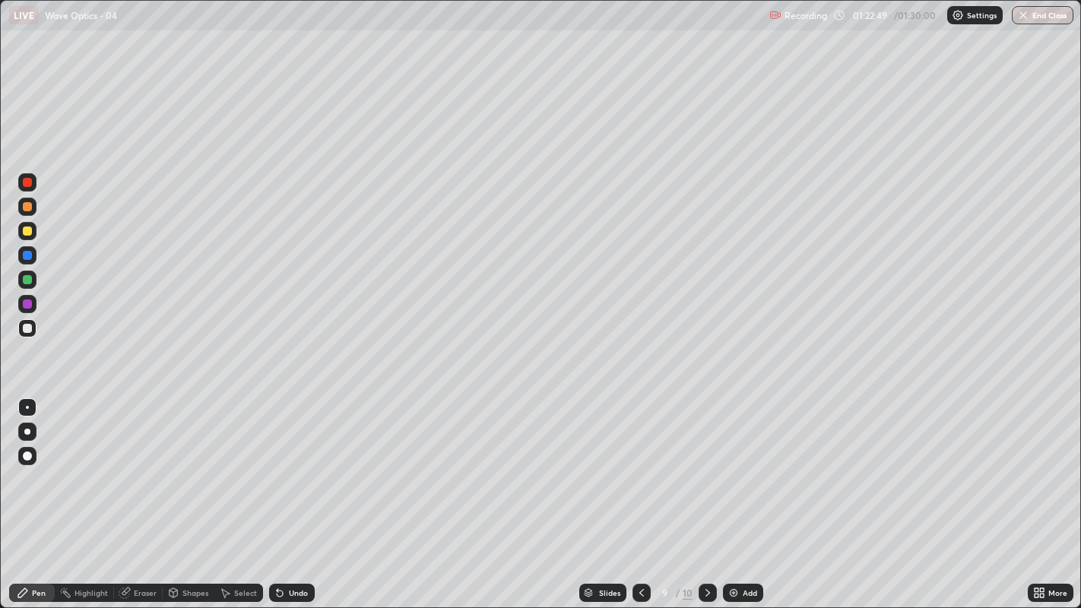
click at [642, 464] on icon at bounding box center [641, 593] width 12 height 12
click at [706, 464] on icon at bounding box center [708, 593] width 12 height 12
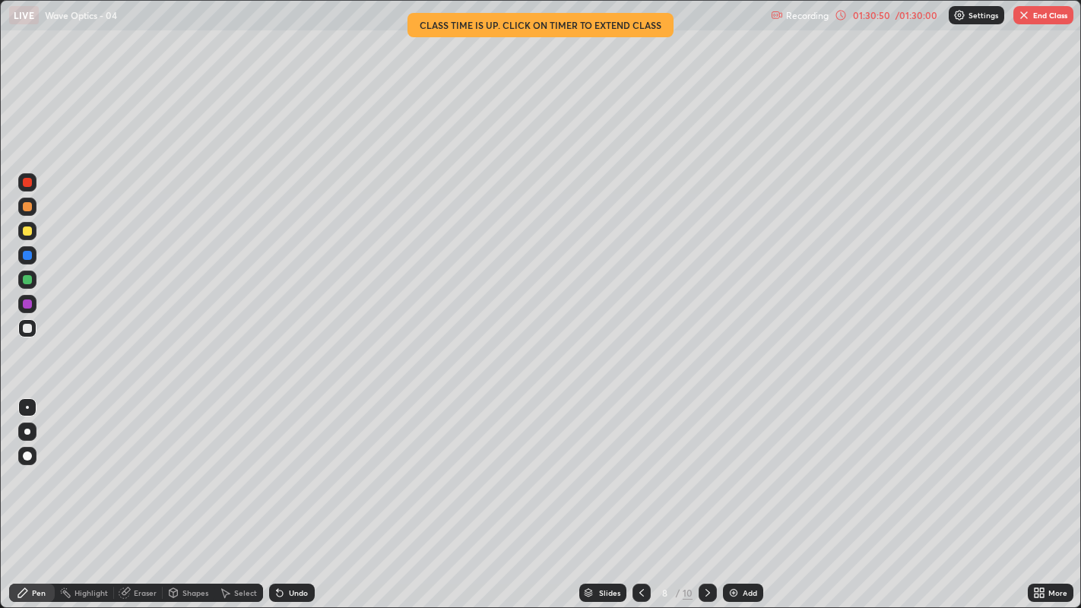
click at [705, 464] on icon at bounding box center [708, 593] width 12 height 12
click at [134, 464] on div "Eraser" at bounding box center [145, 593] width 23 height 8
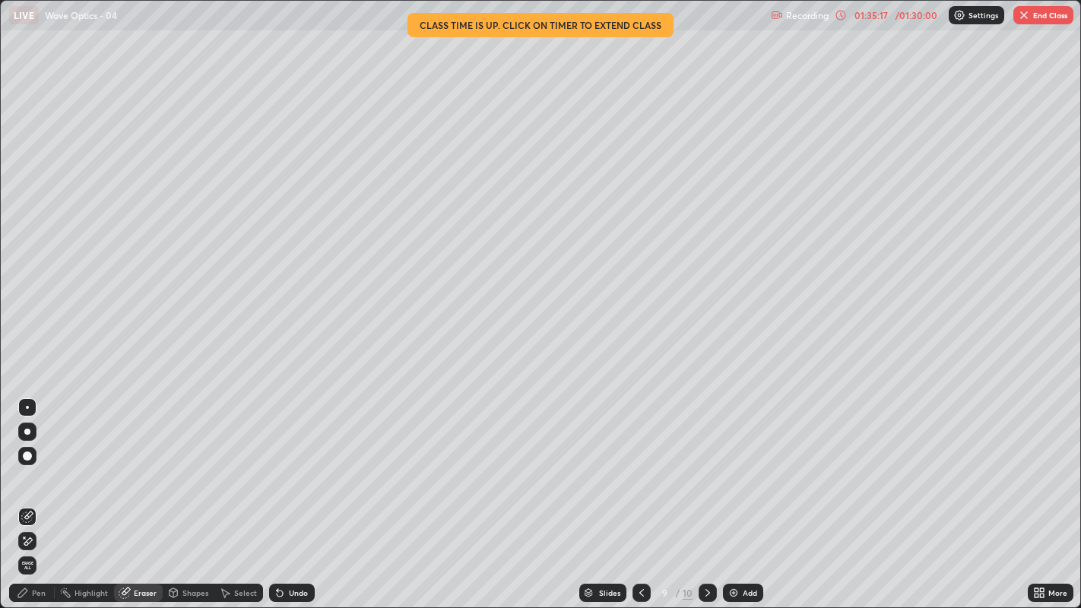
click at [1036, 6] on button "End Class" at bounding box center [1043, 15] width 60 height 18
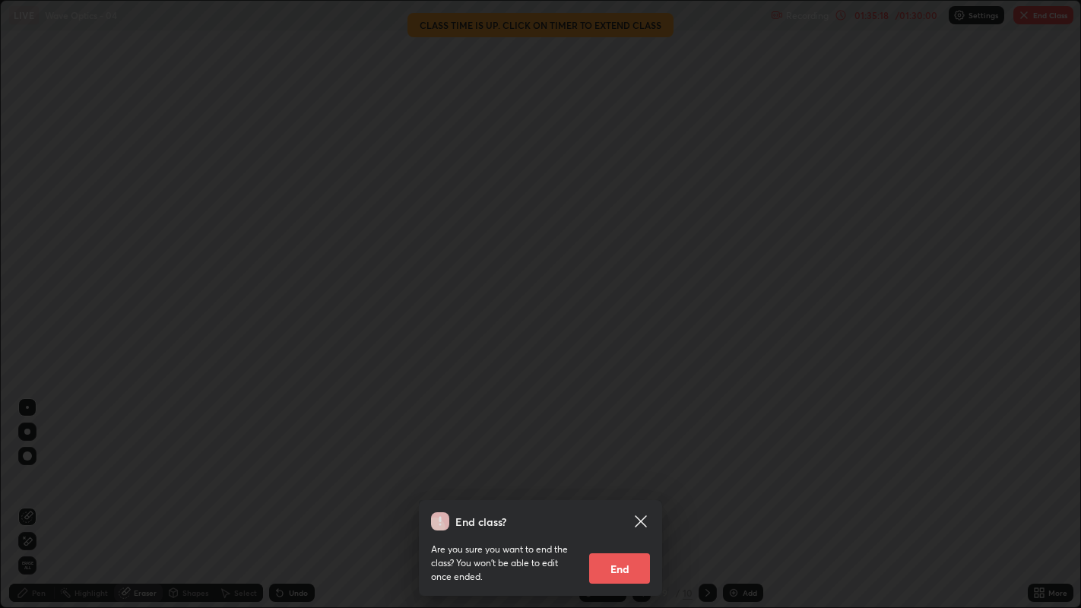
click at [626, 464] on button "End" at bounding box center [619, 568] width 61 height 30
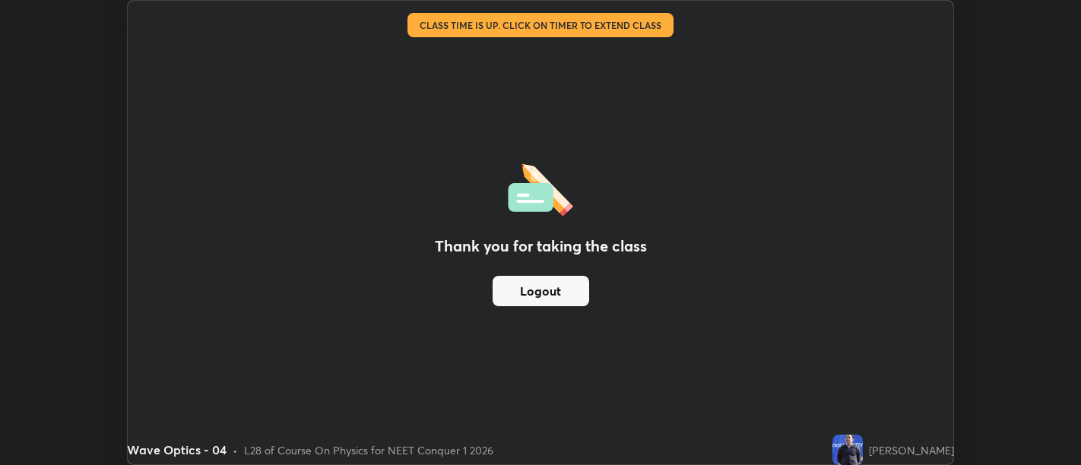
scroll to position [75544, 74928]
